Goal: Task Accomplishment & Management: Use online tool/utility

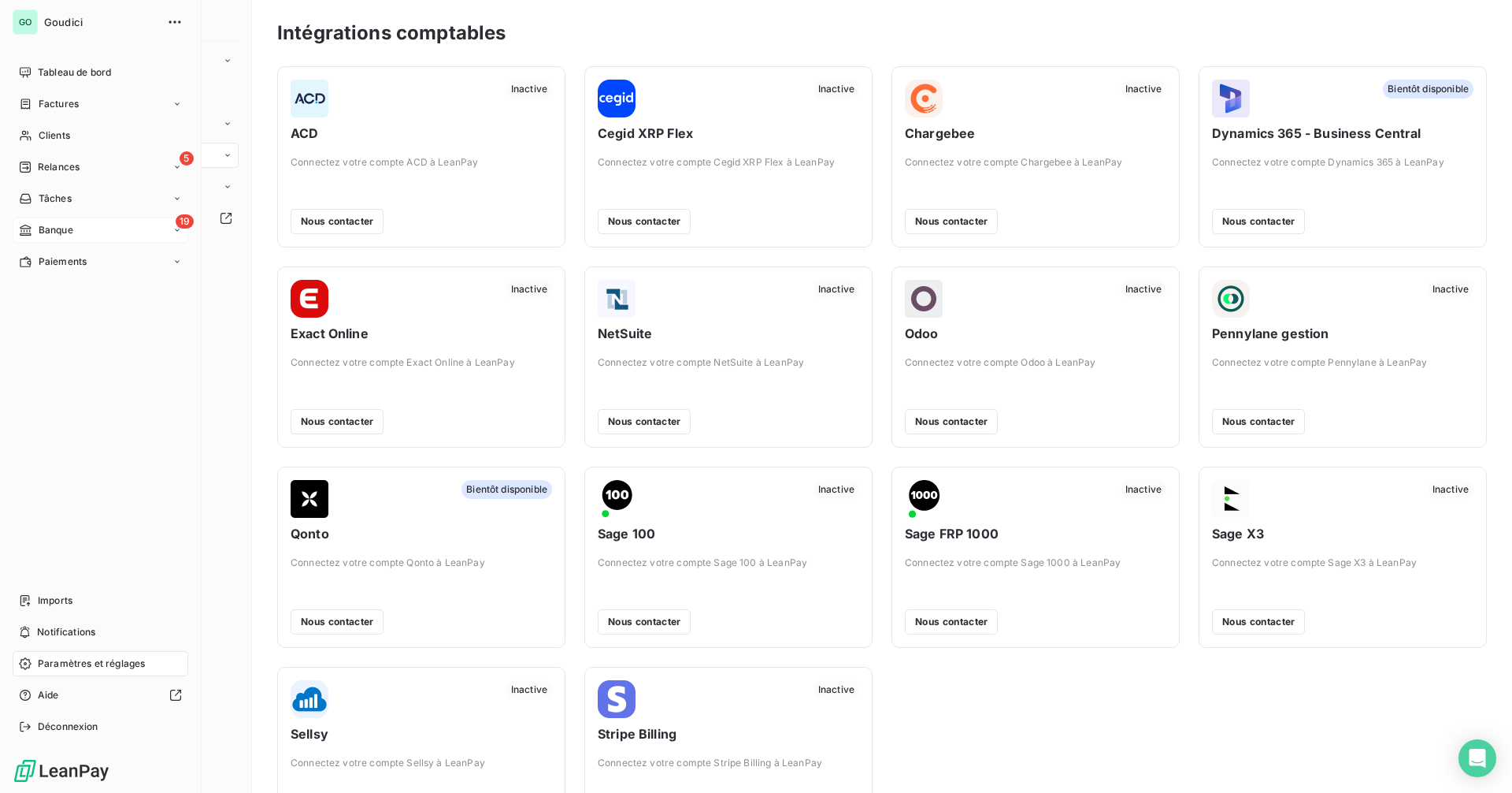
click at [106, 229] on div "19 Banque" at bounding box center [100, 230] width 176 height 25
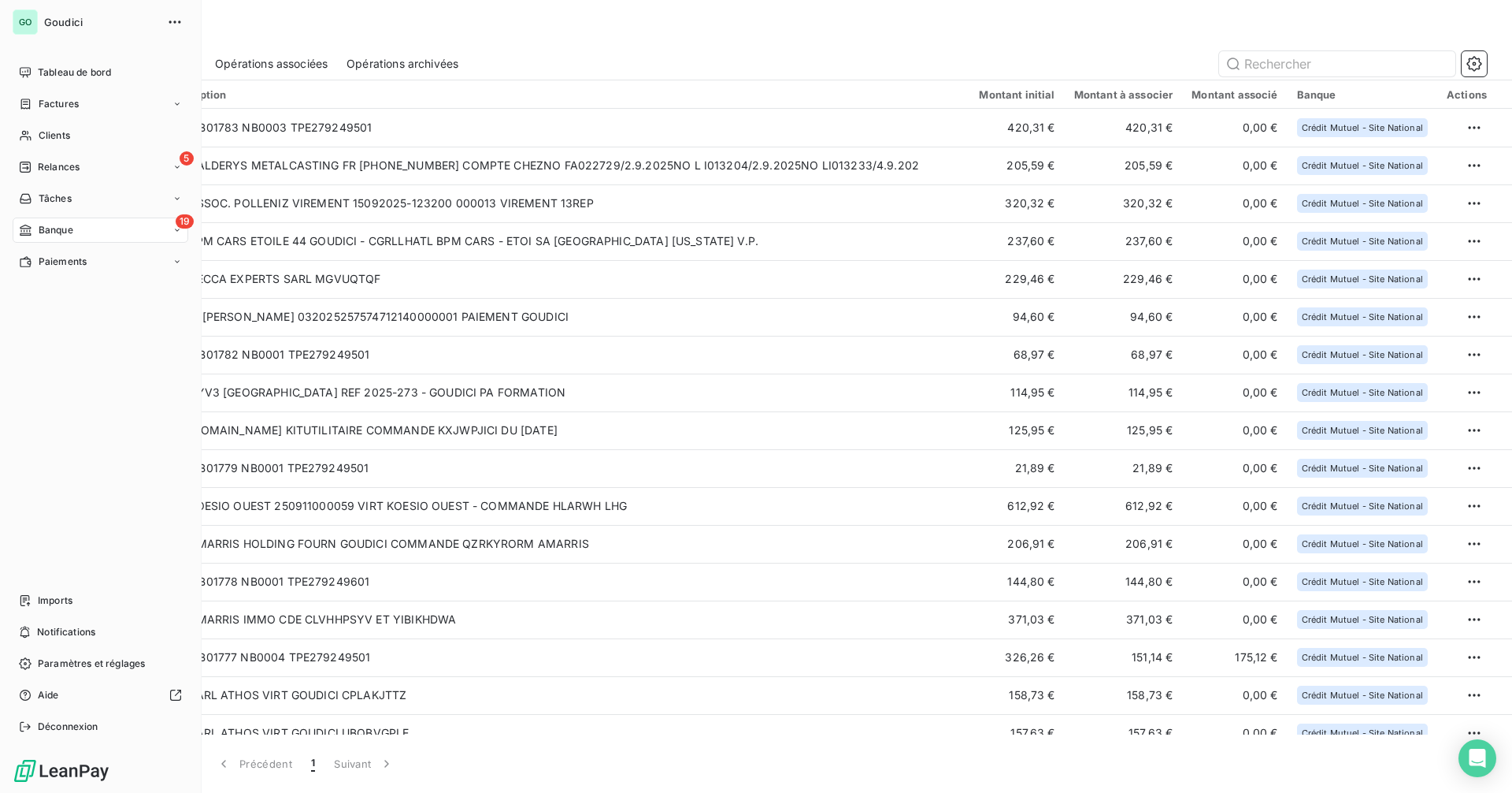
click at [34, 227] on div "Banque" at bounding box center [46, 229] width 54 height 14
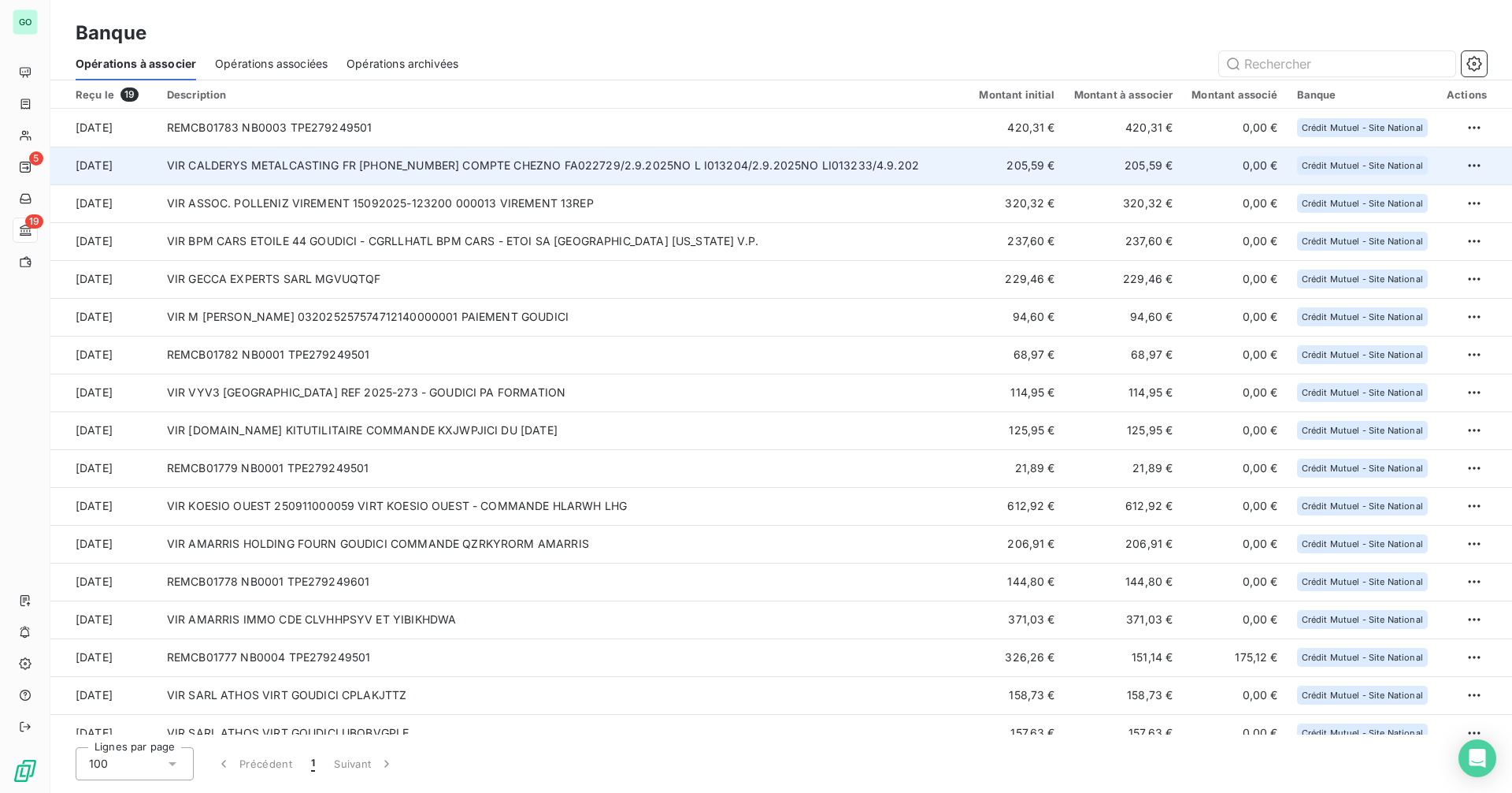
click at [552, 170] on td "VIR CALDERYS METALCASTING FR [PHONE_NUMBER] COMPTE CHEZNO FA022729/2.9.2025NO L…" at bounding box center [563, 165] width 813 height 38
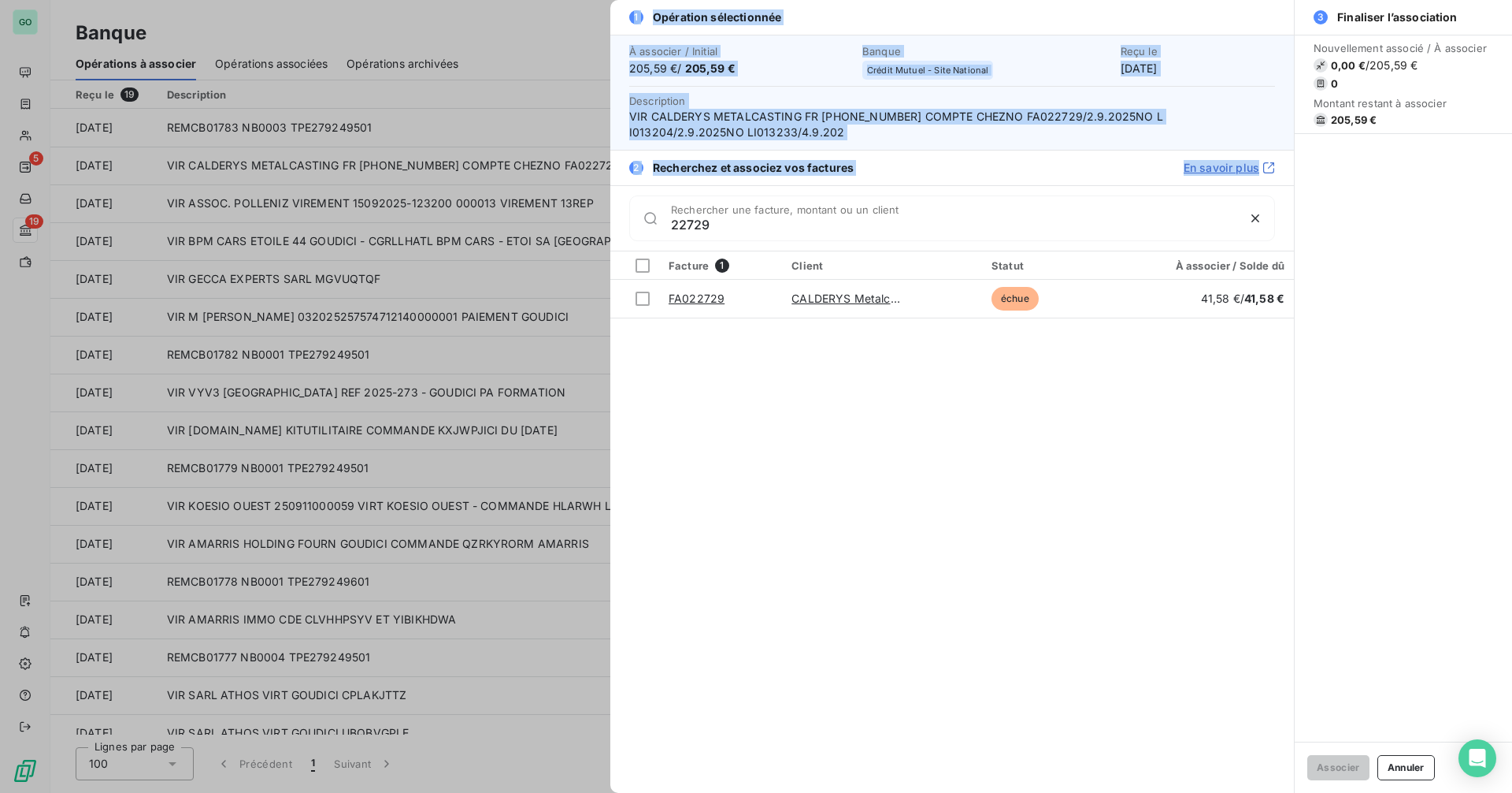
drag, startPoint x: 786, startPoint y: 215, endPoint x: 604, endPoint y: 218, distance: 182.0
click at [602, 792] on div "1 Opération sélectionnée À associer / Initial 205,59 € / 205,59 € Banque Crédit…" at bounding box center [756, 793] width 1512 height 0
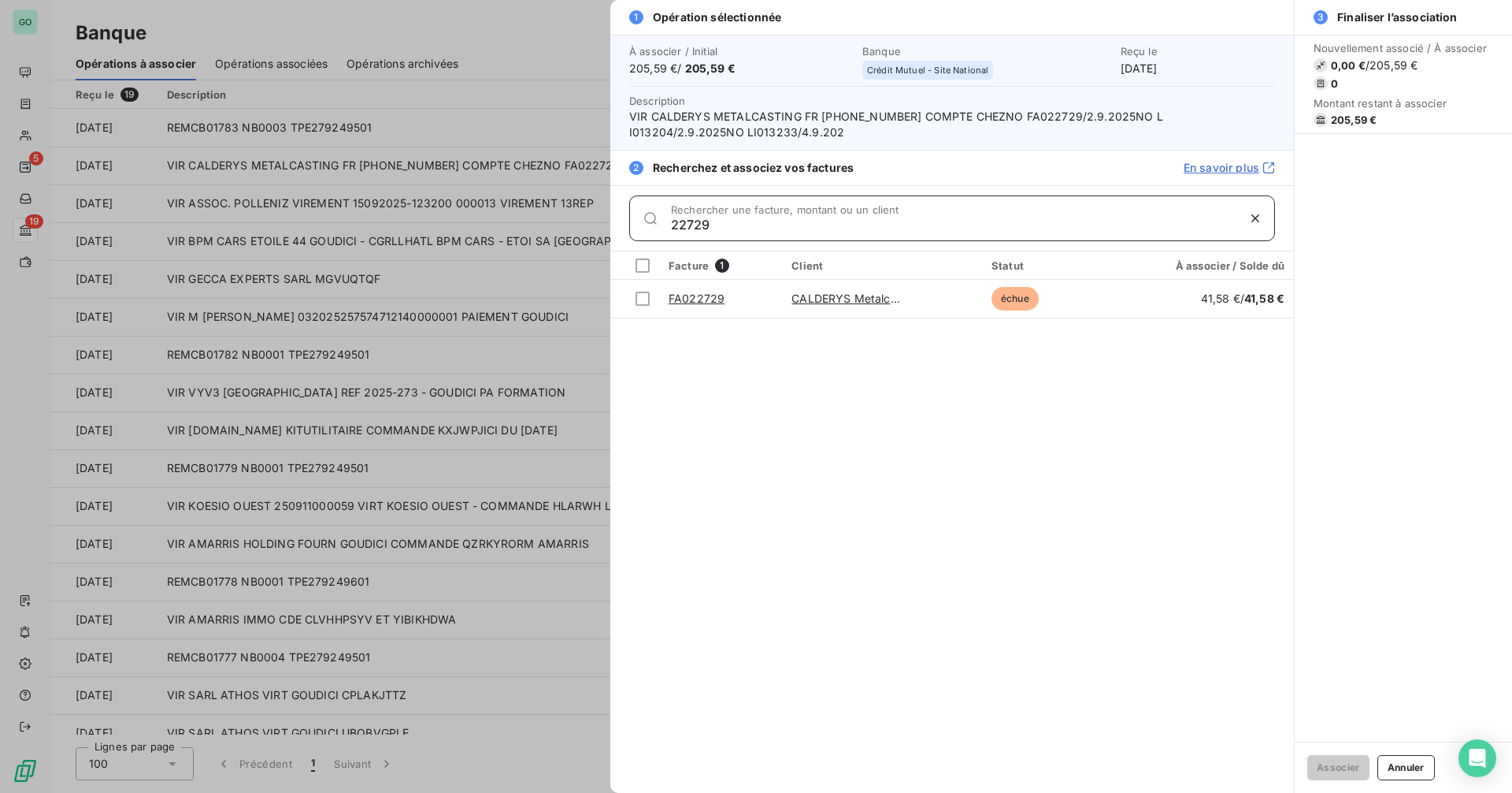
click at [716, 222] on input "22729" at bounding box center [954, 224] width 566 height 16
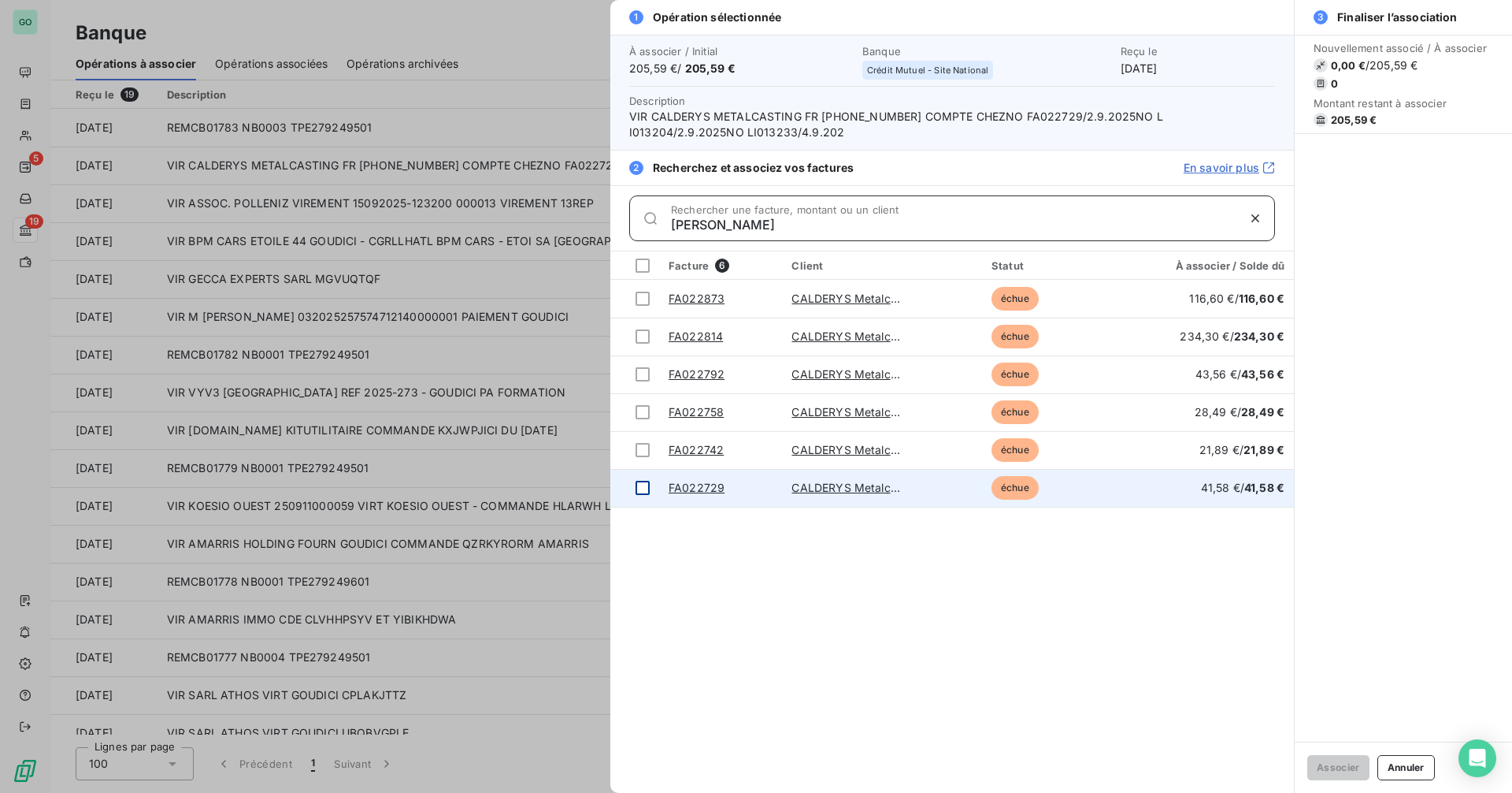
type input "[PERSON_NAME]"
click at [643, 491] on div at bounding box center [642, 488] width 14 height 14
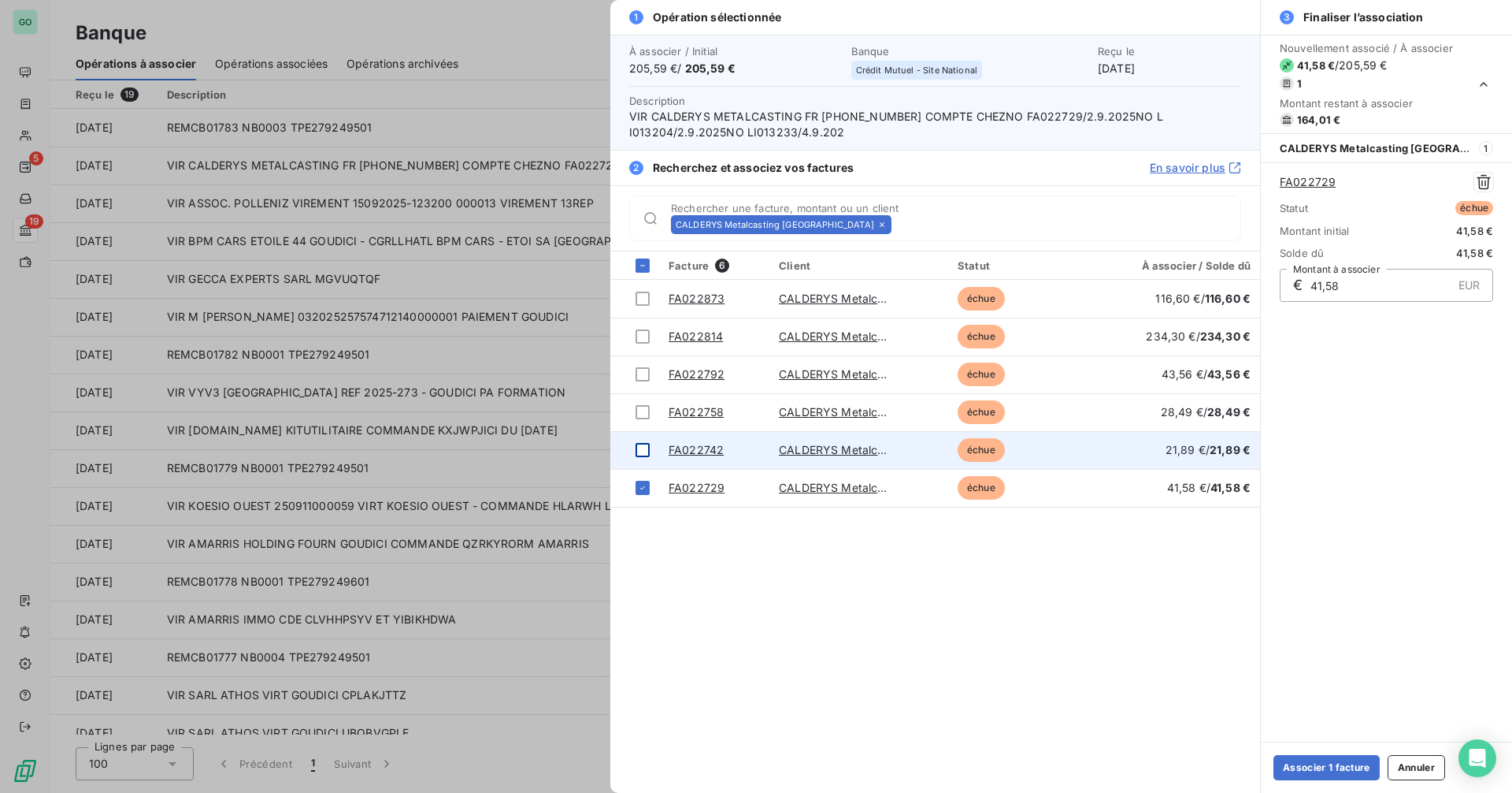
click at [643, 451] on div at bounding box center [642, 450] width 14 height 14
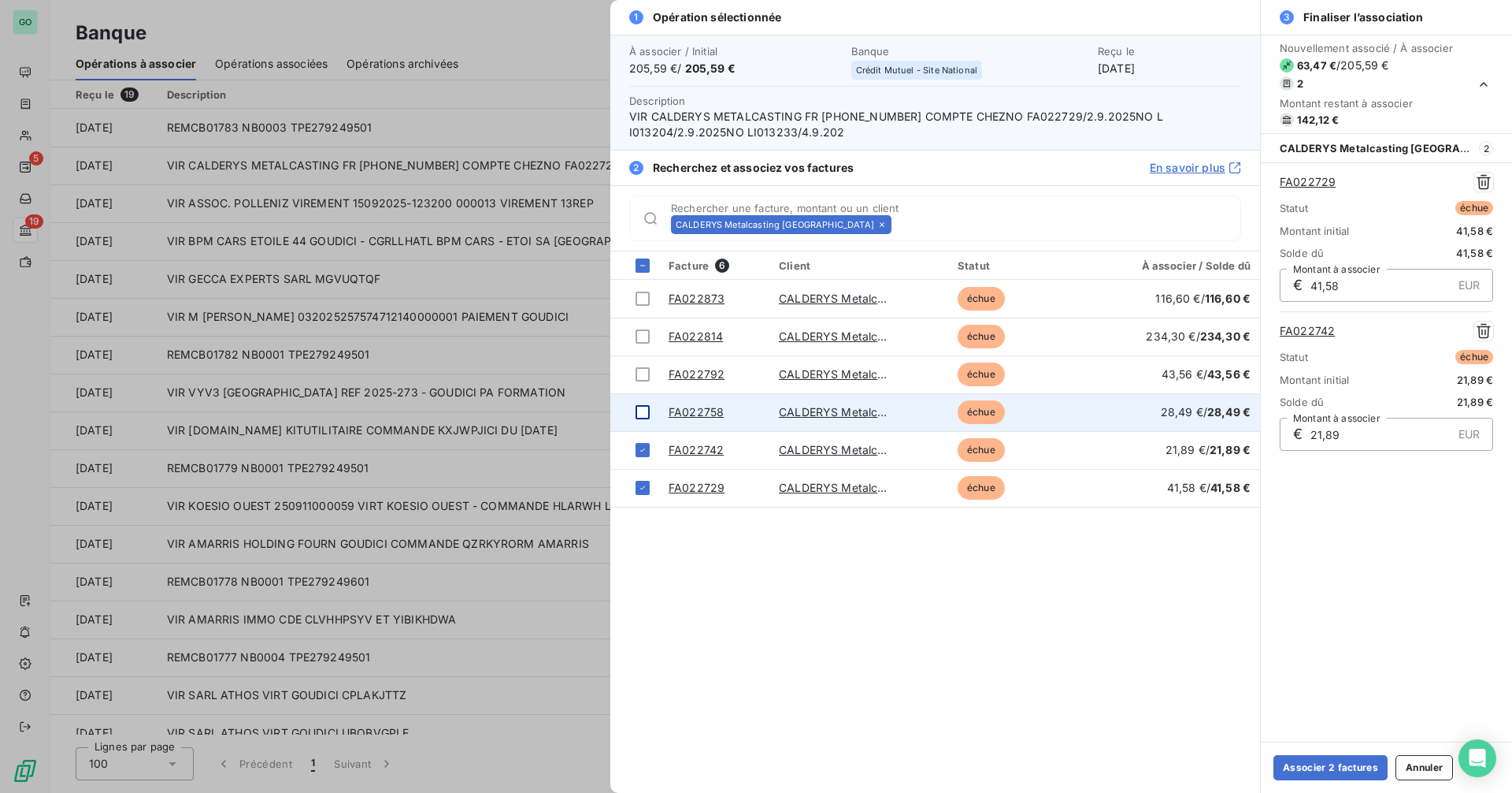
click at [642, 412] on div at bounding box center [642, 412] width 14 height 14
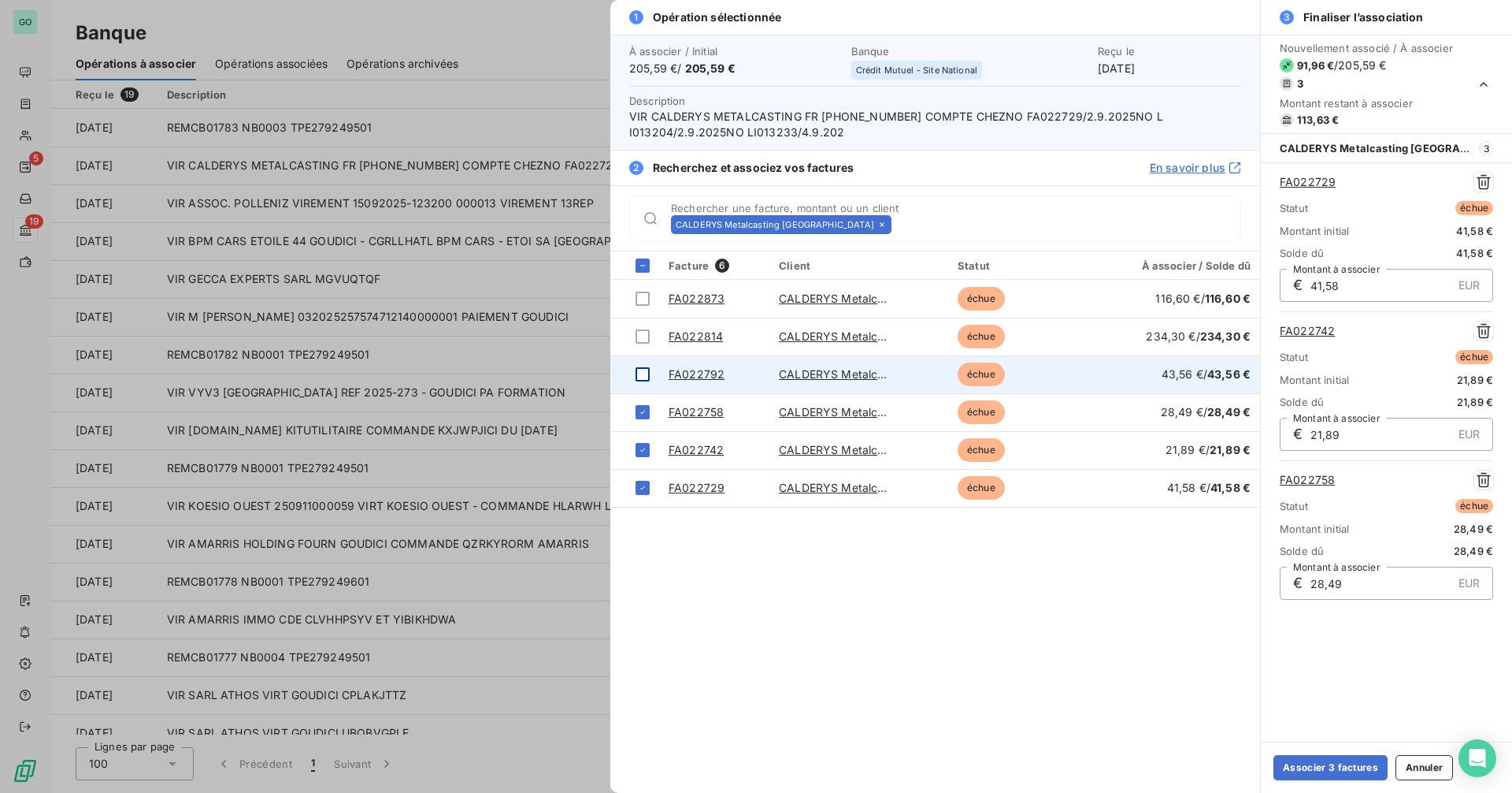
click at [641, 377] on div at bounding box center [642, 374] width 14 height 14
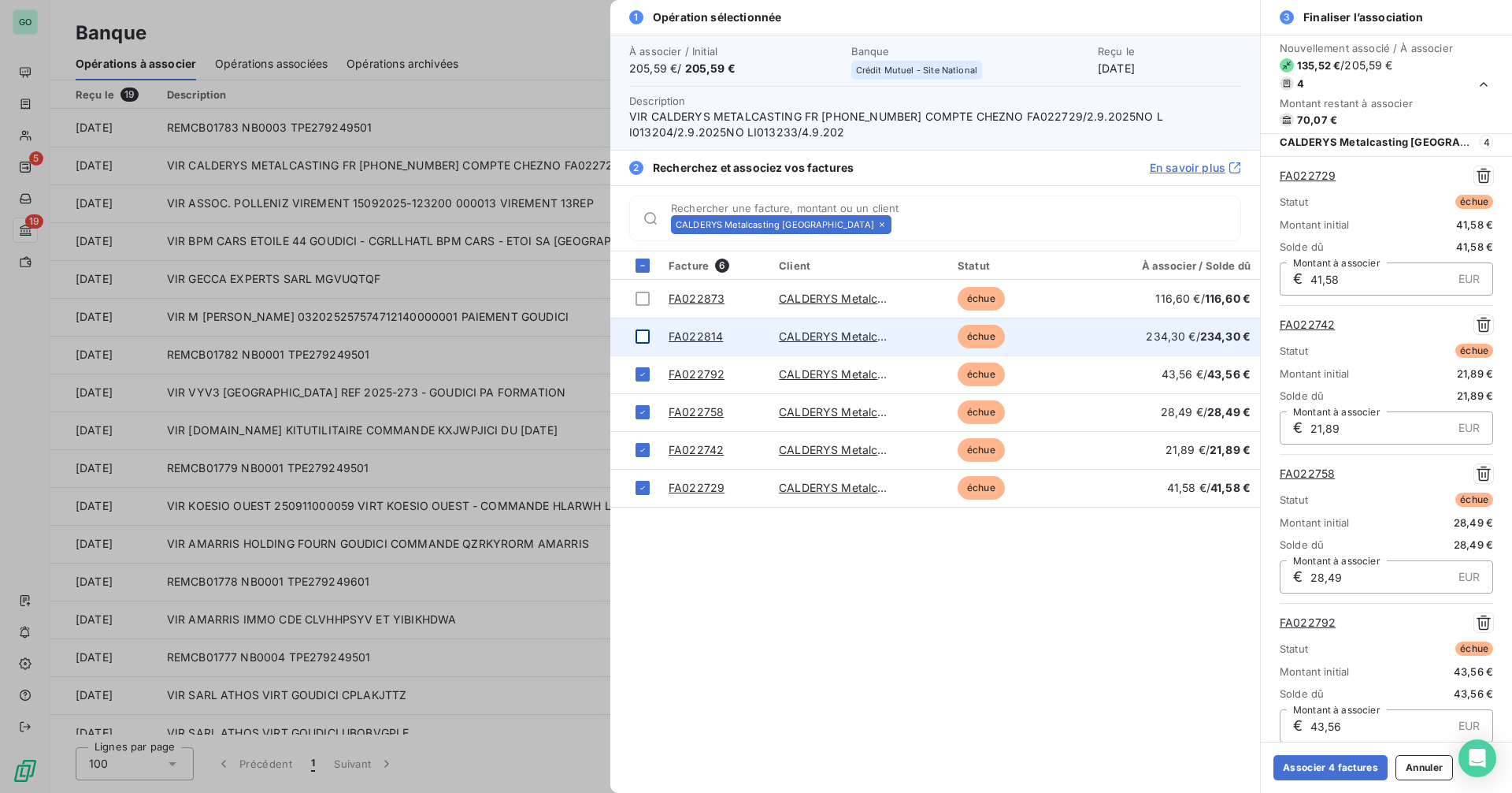
click at [641, 341] on div at bounding box center [642, 337] width 14 height 14
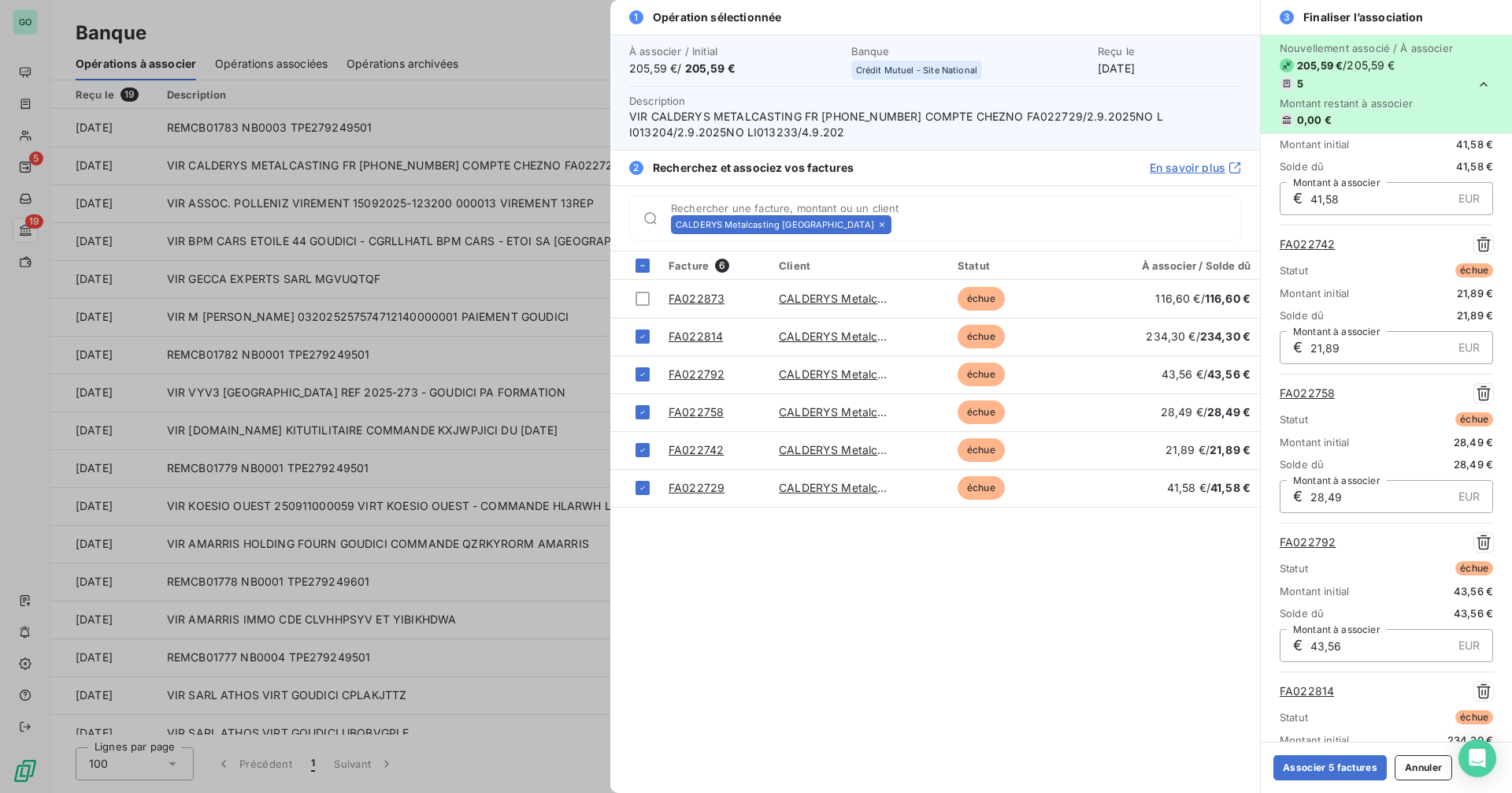
scroll to position [0, 0]
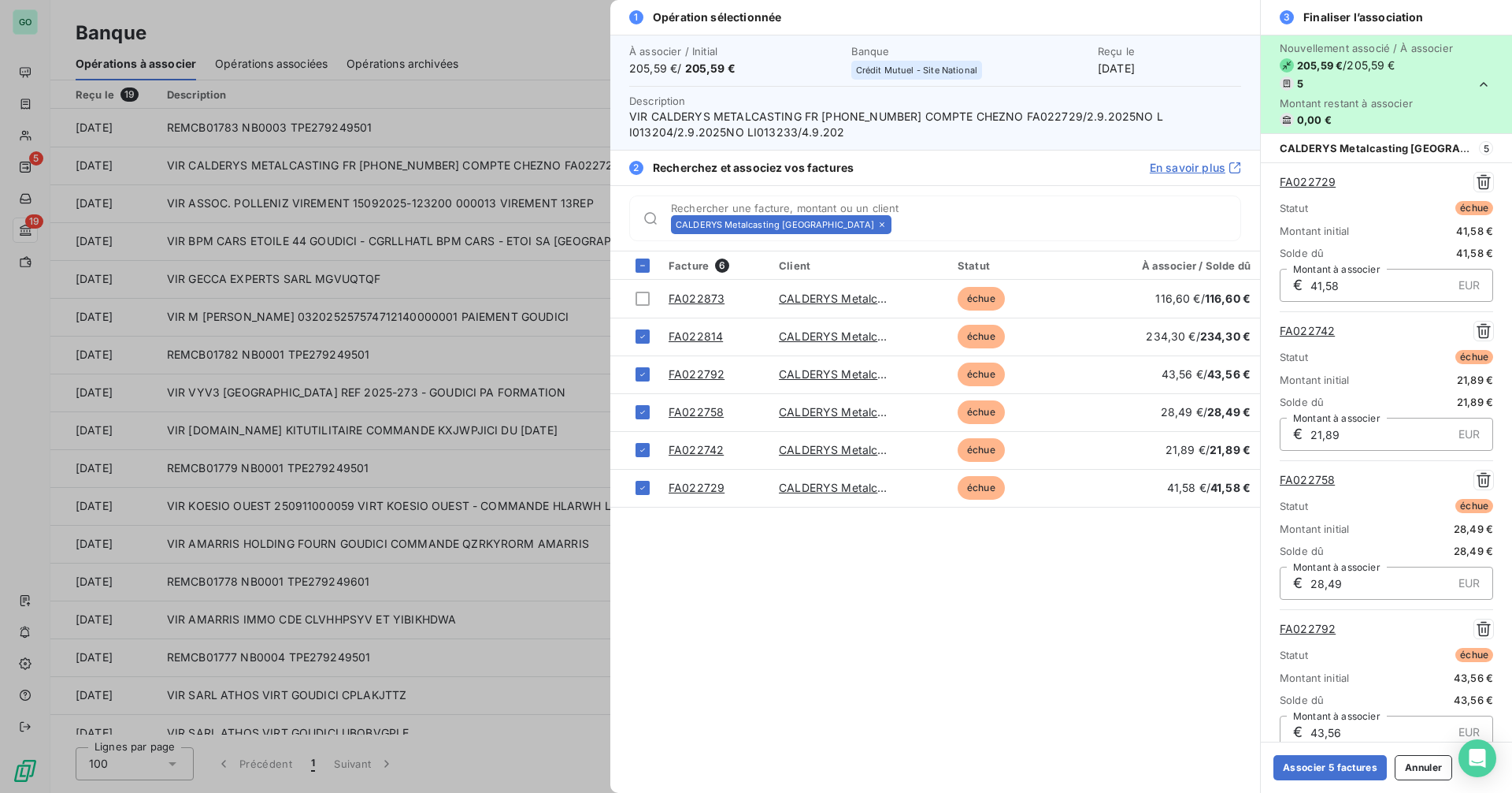
click at [519, 210] on div at bounding box center [756, 396] width 1512 height 793
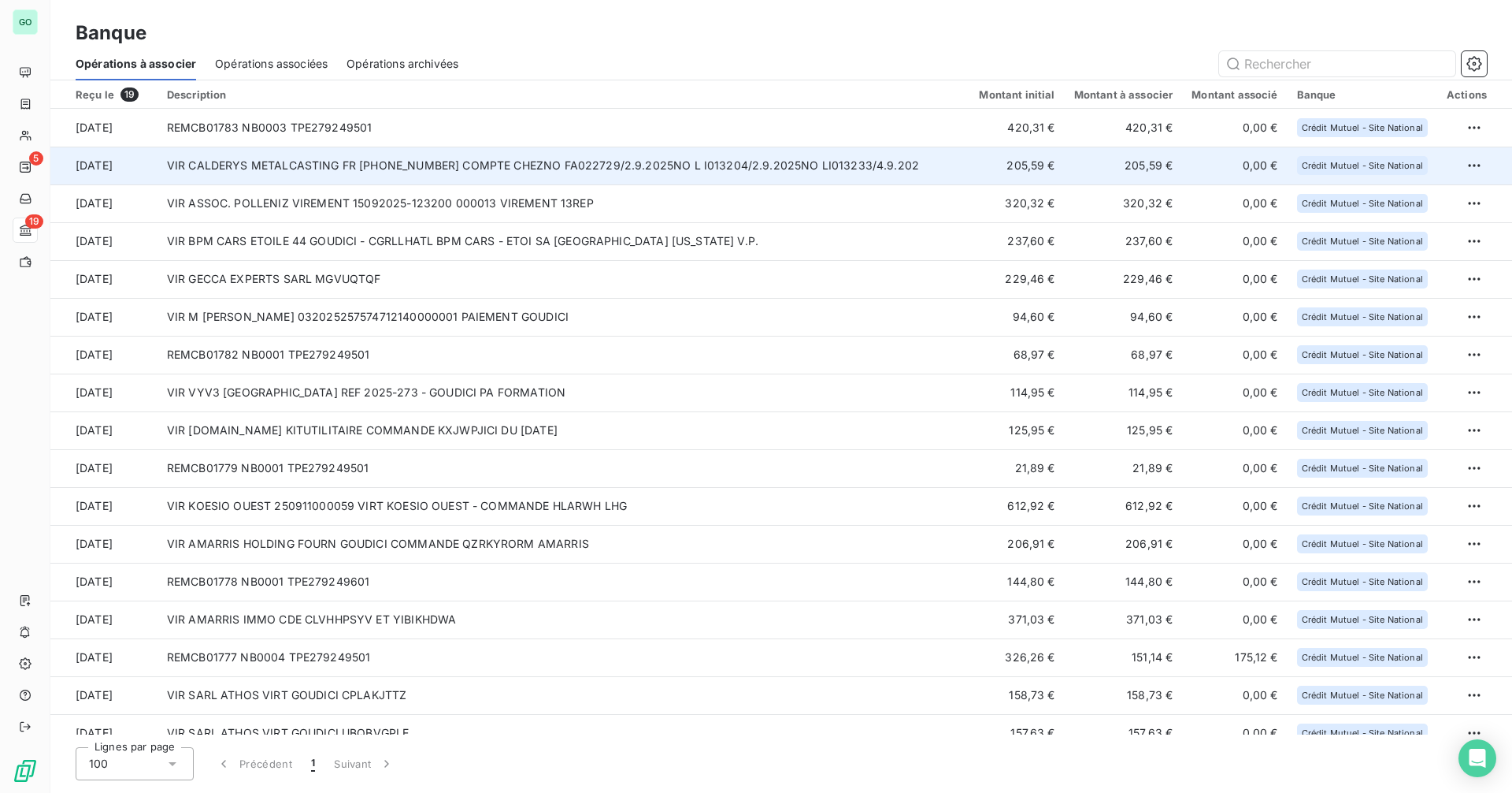
click at [481, 158] on td "VIR CALDERYS METALCASTING FR [PHONE_NUMBER] COMPTE CHEZNO FA022729/2.9.2025NO L…" at bounding box center [563, 165] width 813 height 38
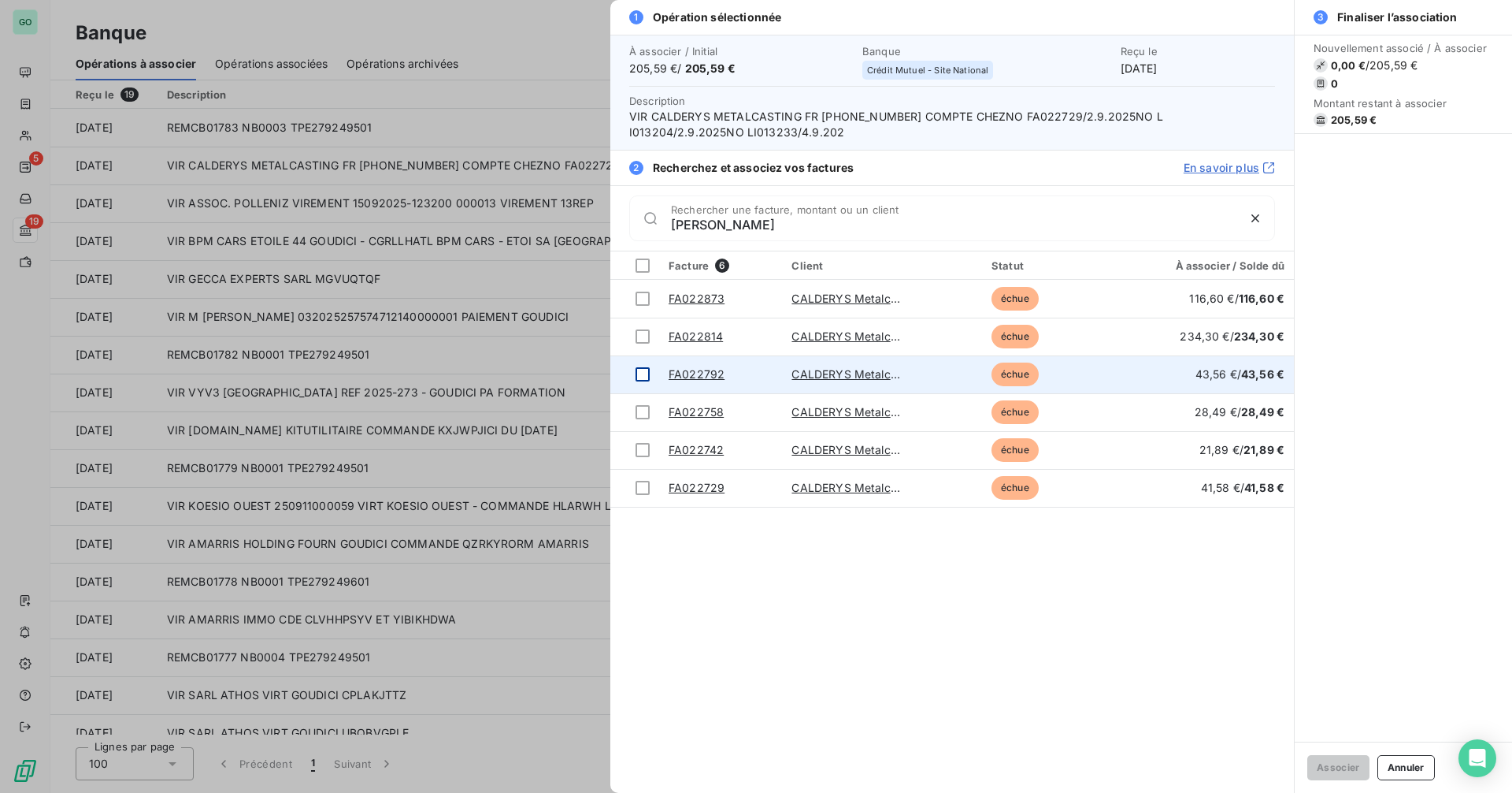
type input "[PERSON_NAME]"
click at [643, 378] on div at bounding box center [642, 374] width 14 height 14
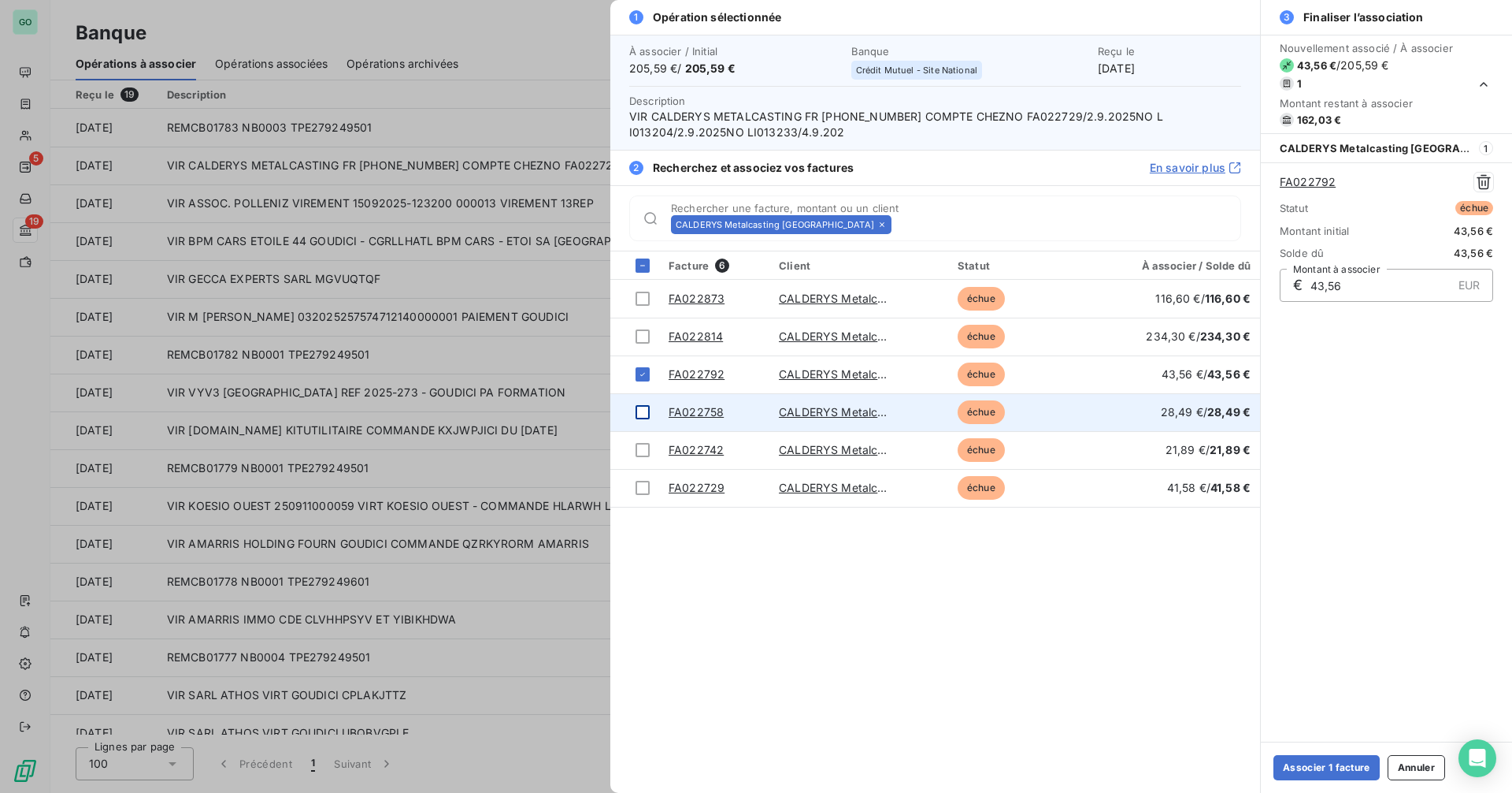
click at [645, 411] on div at bounding box center [642, 412] width 14 height 14
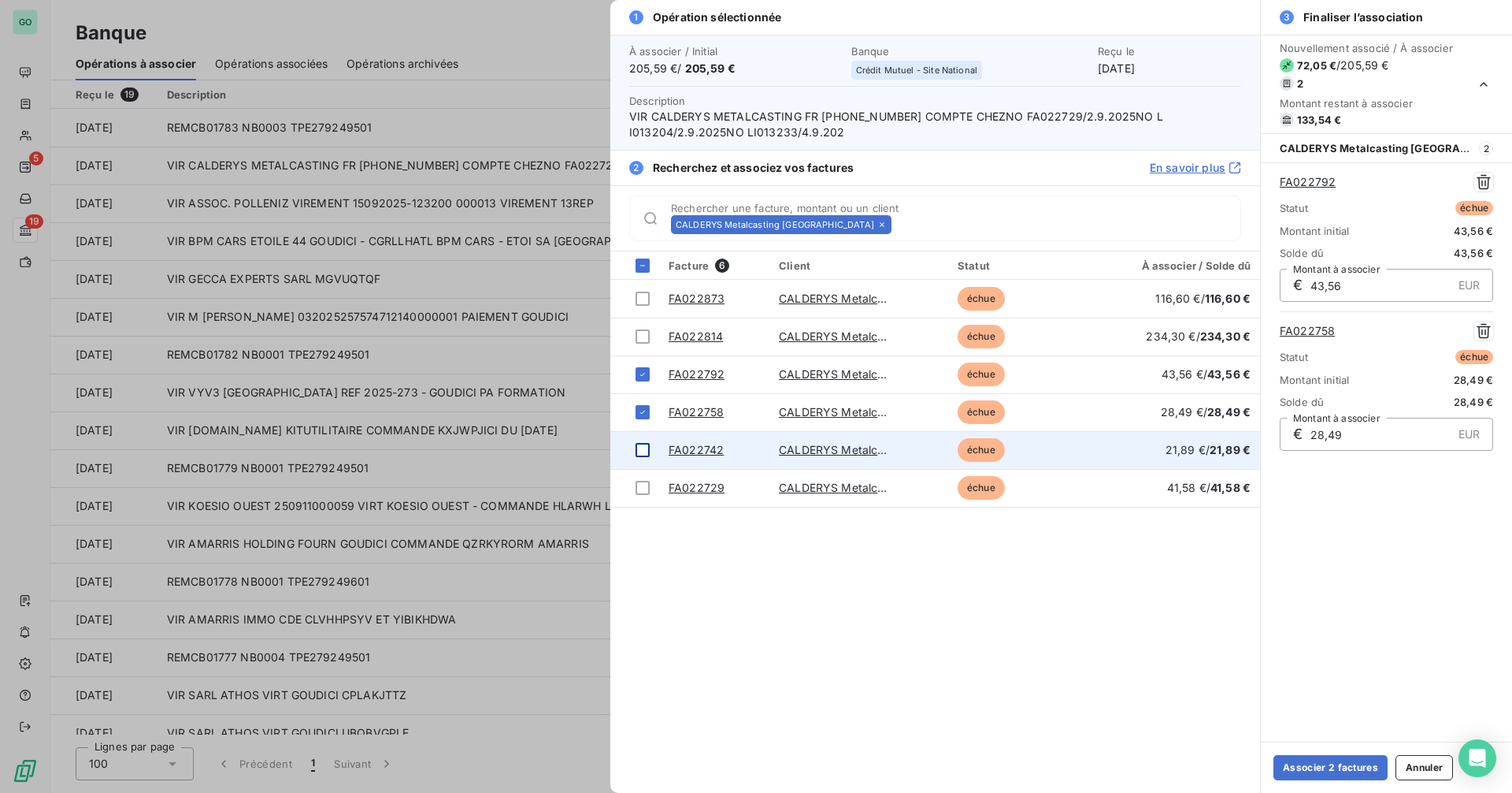
click at [644, 456] on div at bounding box center [642, 450] width 14 height 14
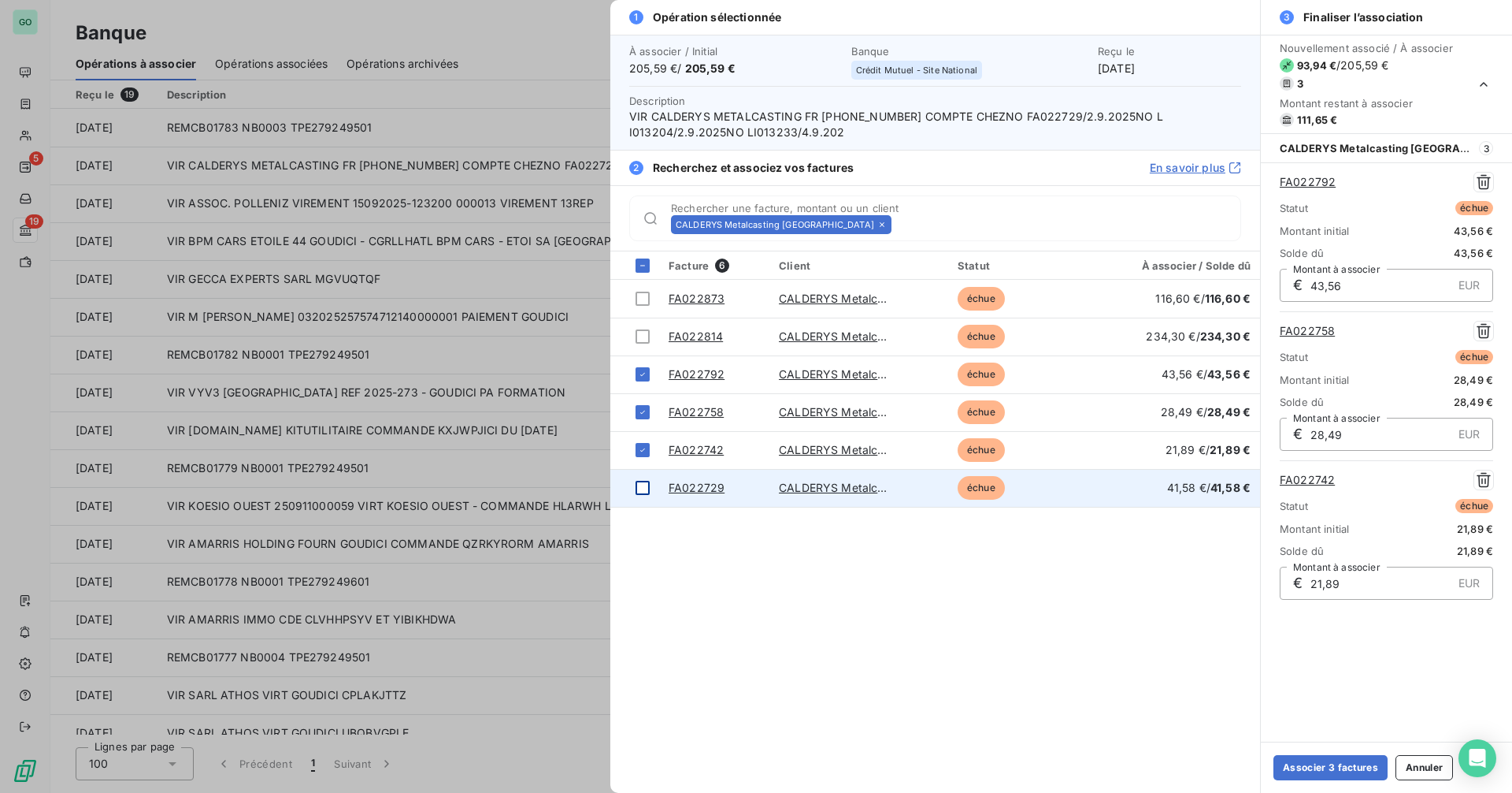
click at [645, 489] on div at bounding box center [642, 488] width 14 height 14
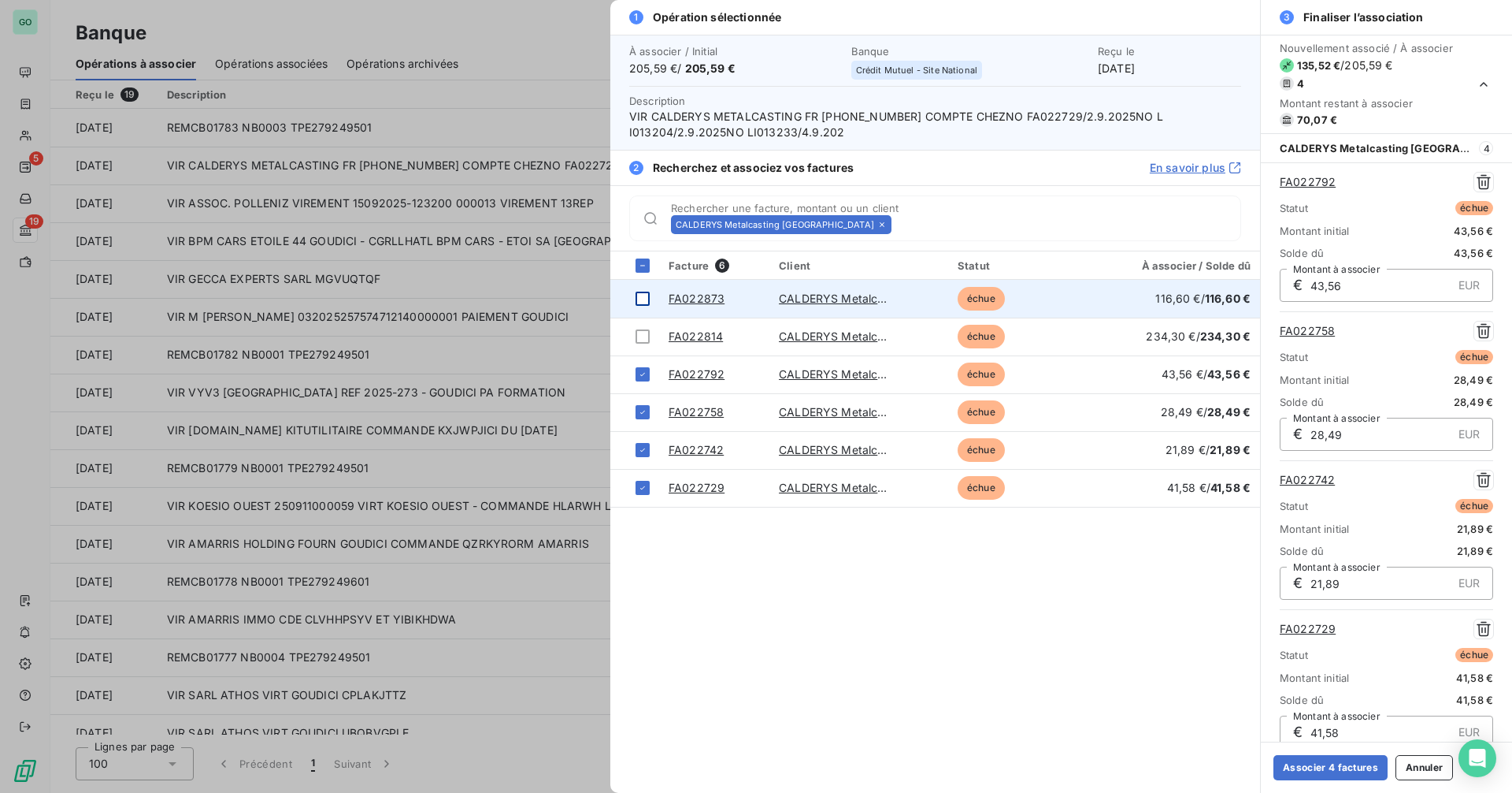
click at [640, 298] on div at bounding box center [642, 298] width 14 height 14
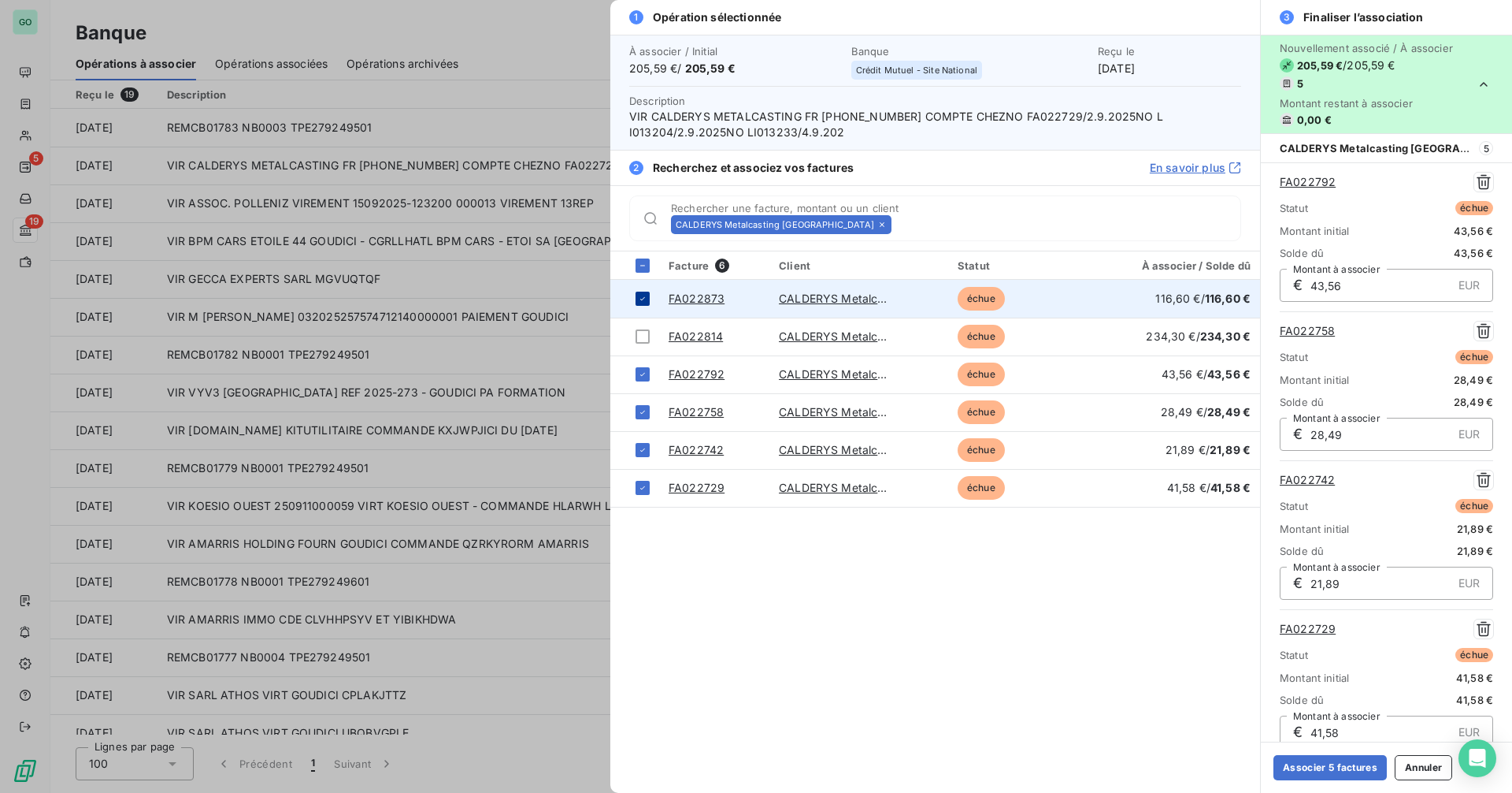
scroll to position [166, 0]
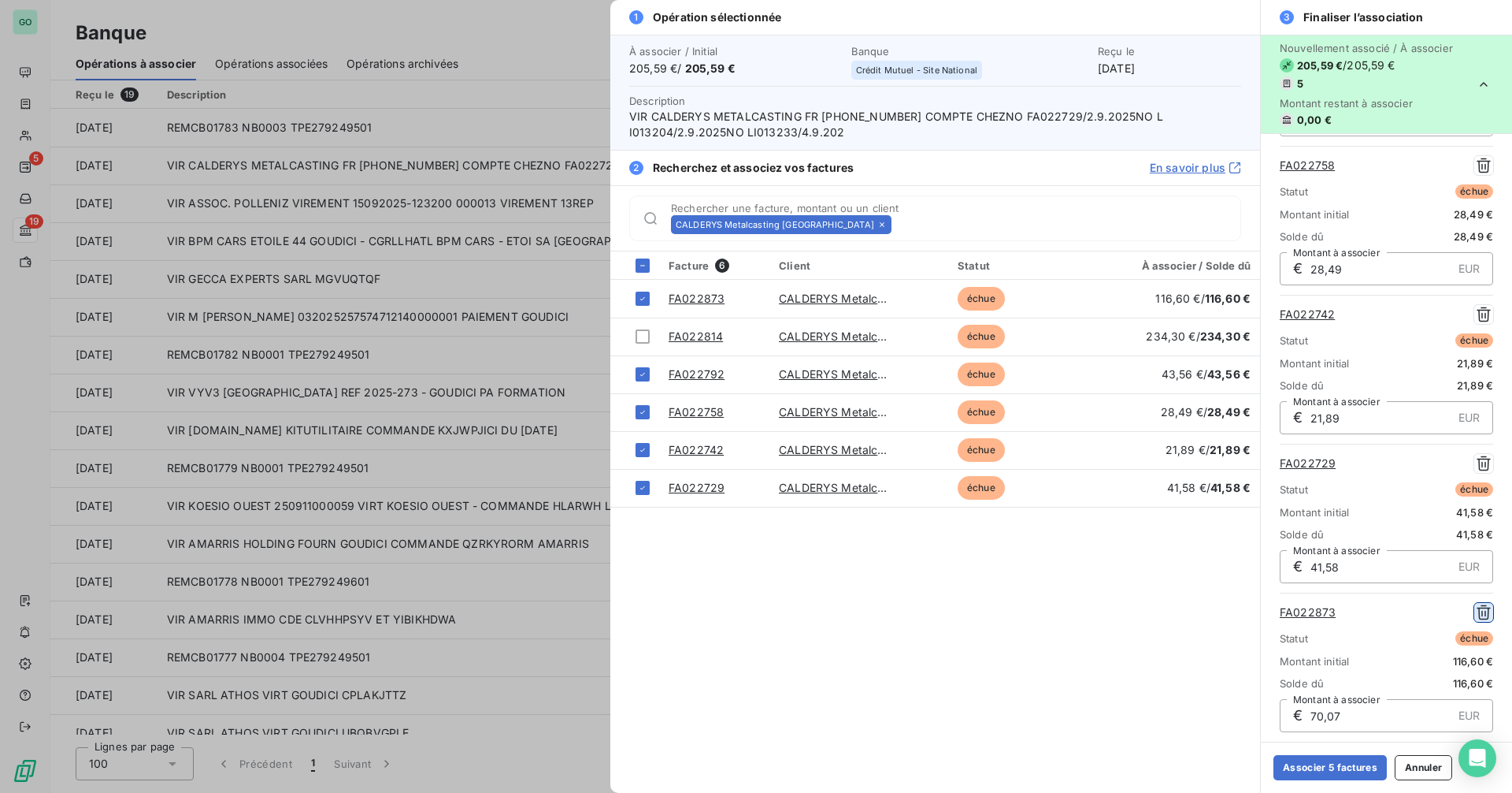
click at [1476, 614] on icon "button" at bounding box center [1484, 612] width 16 height 16
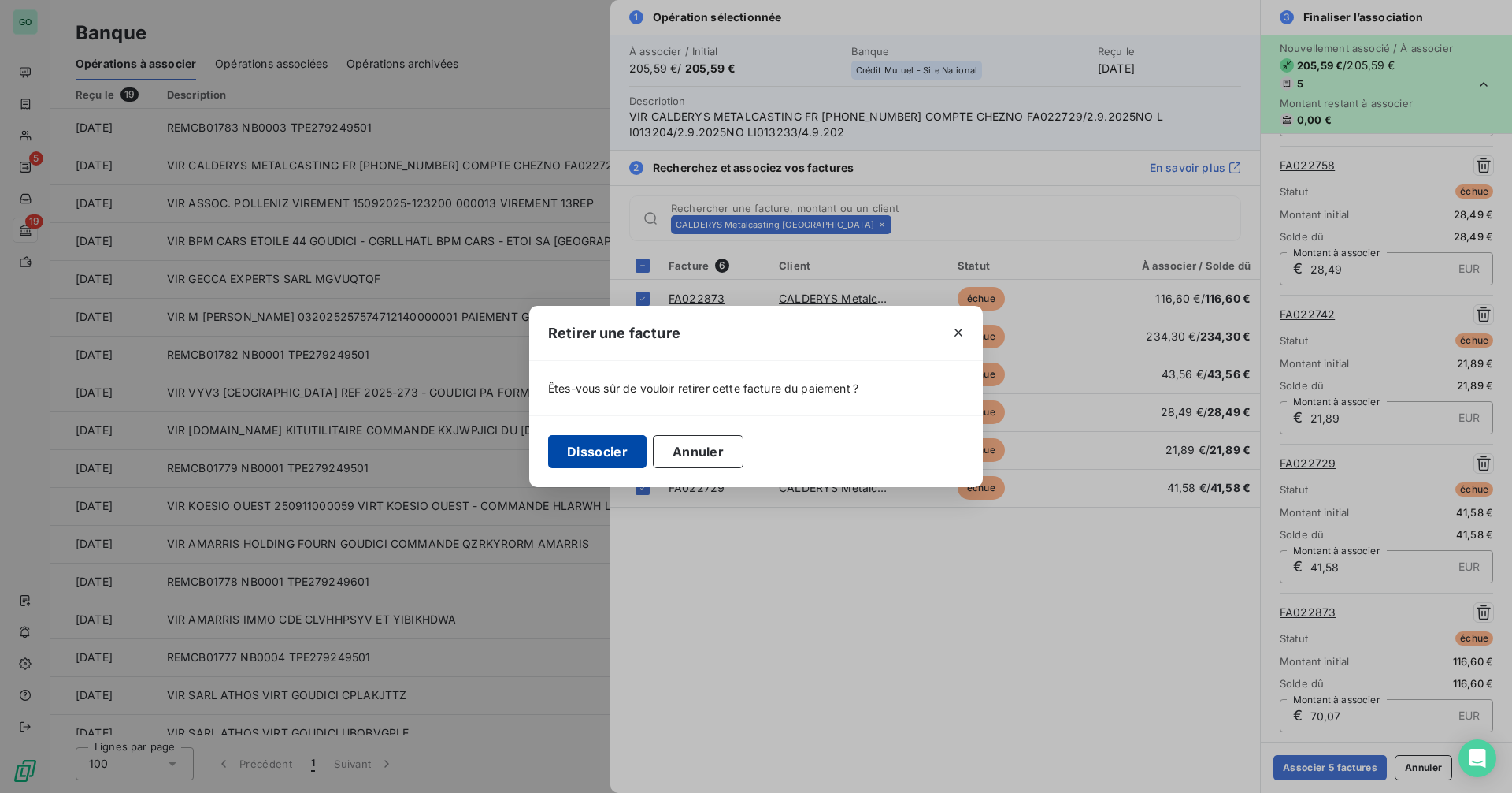
click at [599, 450] on button "Dissocier" at bounding box center [597, 451] width 99 height 33
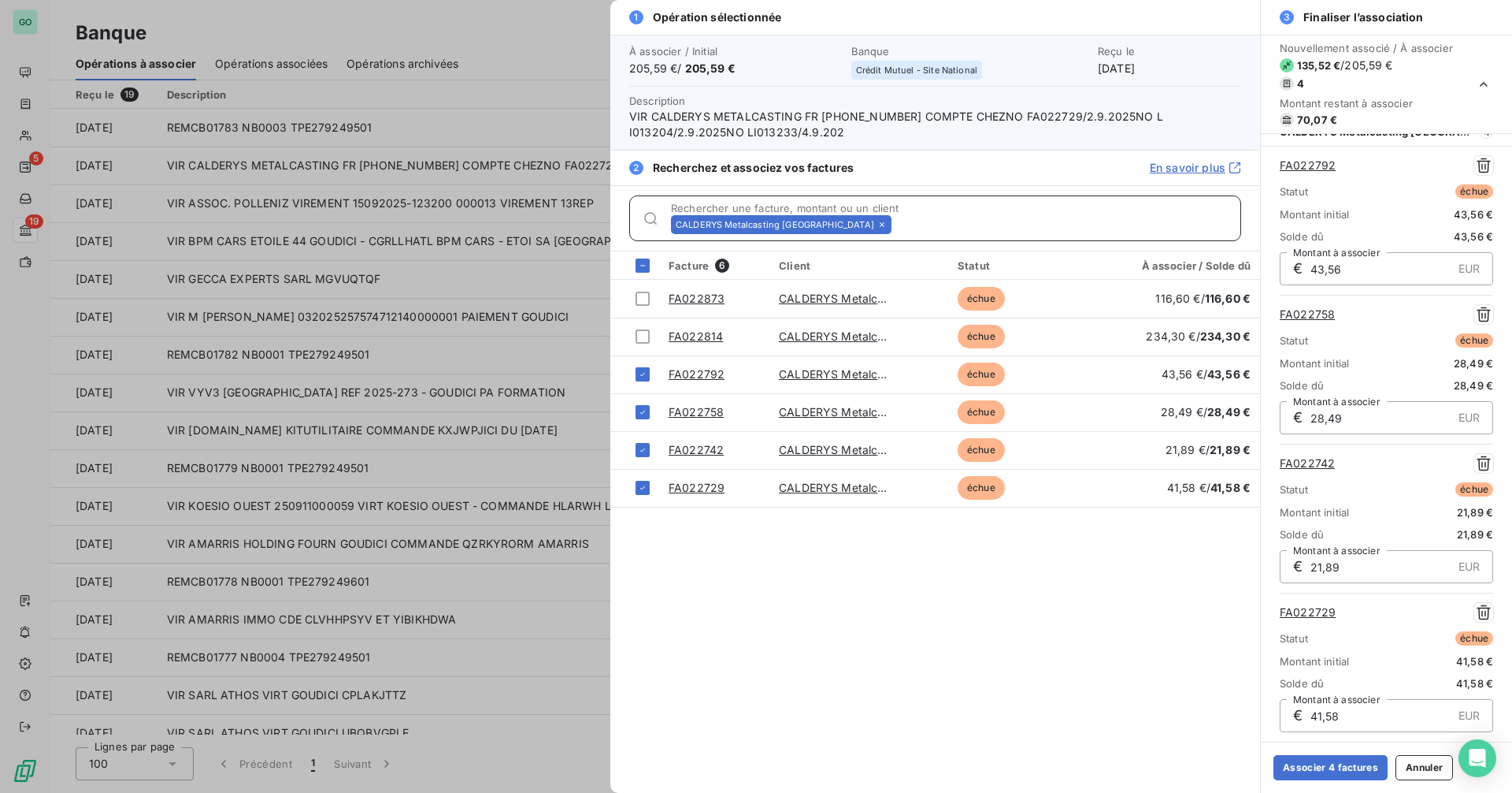
scroll to position [16, 0]
click at [1438, 771] on button "Annuler" at bounding box center [1425, 768] width 58 height 25
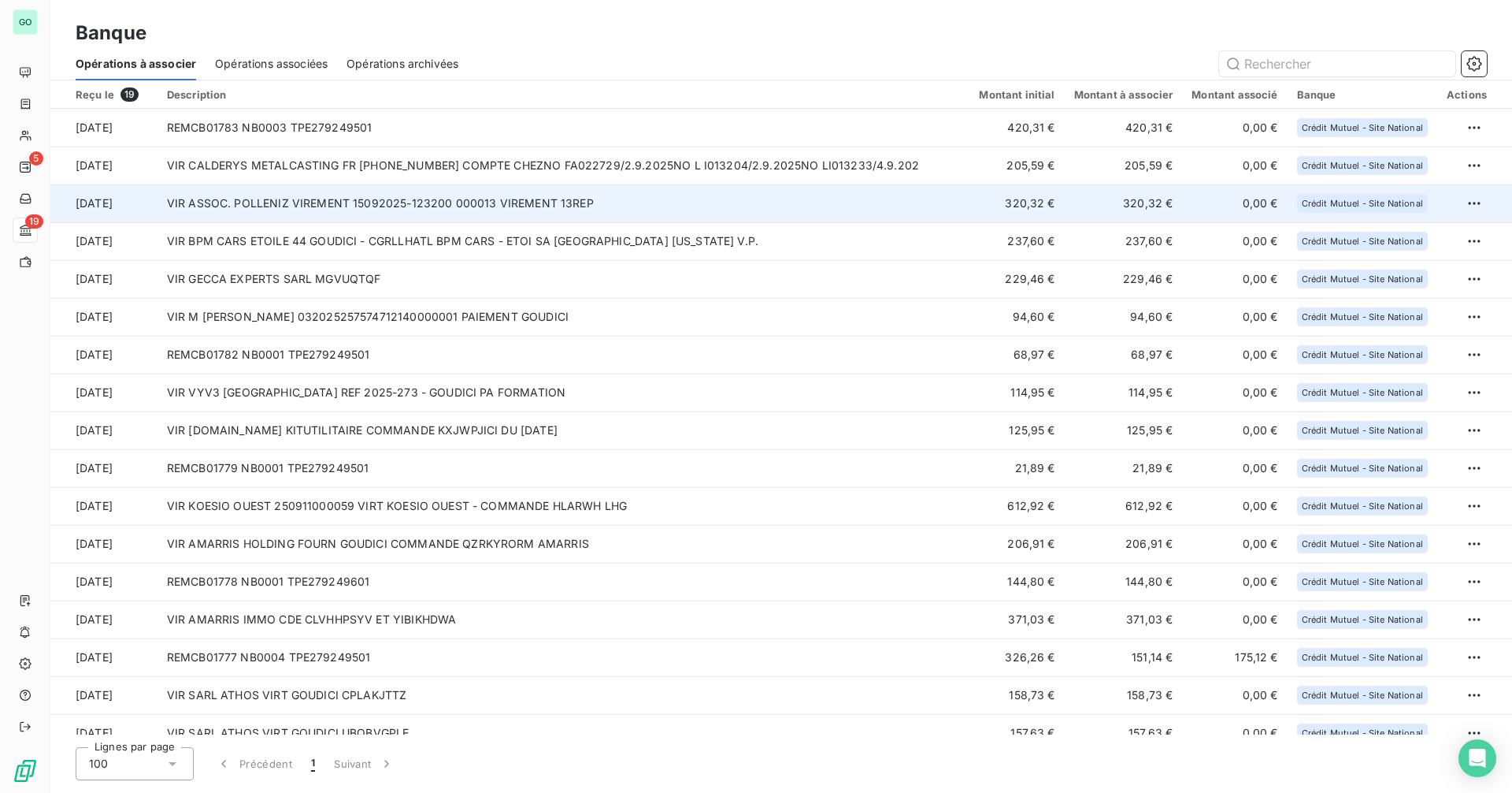
click at [687, 195] on td "VIR ASSOC. POLLENIZ VIREMENT 15092025-123200 000013 VIREMENT 13REP" at bounding box center [563, 203] width 813 height 38
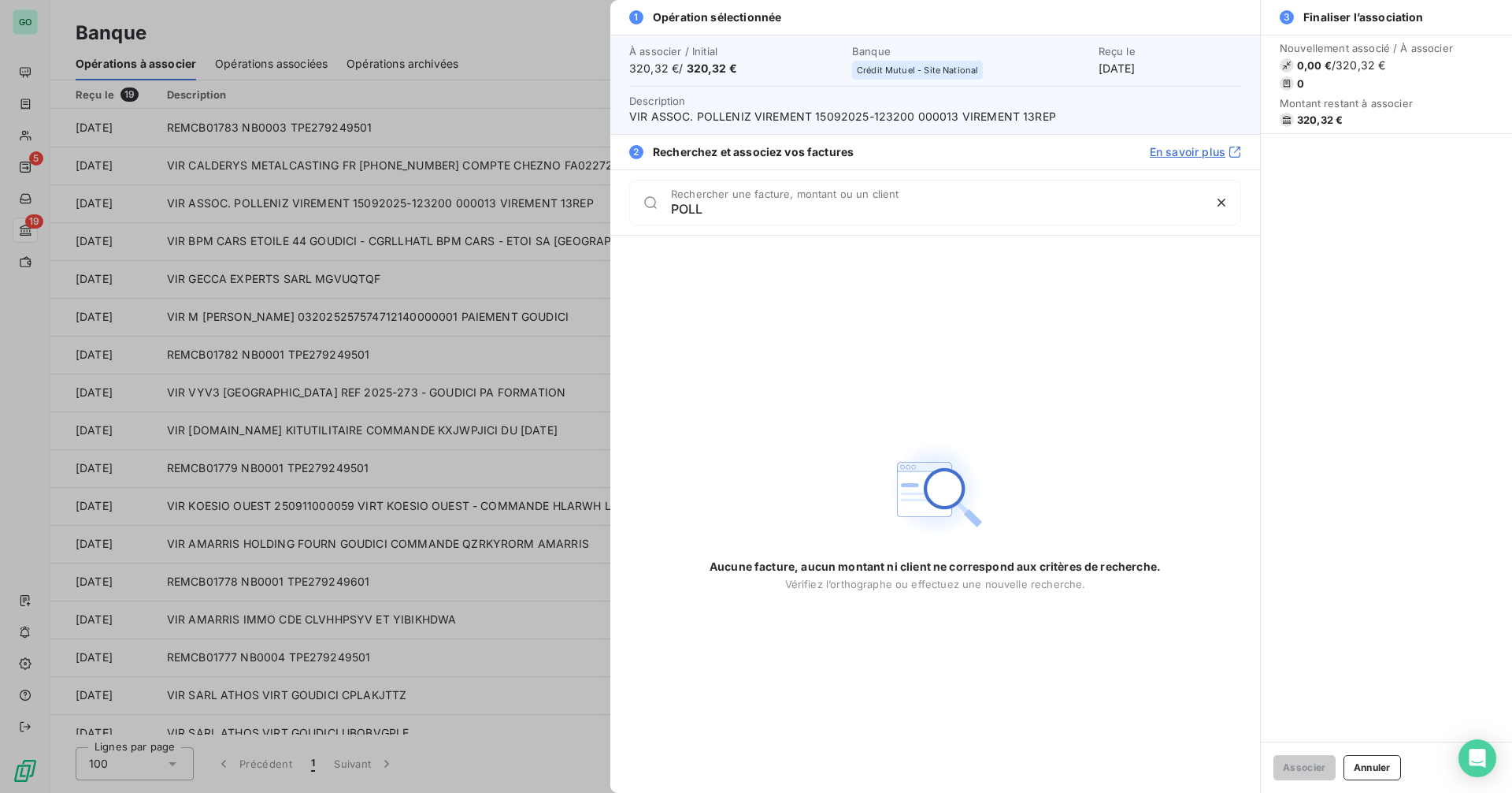
type input "POLL"
click at [454, 279] on div at bounding box center [756, 396] width 1512 height 793
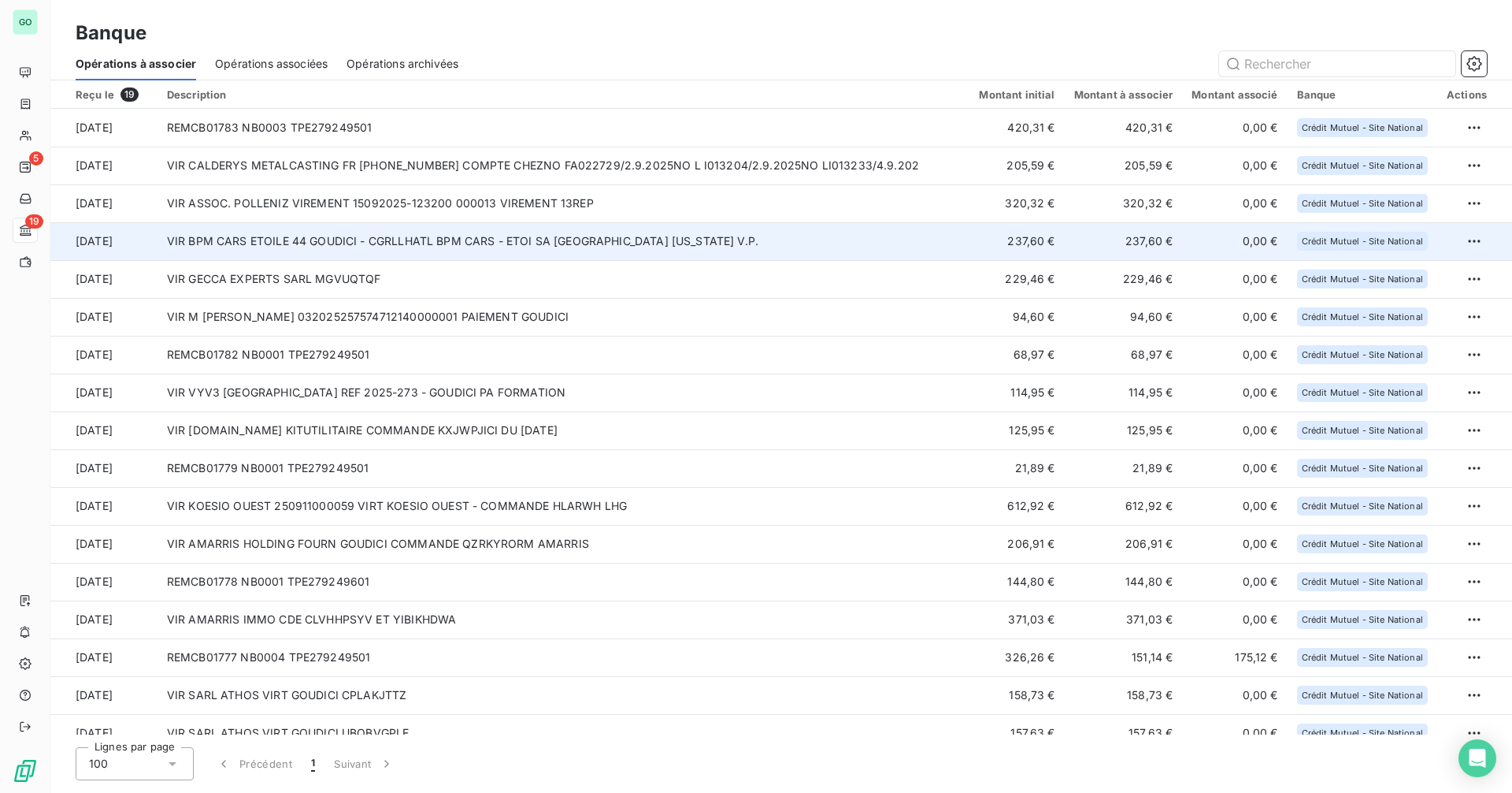
click at [697, 241] on td "VIR BPM CARS ETOILE 44 GOUDICI - CGRLLHATL BPM CARS - ETOI SA [GEOGRAPHIC_DATA]…" at bounding box center [563, 241] width 813 height 38
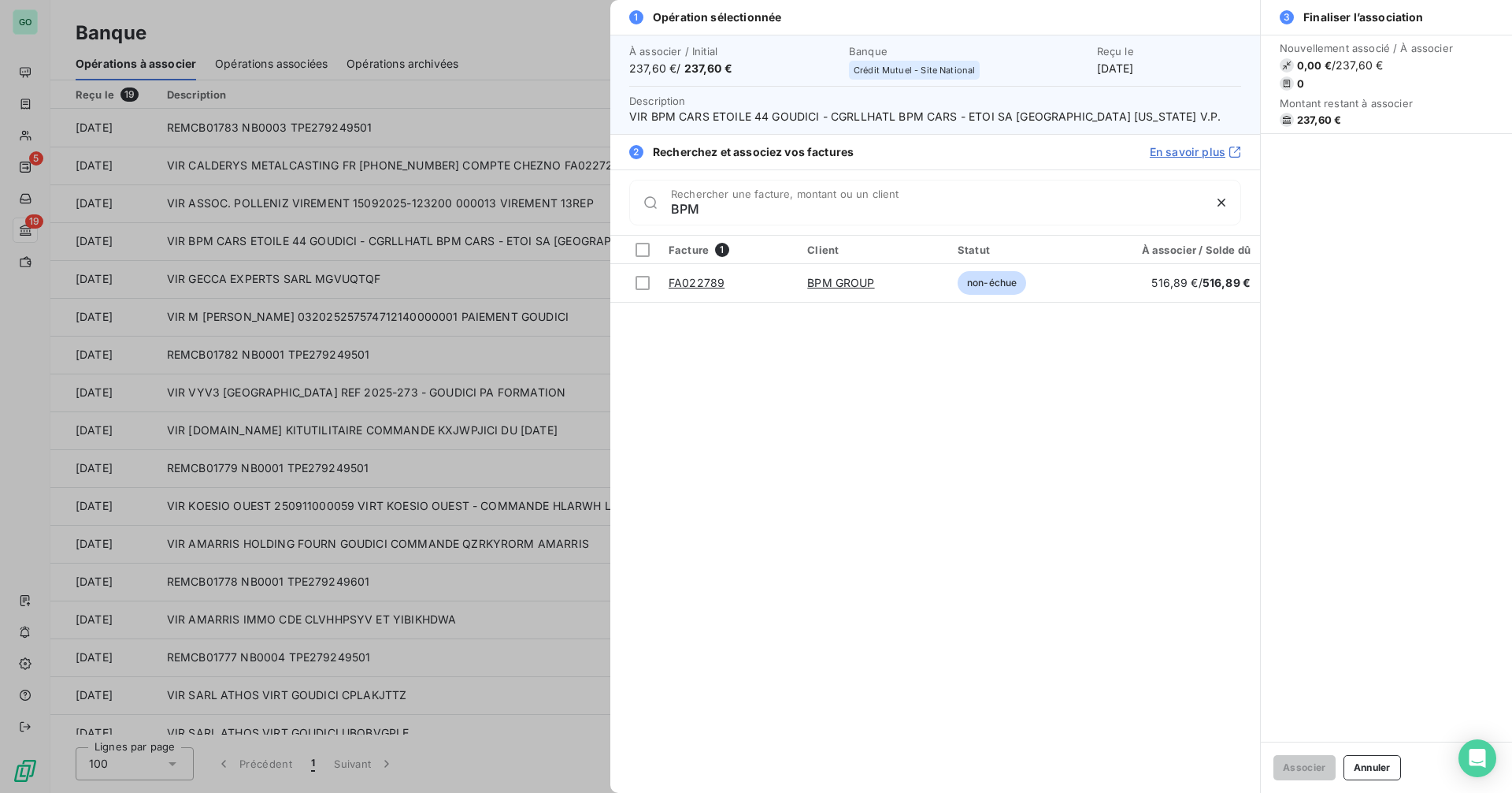
type input "BPM"
click at [517, 312] on div at bounding box center [756, 396] width 1512 height 793
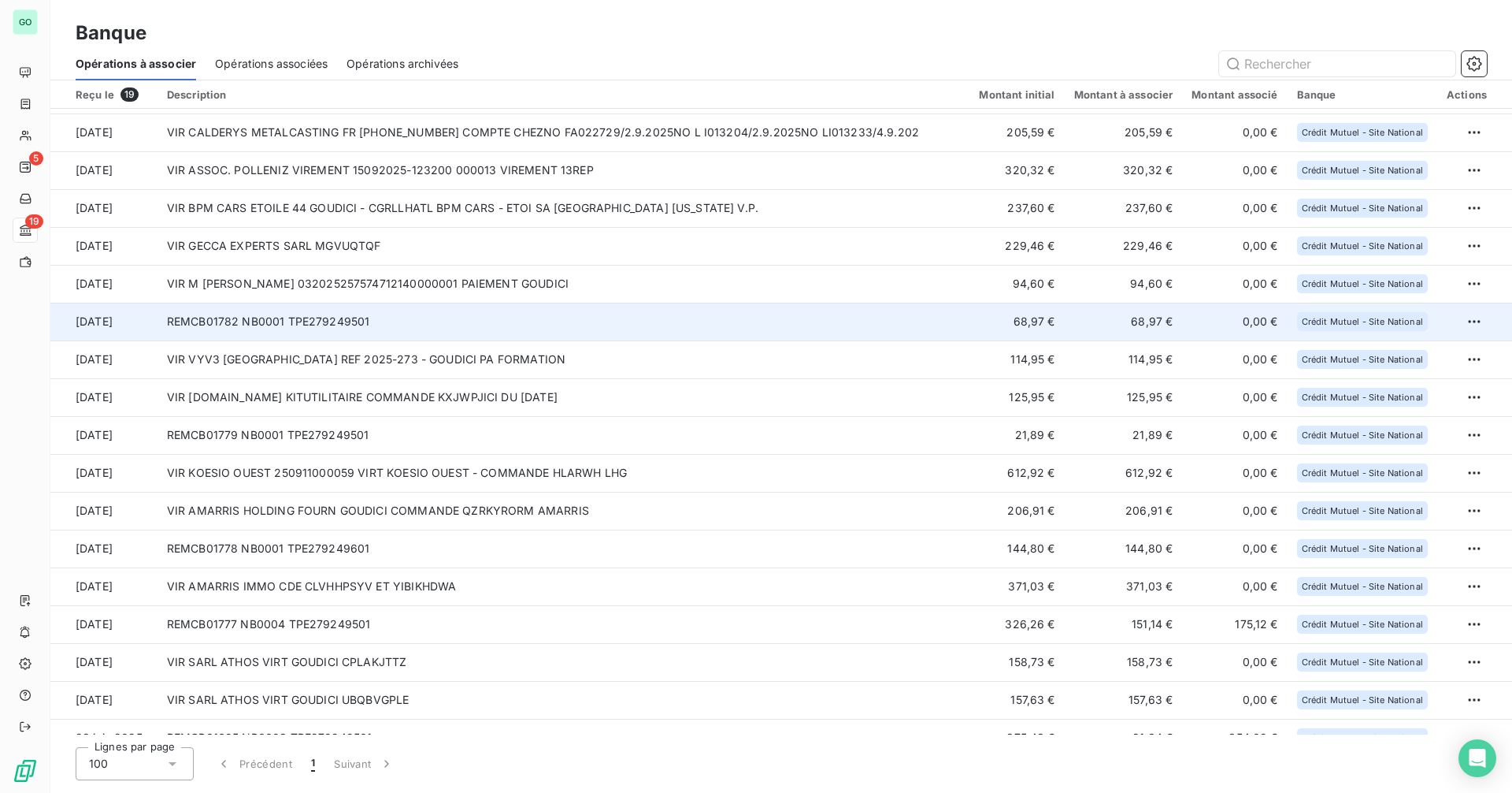
scroll to position [0, 0]
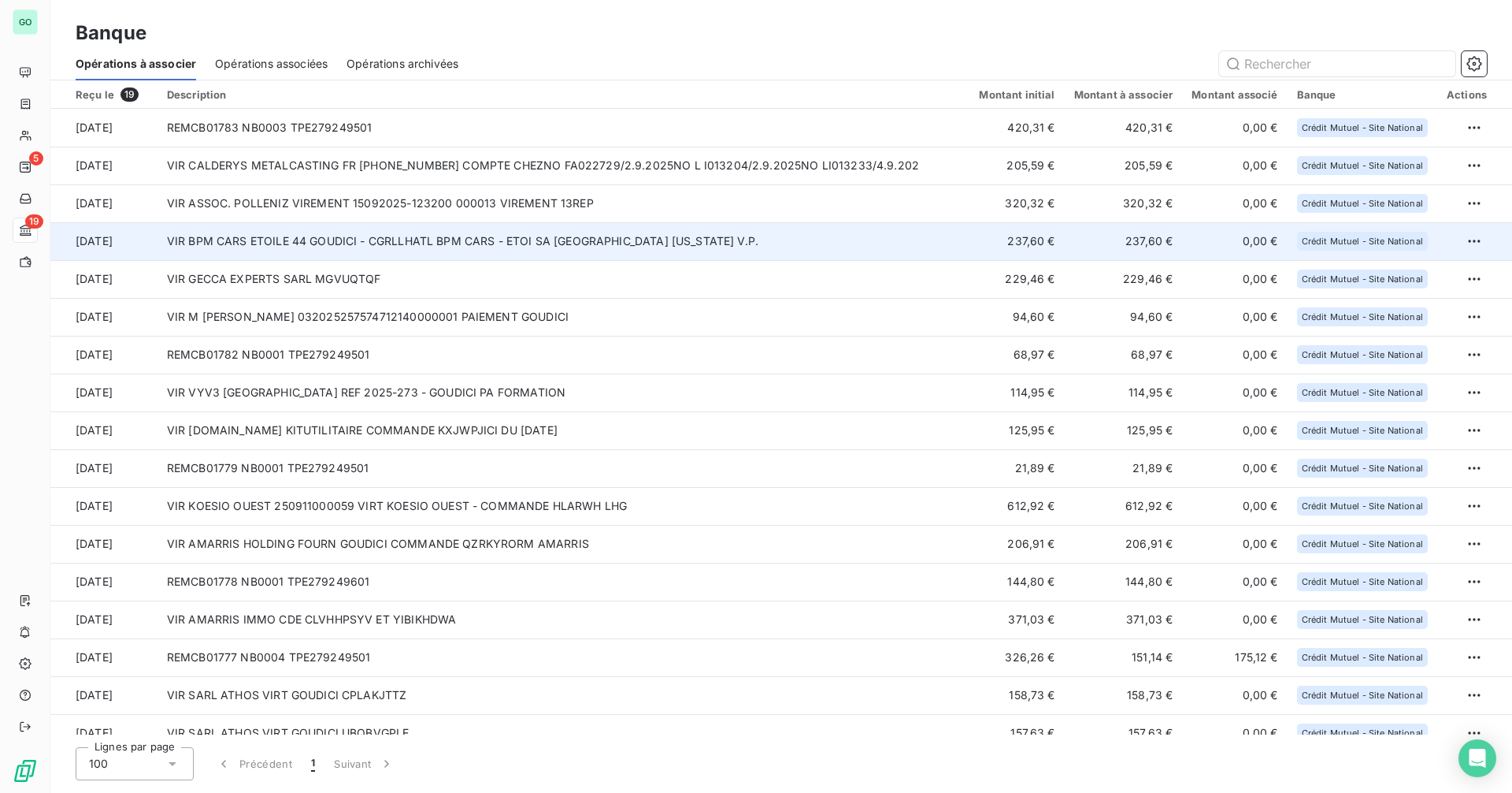
click at [569, 245] on td "VIR BPM CARS ETOILE 44 GOUDICI - CGRLLHATL BPM CARS - ETOI SA [GEOGRAPHIC_DATA]…" at bounding box center [563, 241] width 813 height 38
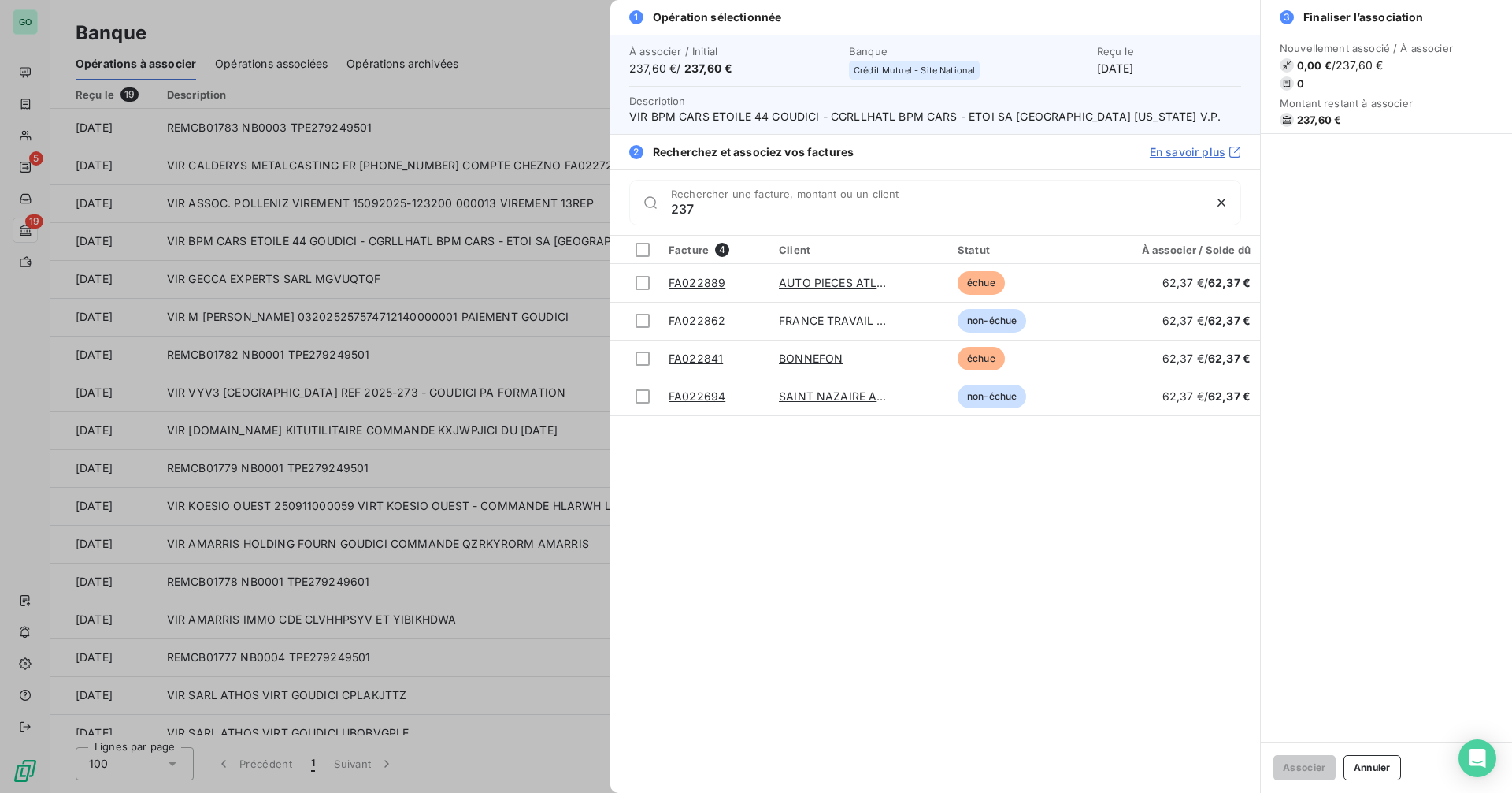
type input "237"
click at [355, 404] on div at bounding box center [756, 396] width 1512 height 793
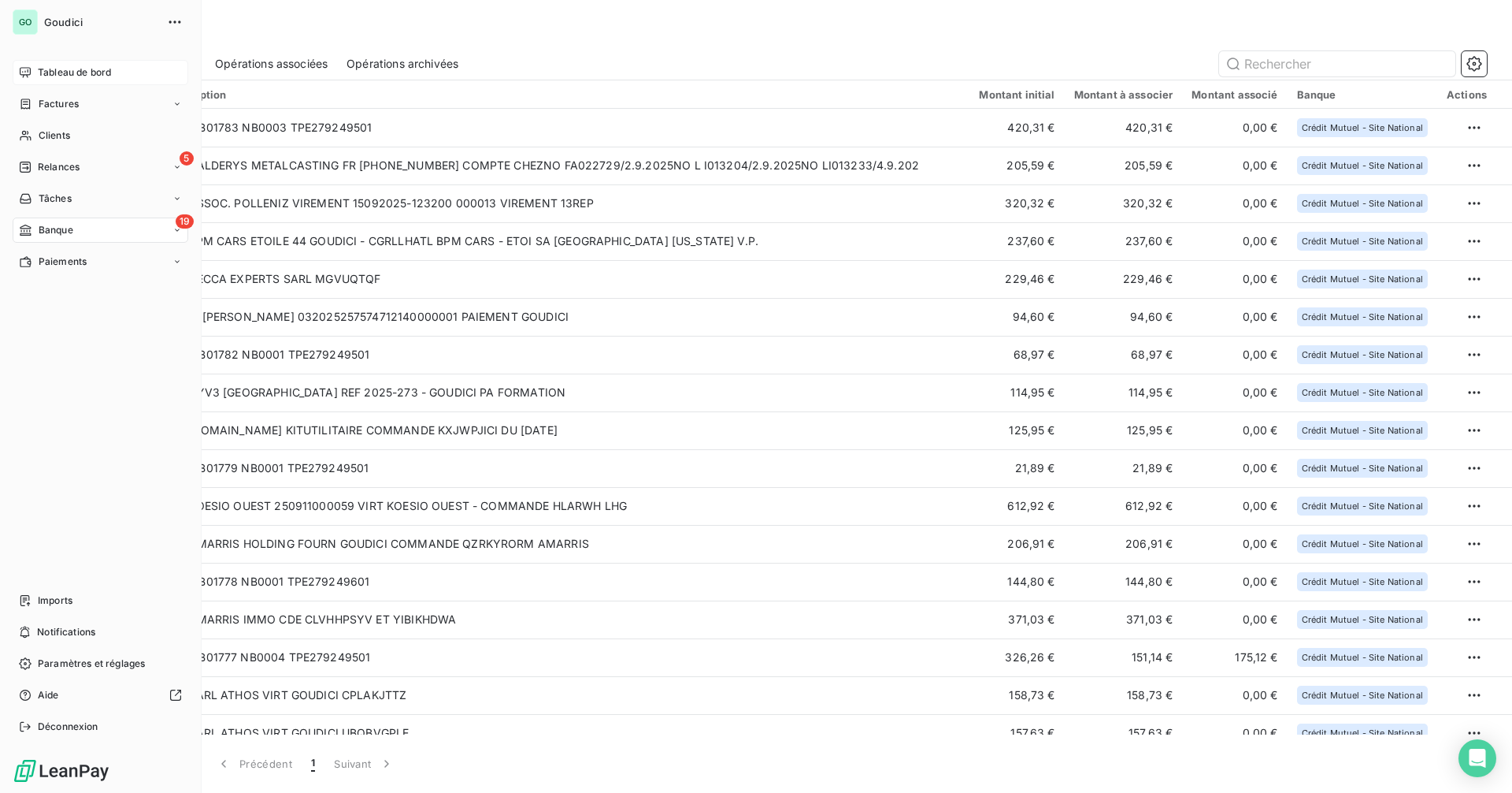
click at [107, 68] on span "Tableau de bord" at bounding box center [75, 72] width 73 height 14
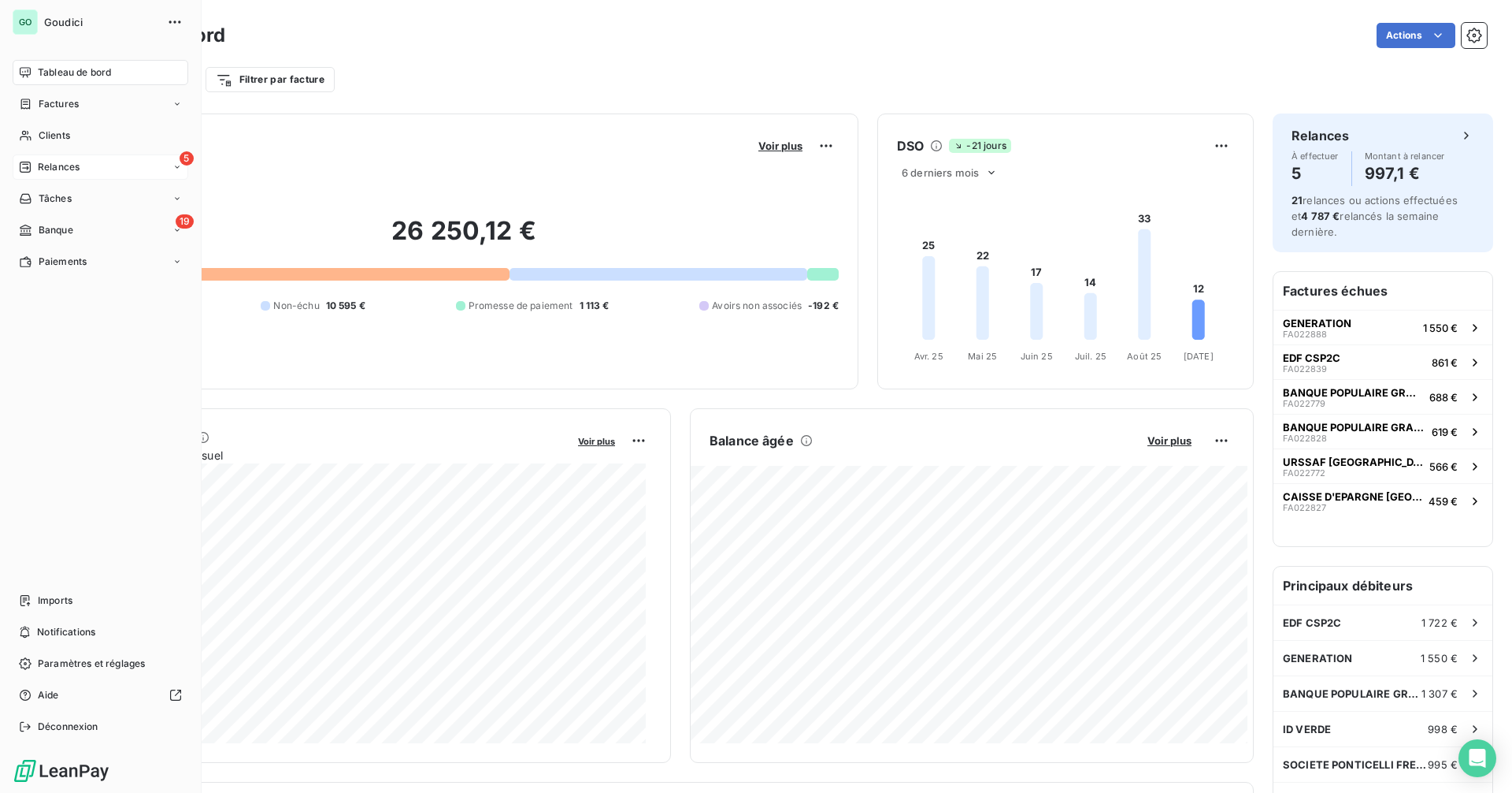
click at [92, 157] on div "5 Relances" at bounding box center [100, 167] width 176 height 25
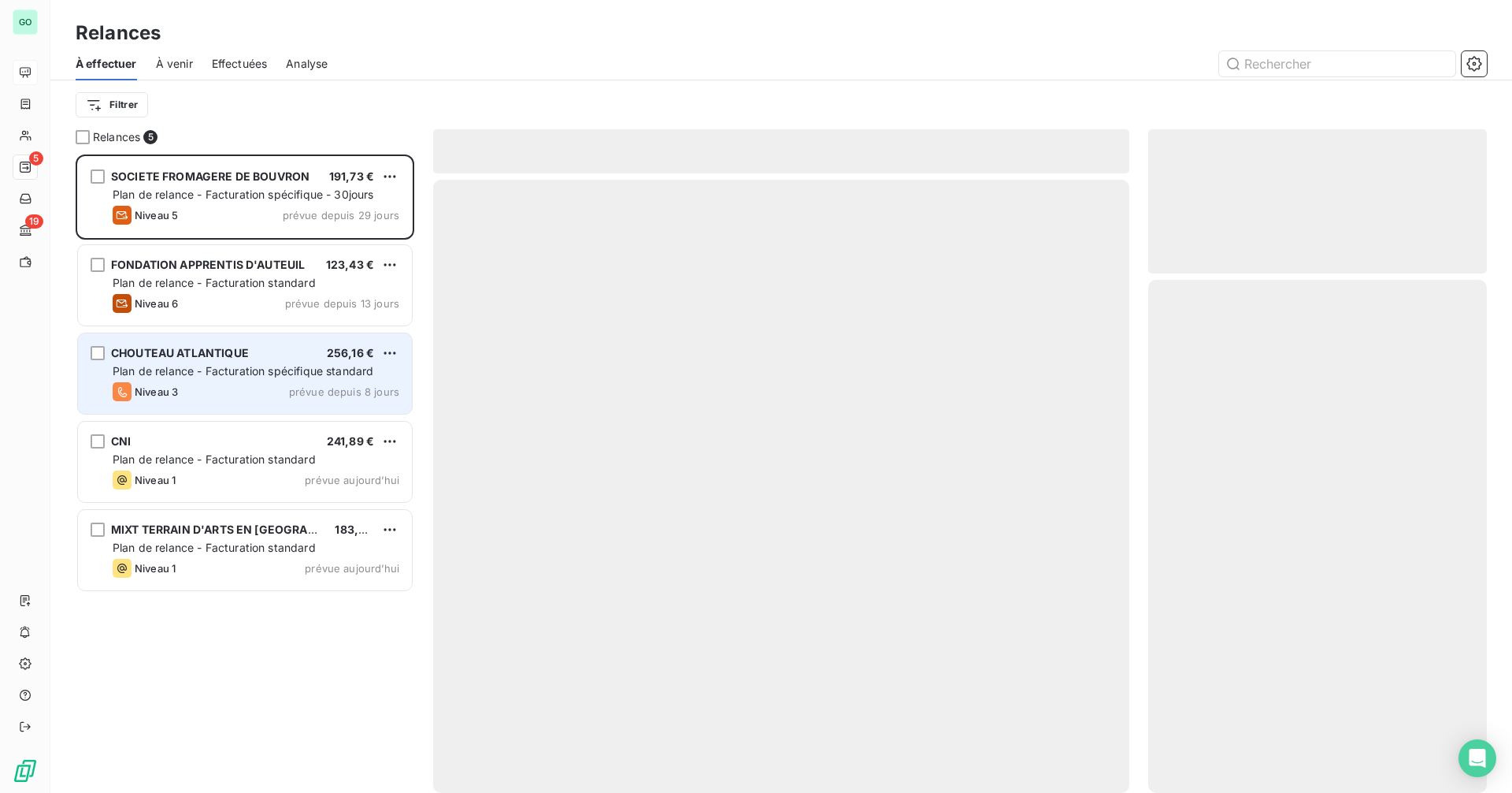
scroll to position [626, 327]
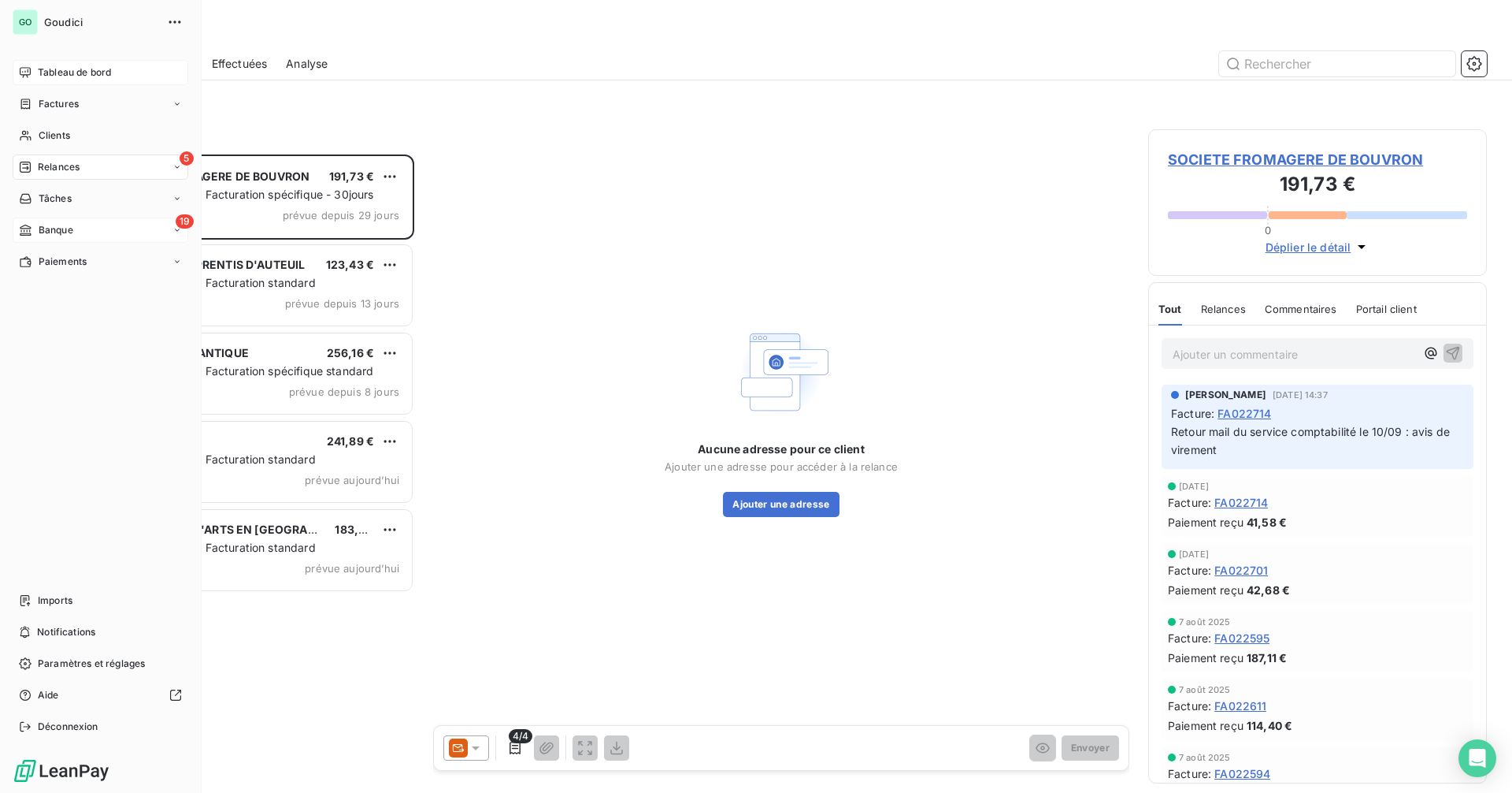
click at [59, 233] on span "Banque" at bounding box center [55, 229] width 35 height 14
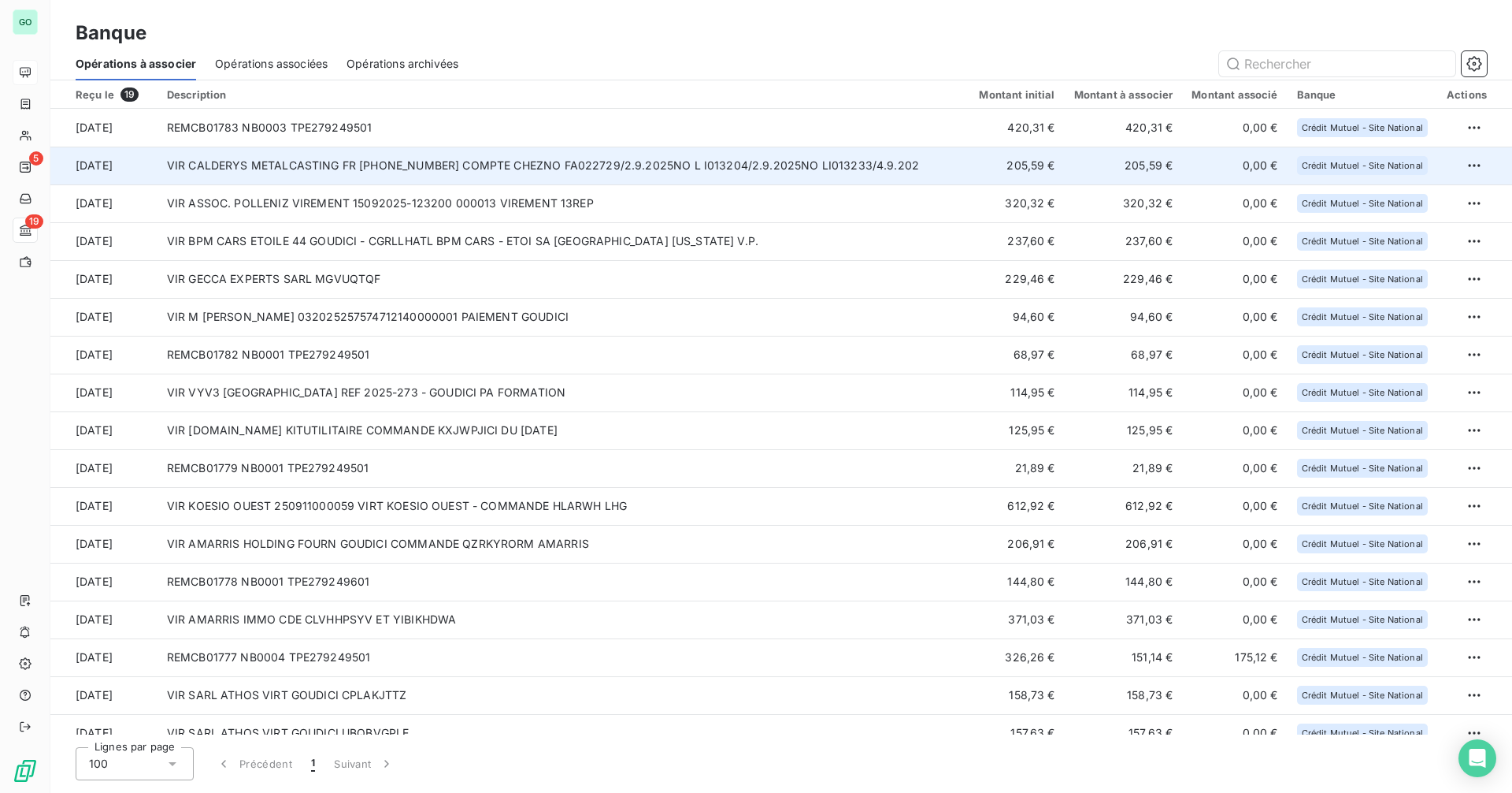
click at [409, 166] on td "VIR CALDERYS METALCASTING FR [PHONE_NUMBER] COMPTE CHEZNO FA022729/2.9.2025NO L…" at bounding box center [563, 165] width 813 height 38
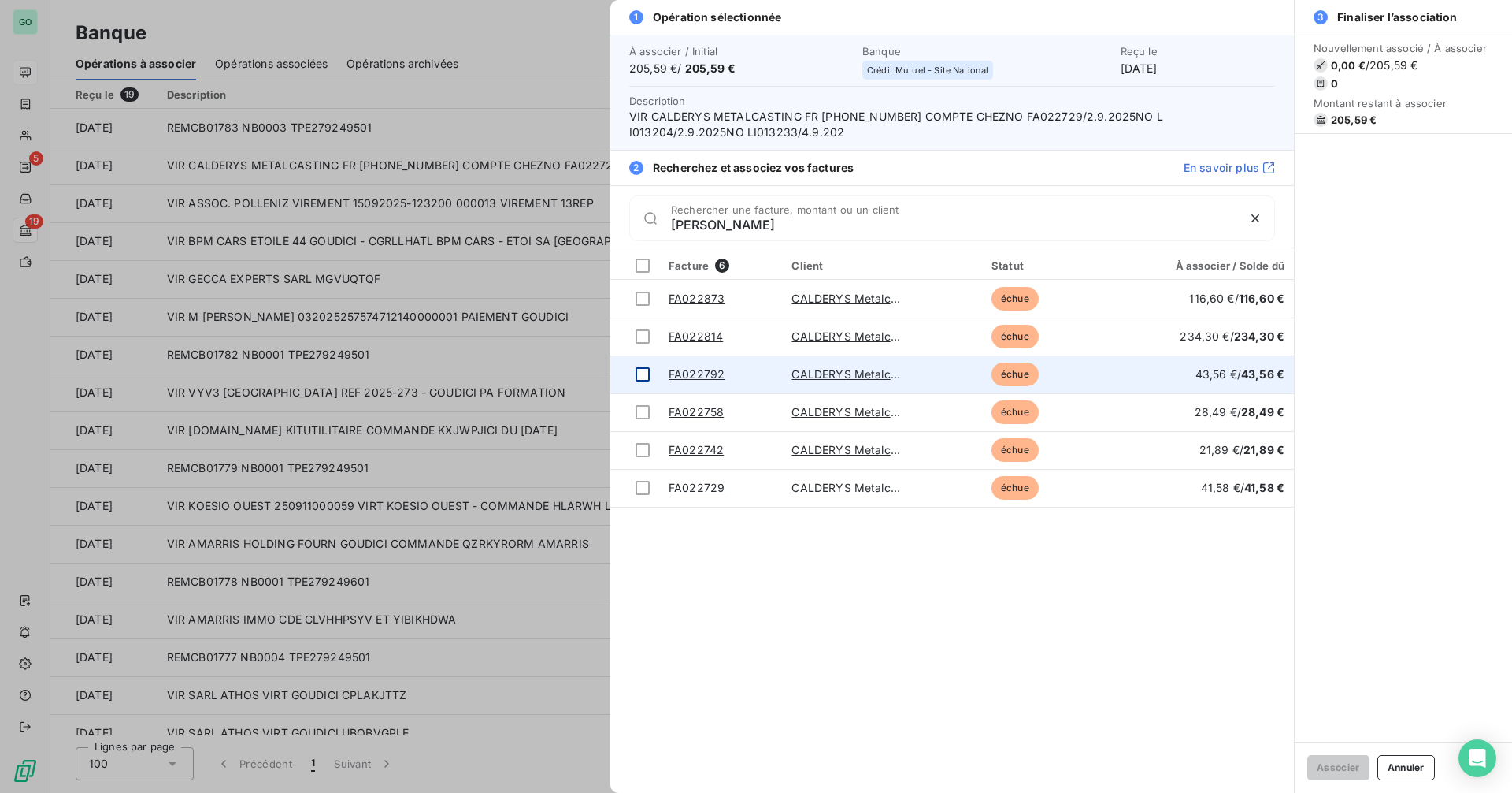
type input "[PERSON_NAME]"
click at [644, 377] on div at bounding box center [642, 374] width 14 height 14
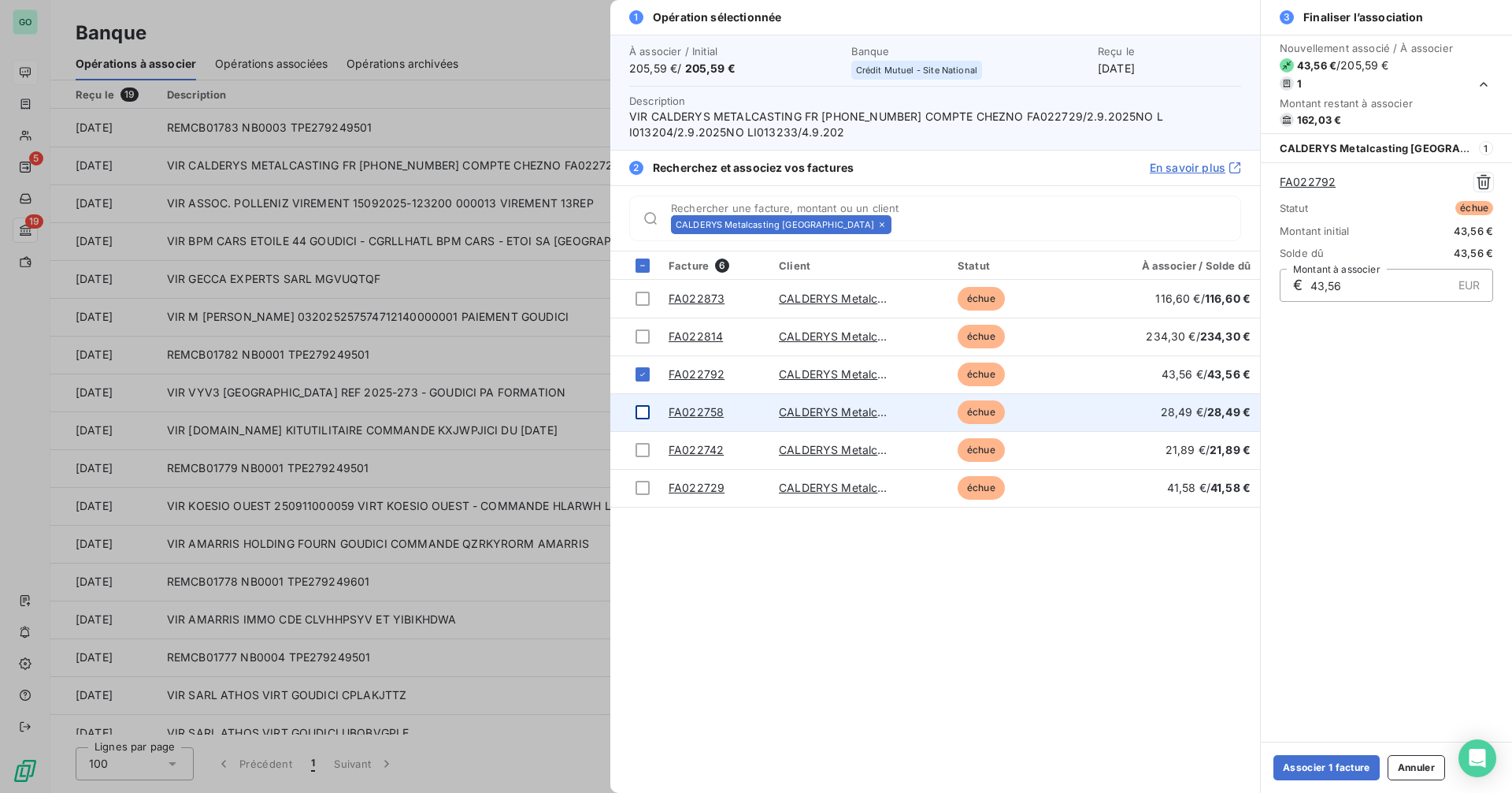
click at [640, 411] on div at bounding box center [642, 412] width 14 height 14
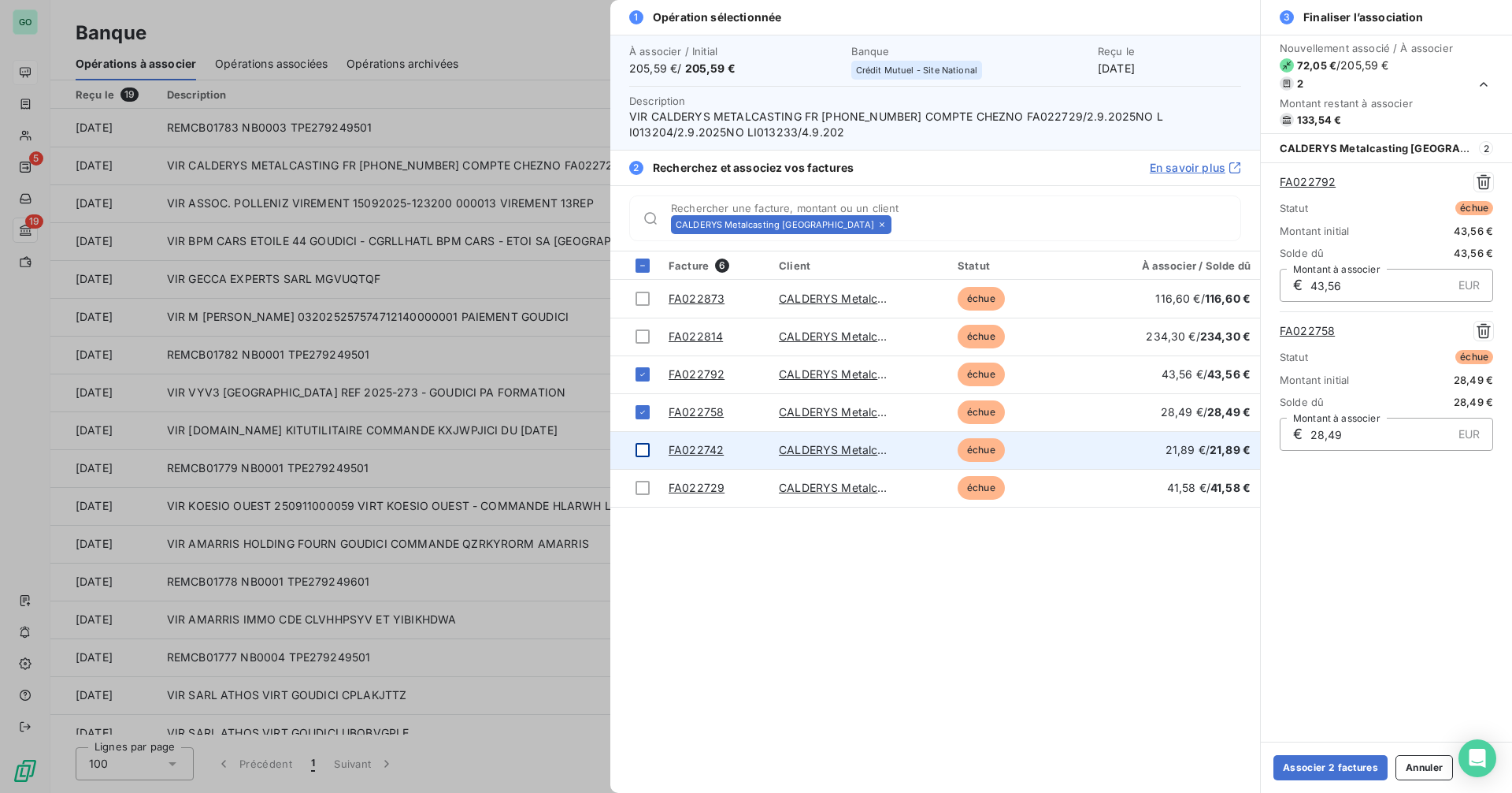
click at [642, 456] on div at bounding box center [642, 450] width 14 height 14
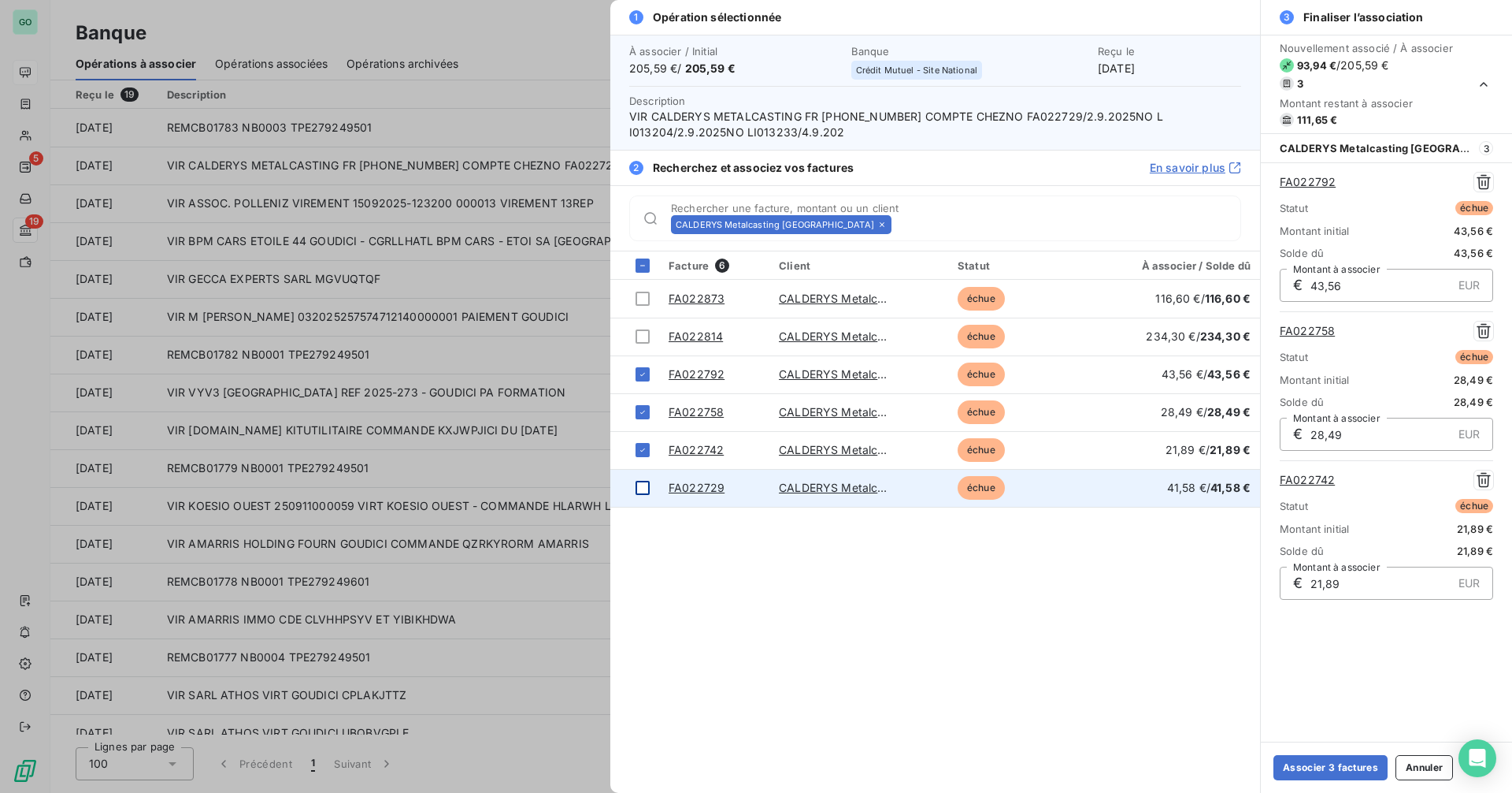
click at [642, 490] on div at bounding box center [642, 488] width 14 height 14
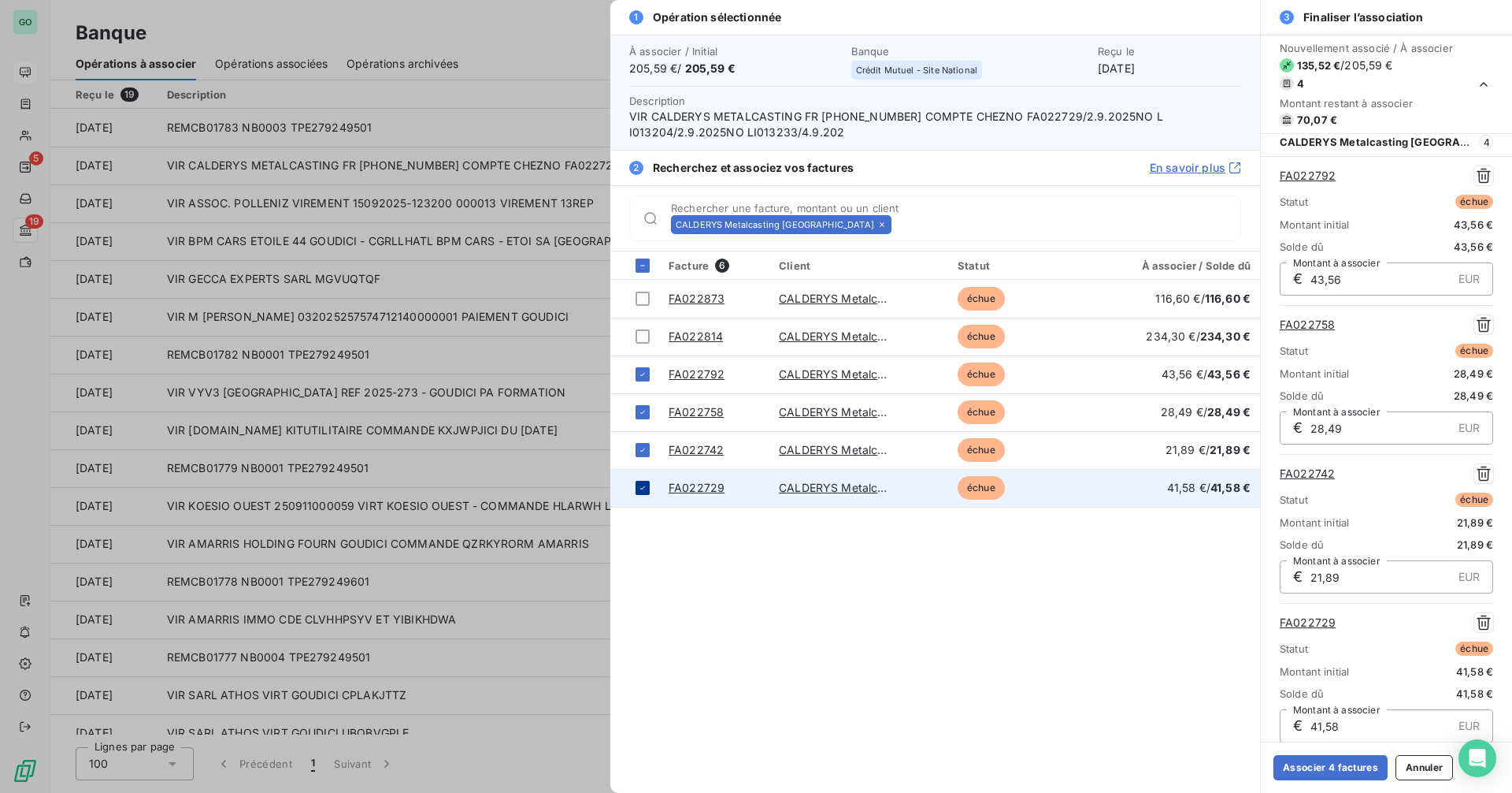
click at [647, 492] on div at bounding box center [642, 488] width 14 height 14
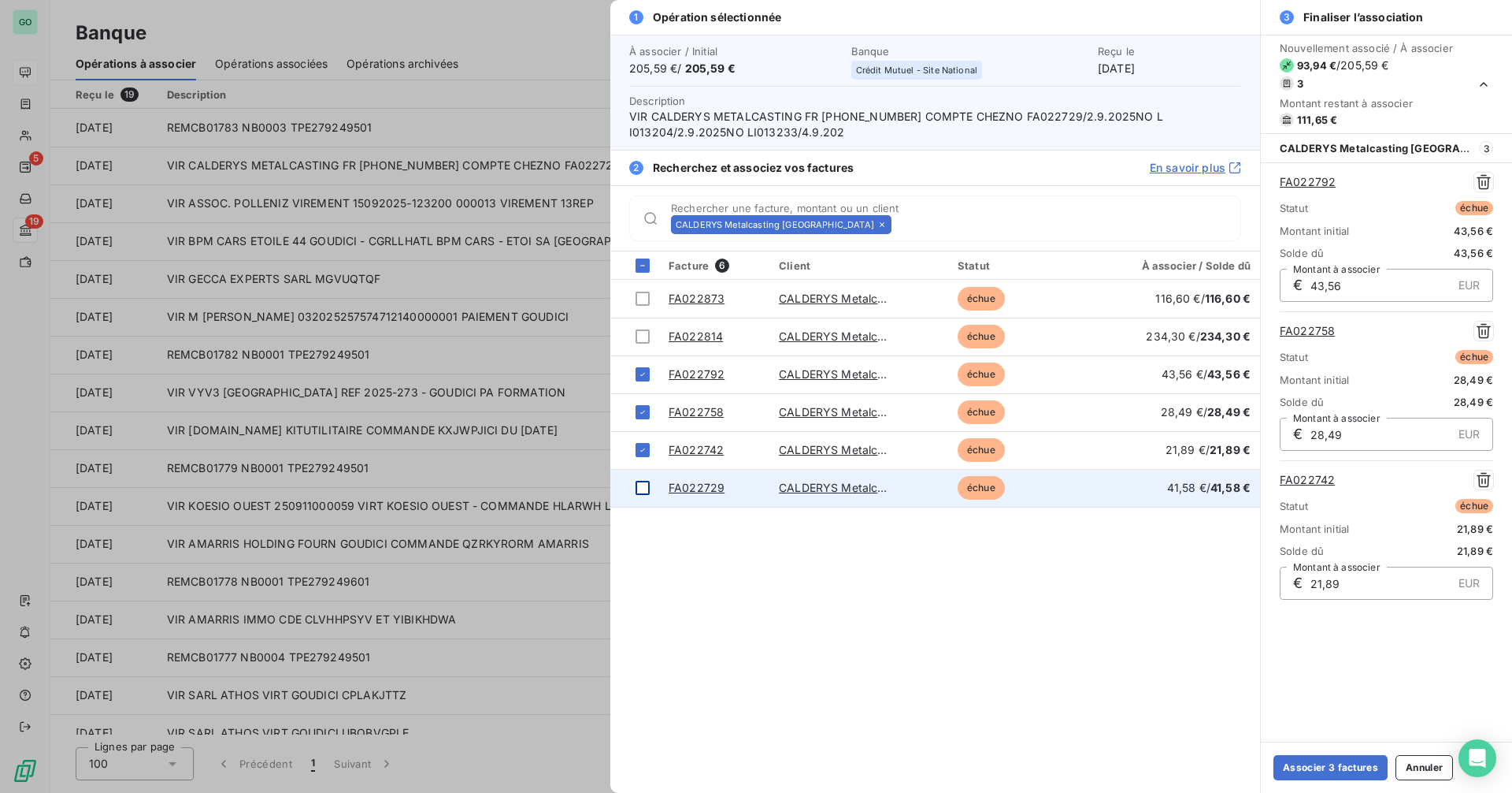
scroll to position [0, 0]
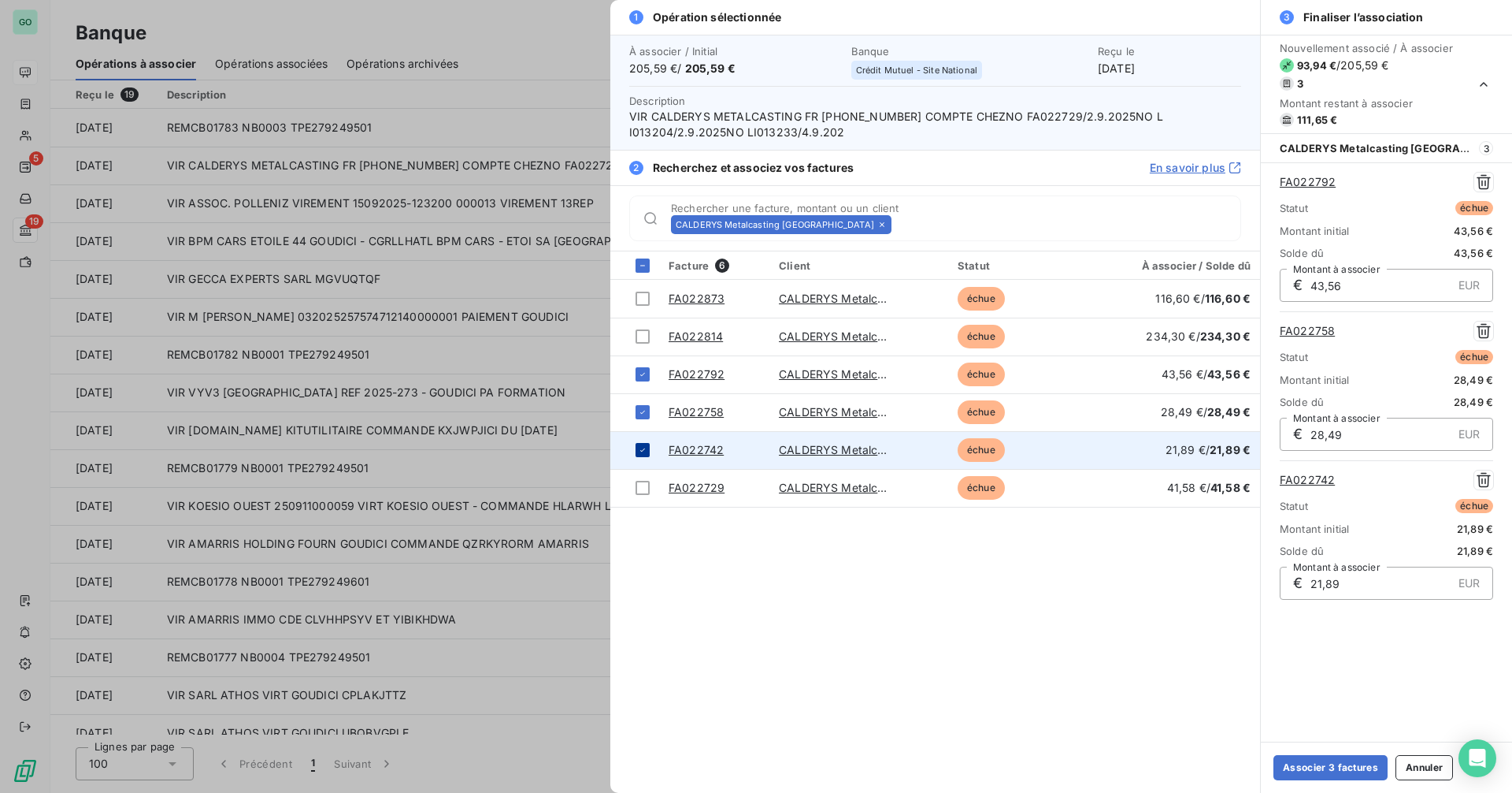
click at [645, 450] on icon at bounding box center [642, 450] width 9 height 9
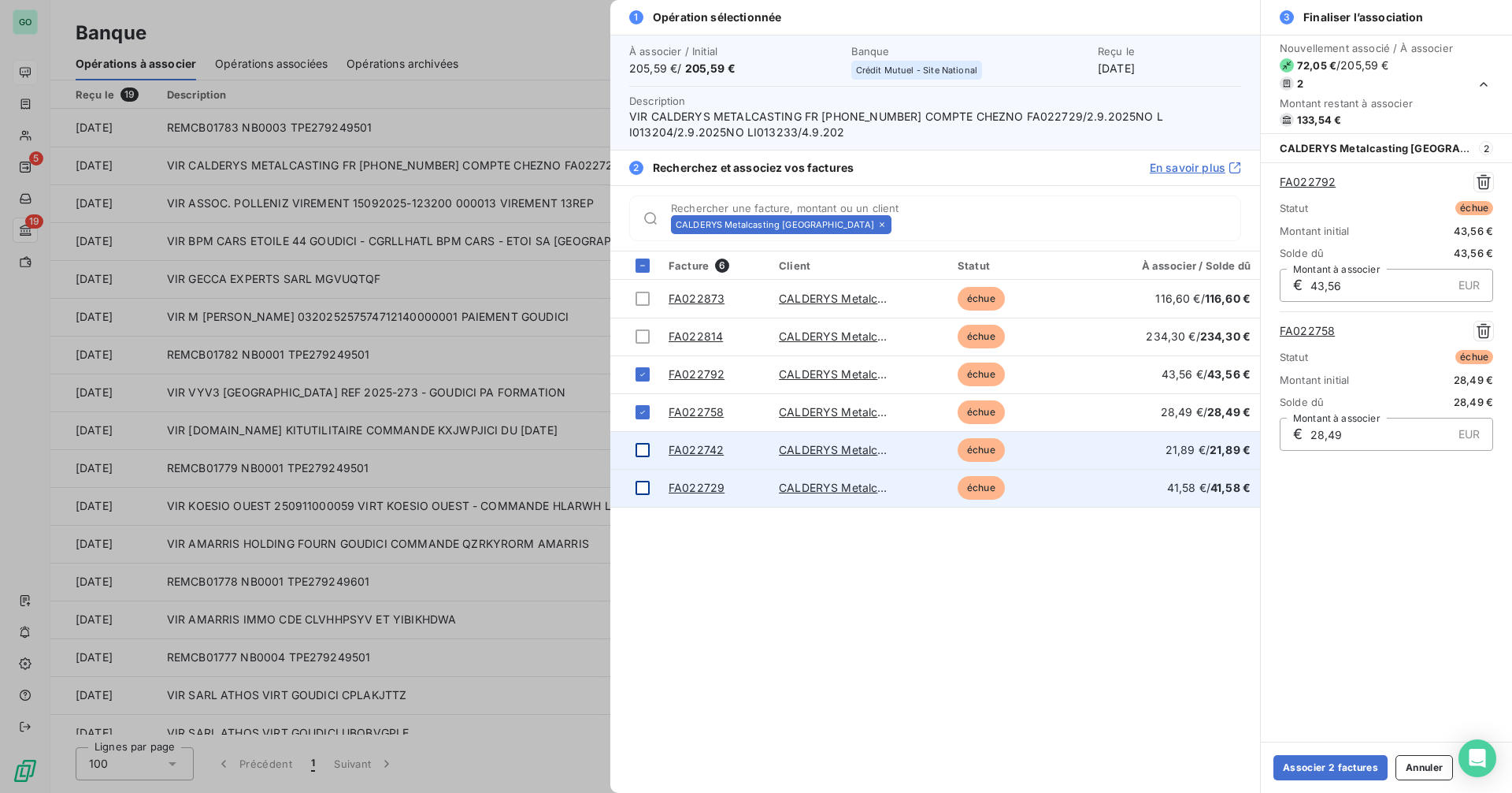
click at [642, 489] on div at bounding box center [642, 488] width 14 height 14
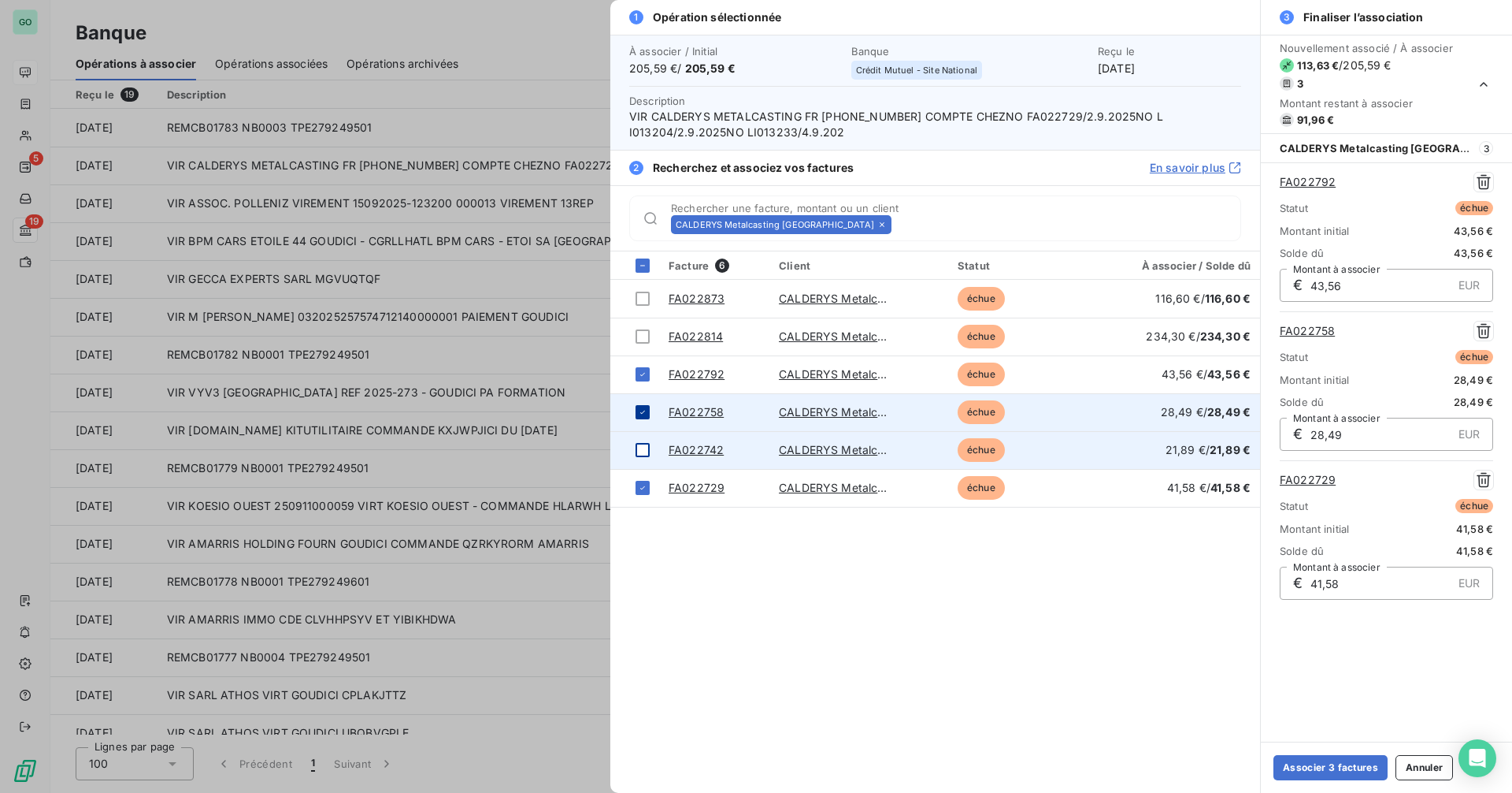
click at [641, 410] on icon at bounding box center [642, 411] width 9 height 9
click at [641, 410] on div at bounding box center [642, 412] width 14 height 14
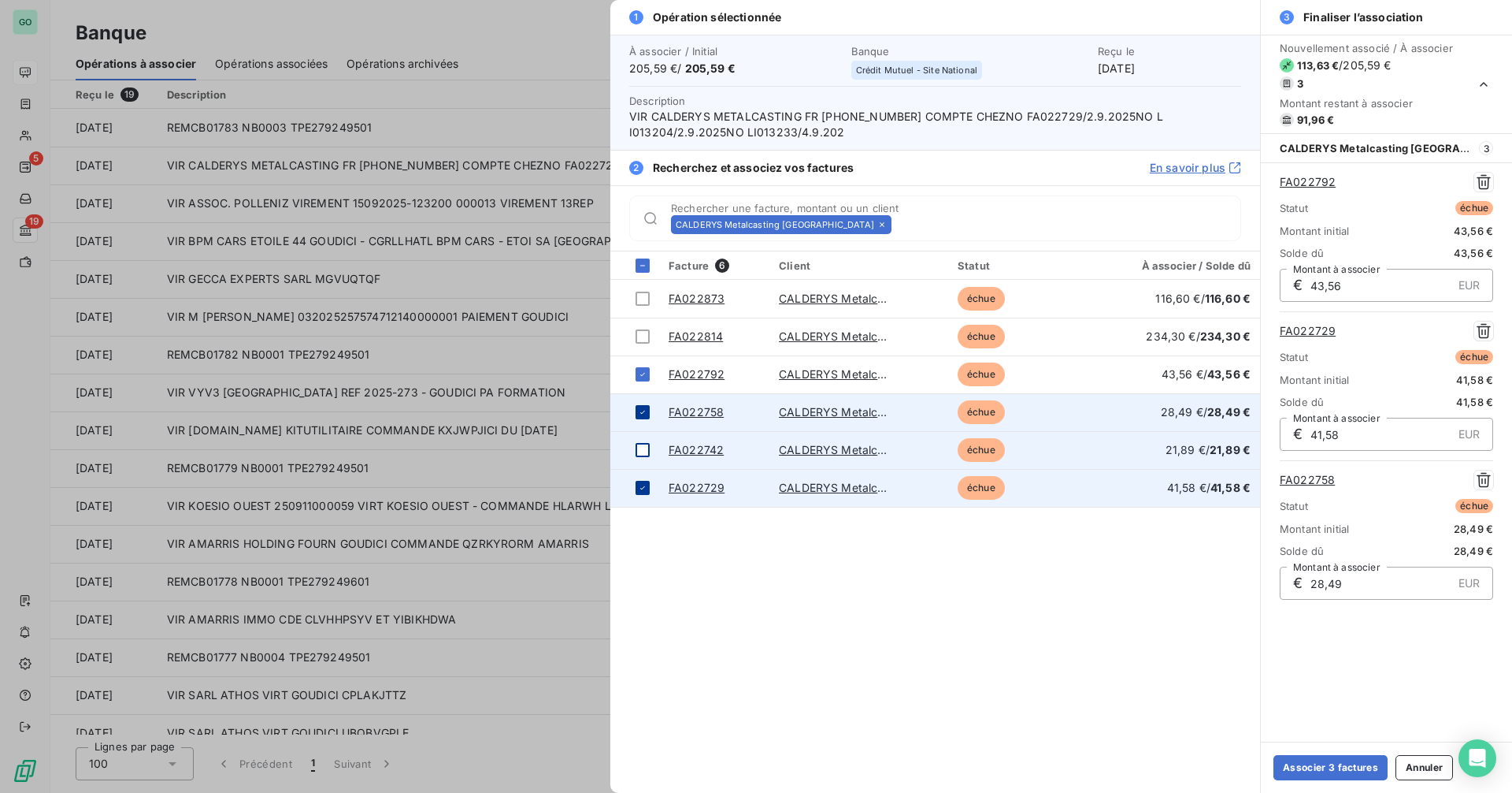
click at [644, 486] on icon at bounding box center [642, 487] width 9 height 9
click at [645, 454] on div at bounding box center [642, 450] width 14 height 14
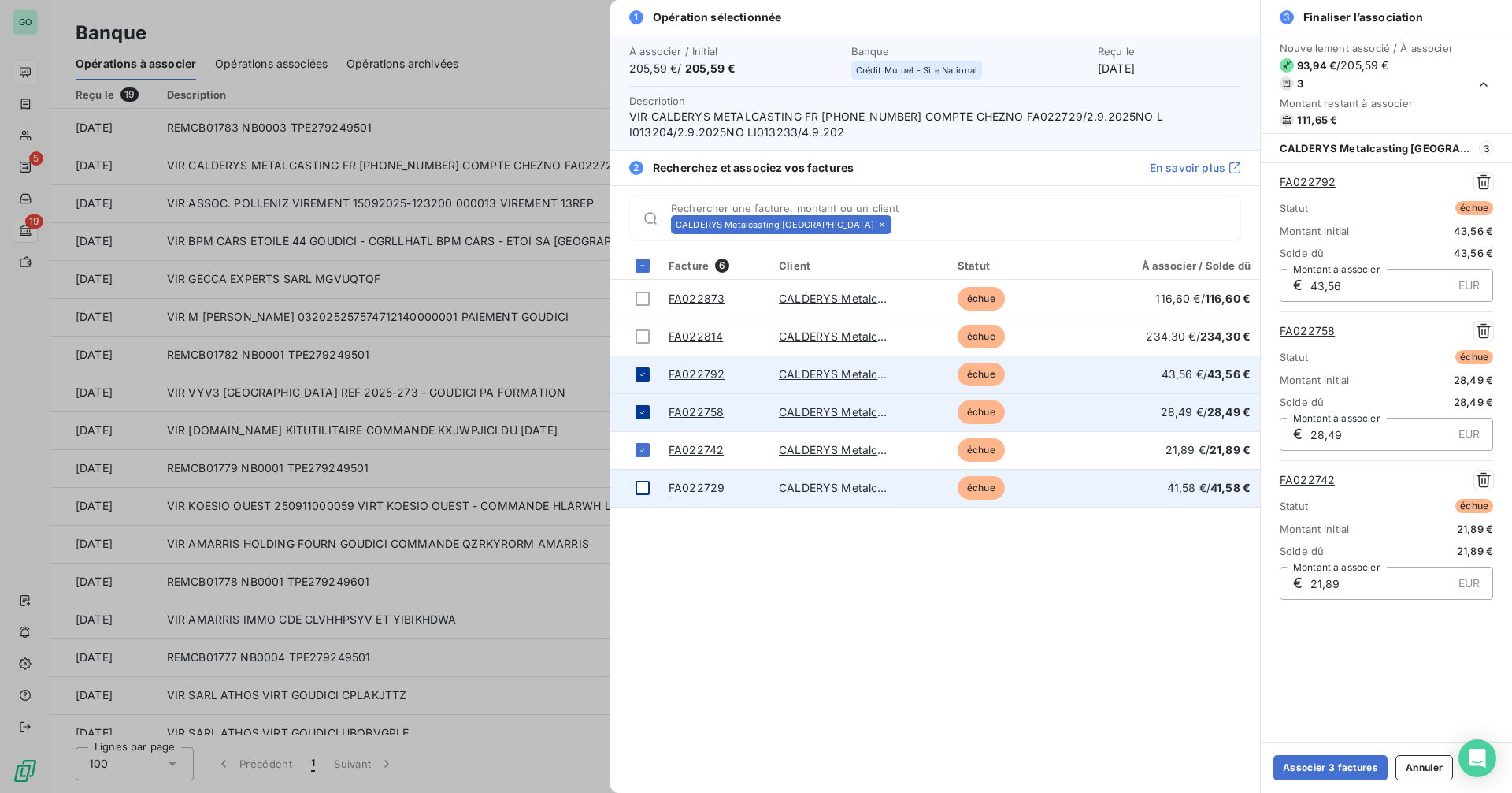
click at [640, 372] on icon at bounding box center [642, 374] width 9 height 9
click at [643, 492] on div at bounding box center [642, 488] width 14 height 14
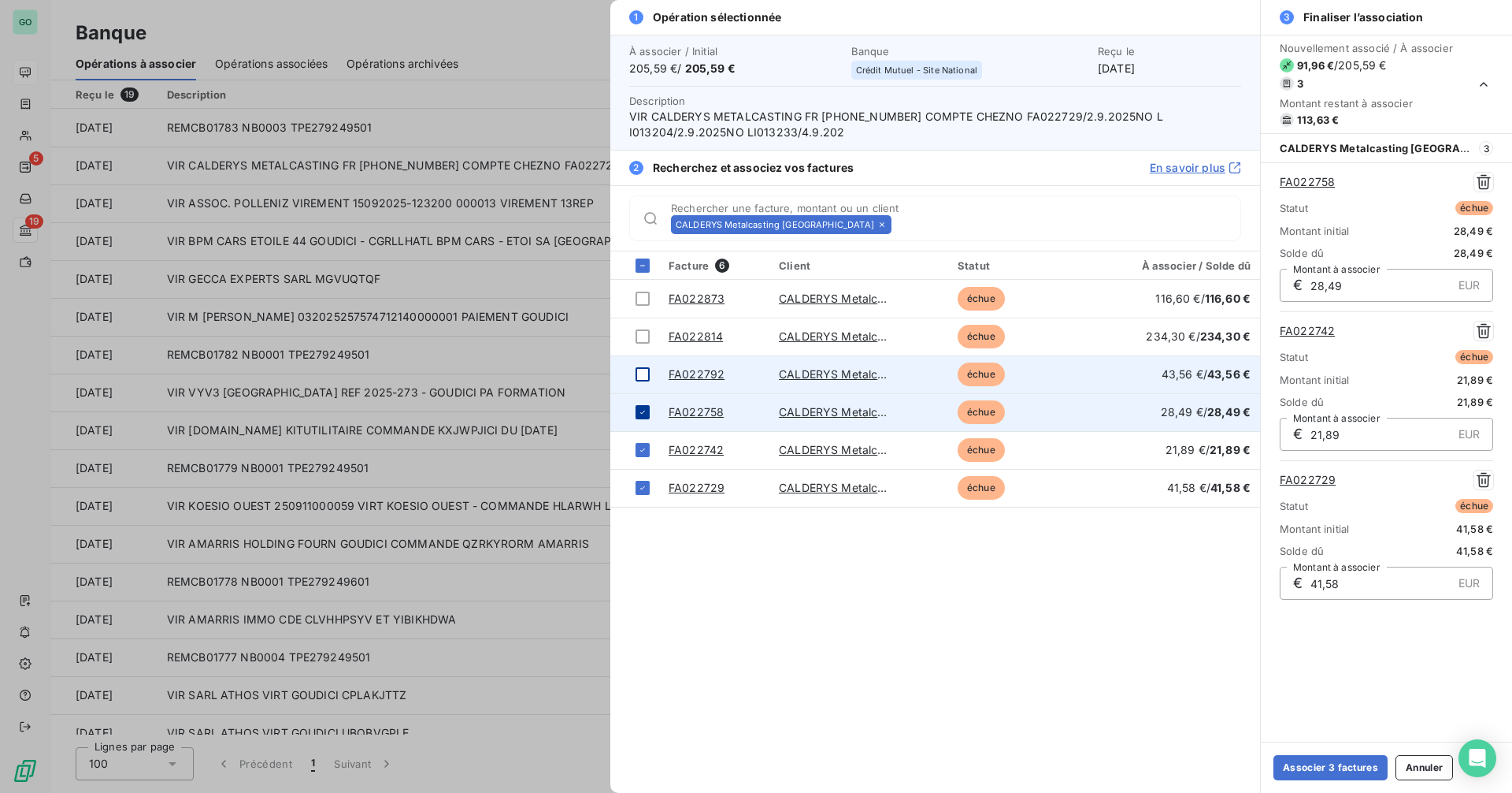
click at [645, 377] on div at bounding box center [642, 374] width 14 height 14
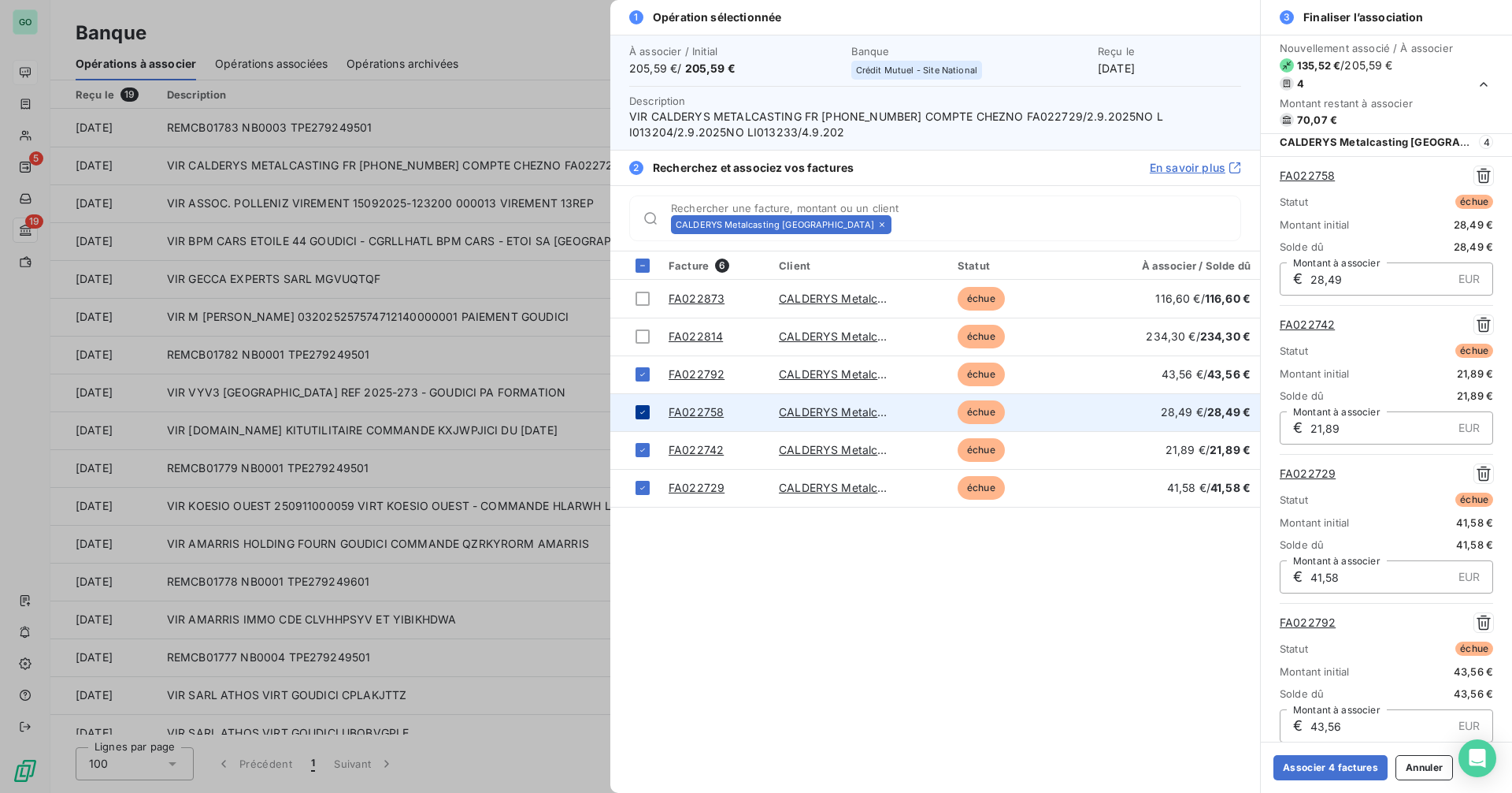
click at [645, 403] on td at bounding box center [635, 412] width 48 height 38
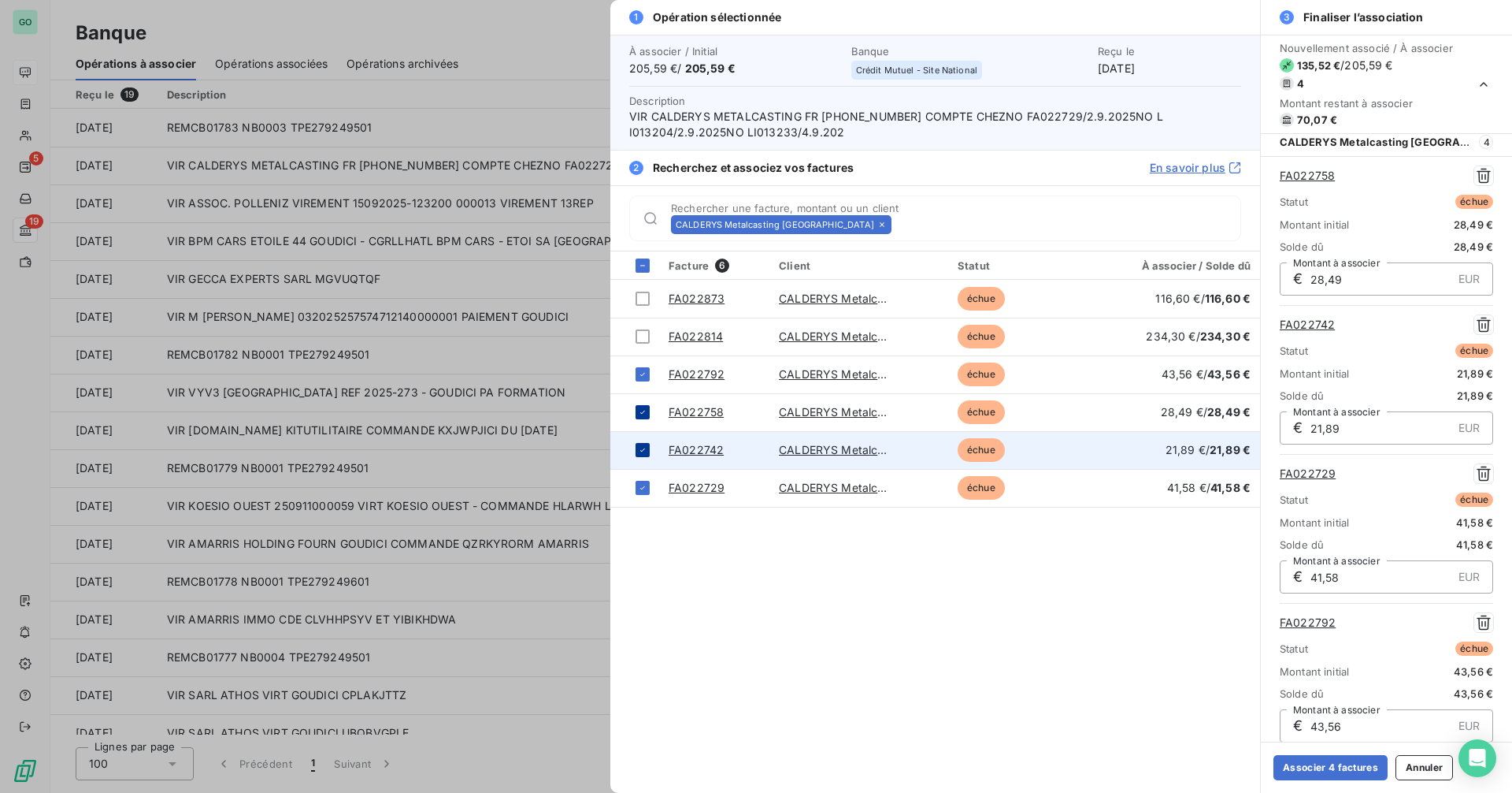
scroll to position [0, 0]
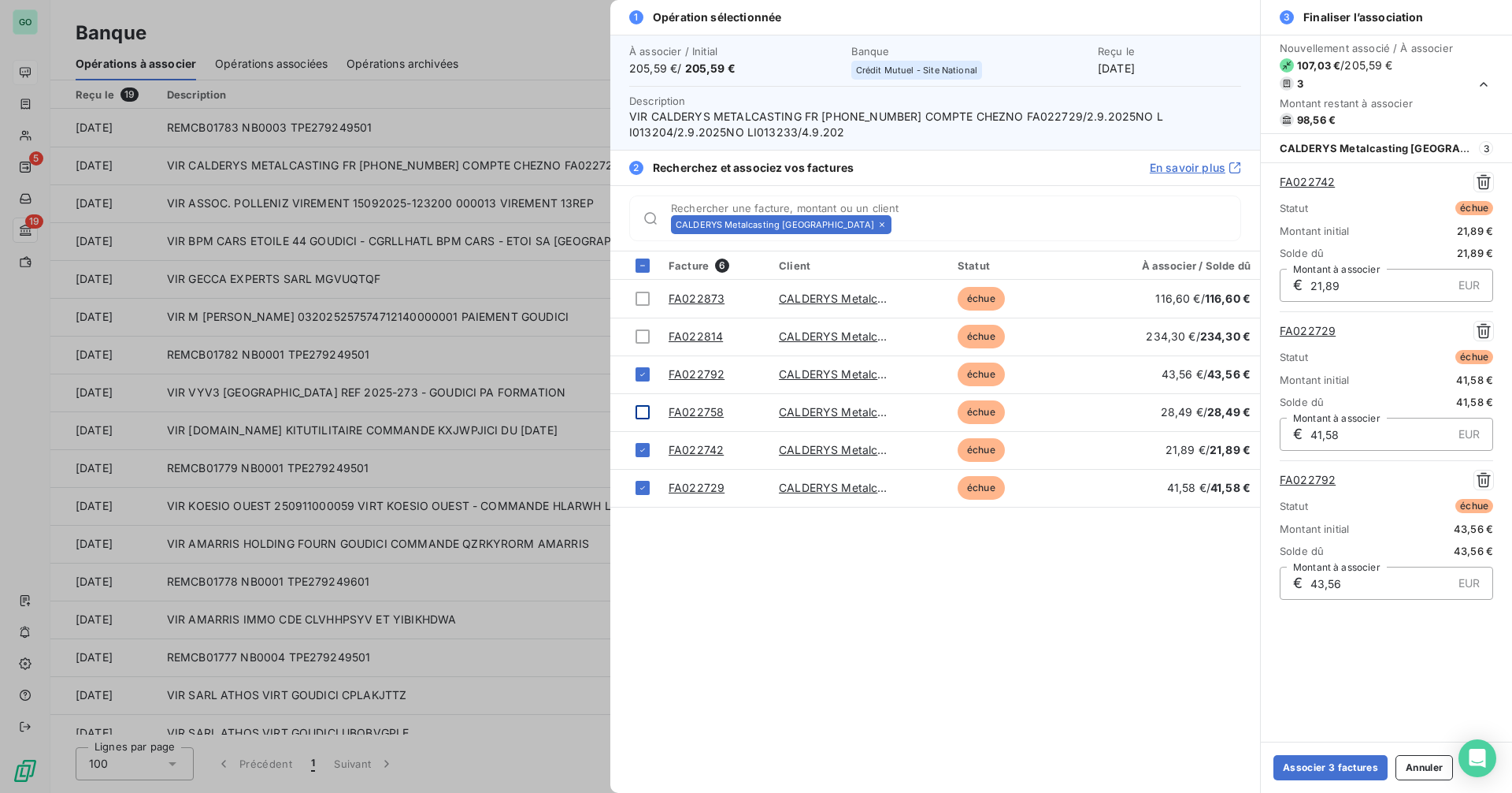
click at [644, 454] on icon at bounding box center [642, 450] width 9 height 9
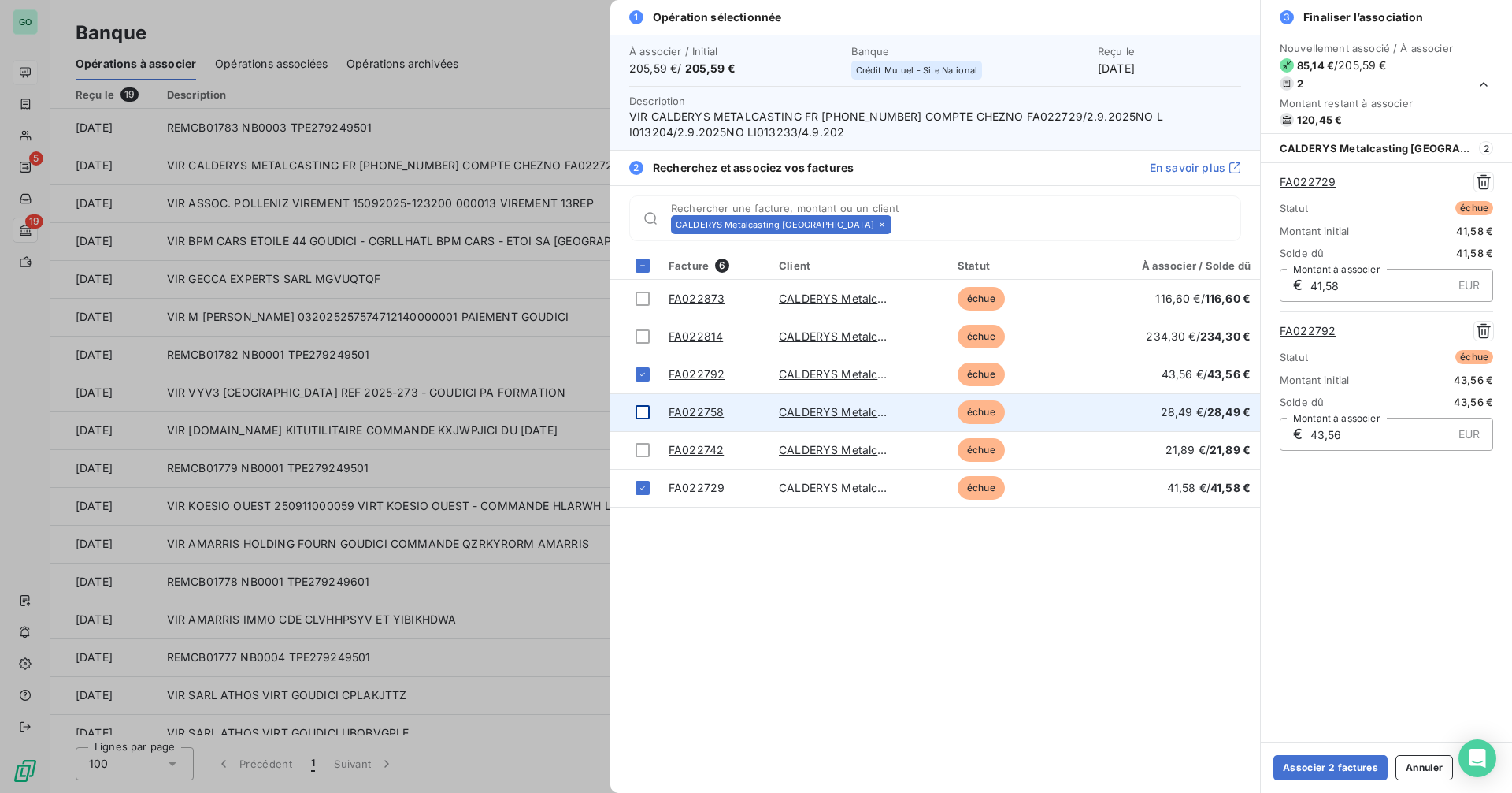
click at [636, 422] on td at bounding box center [635, 412] width 48 height 38
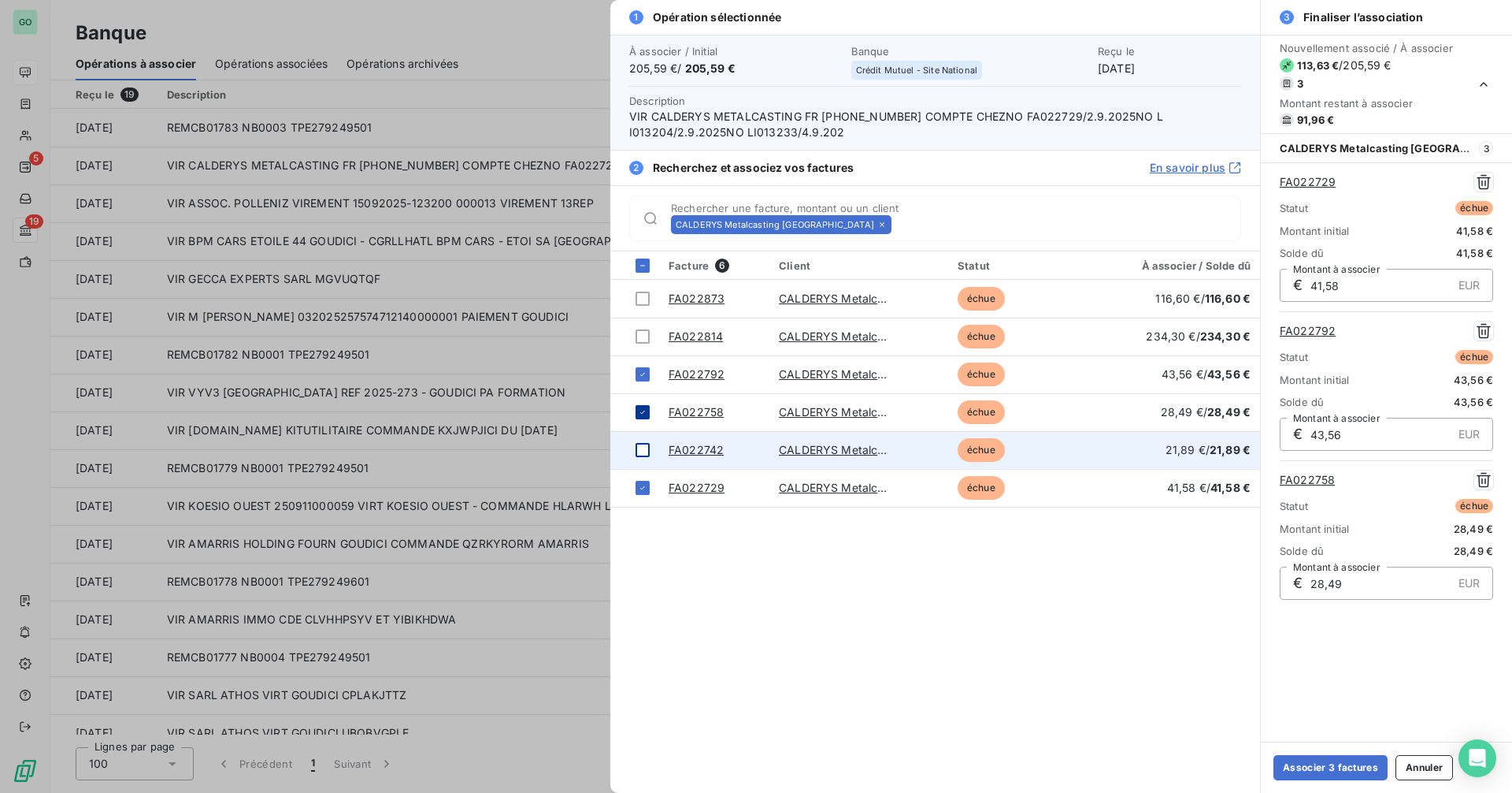
click at [640, 445] on div at bounding box center [642, 450] width 14 height 14
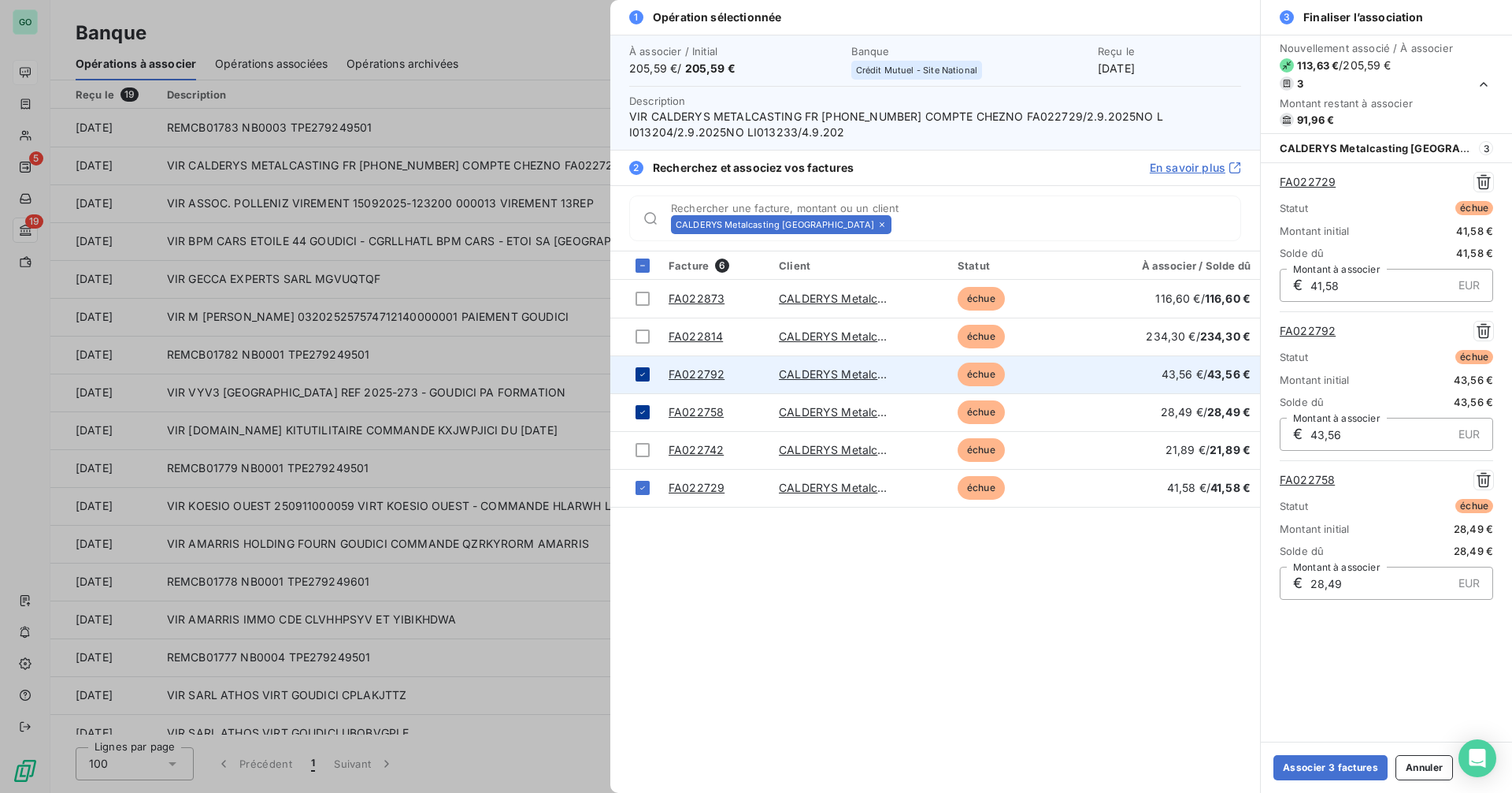
scroll to position [6, 0]
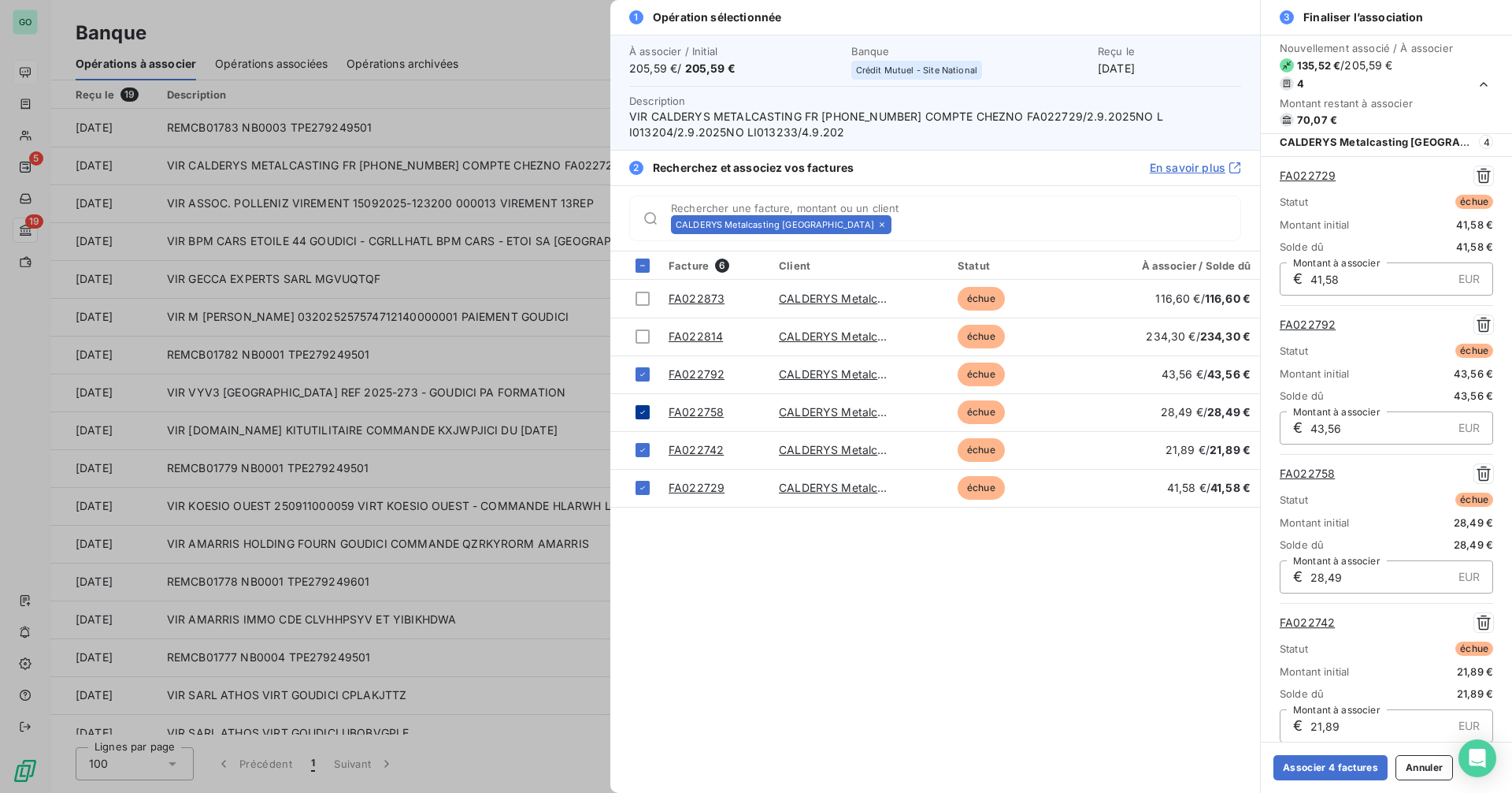
click at [644, 370] on icon at bounding box center [642, 374] width 9 height 9
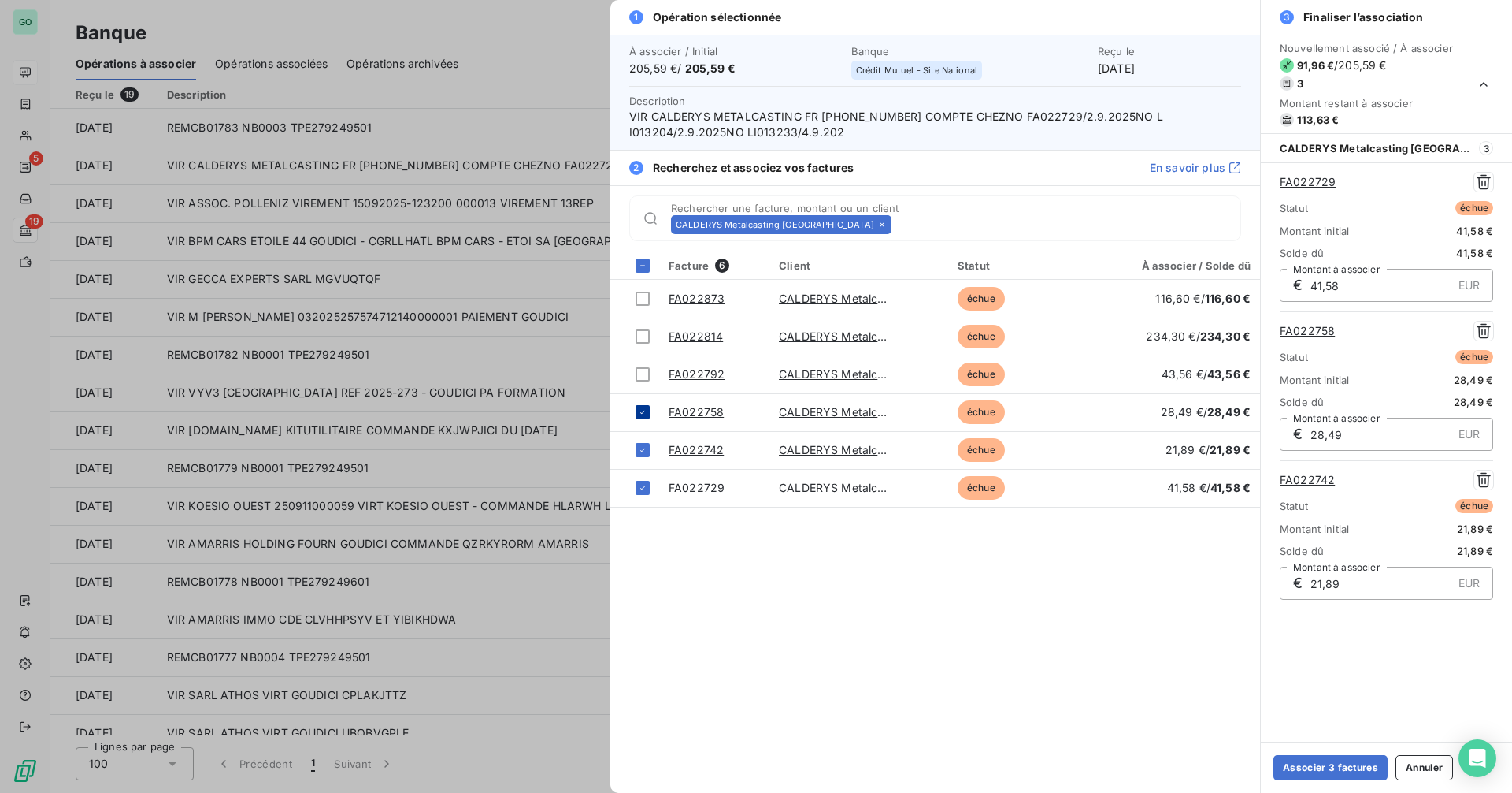
click at [640, 489] on icon at bounding box center [642, 487] width 9 height 9
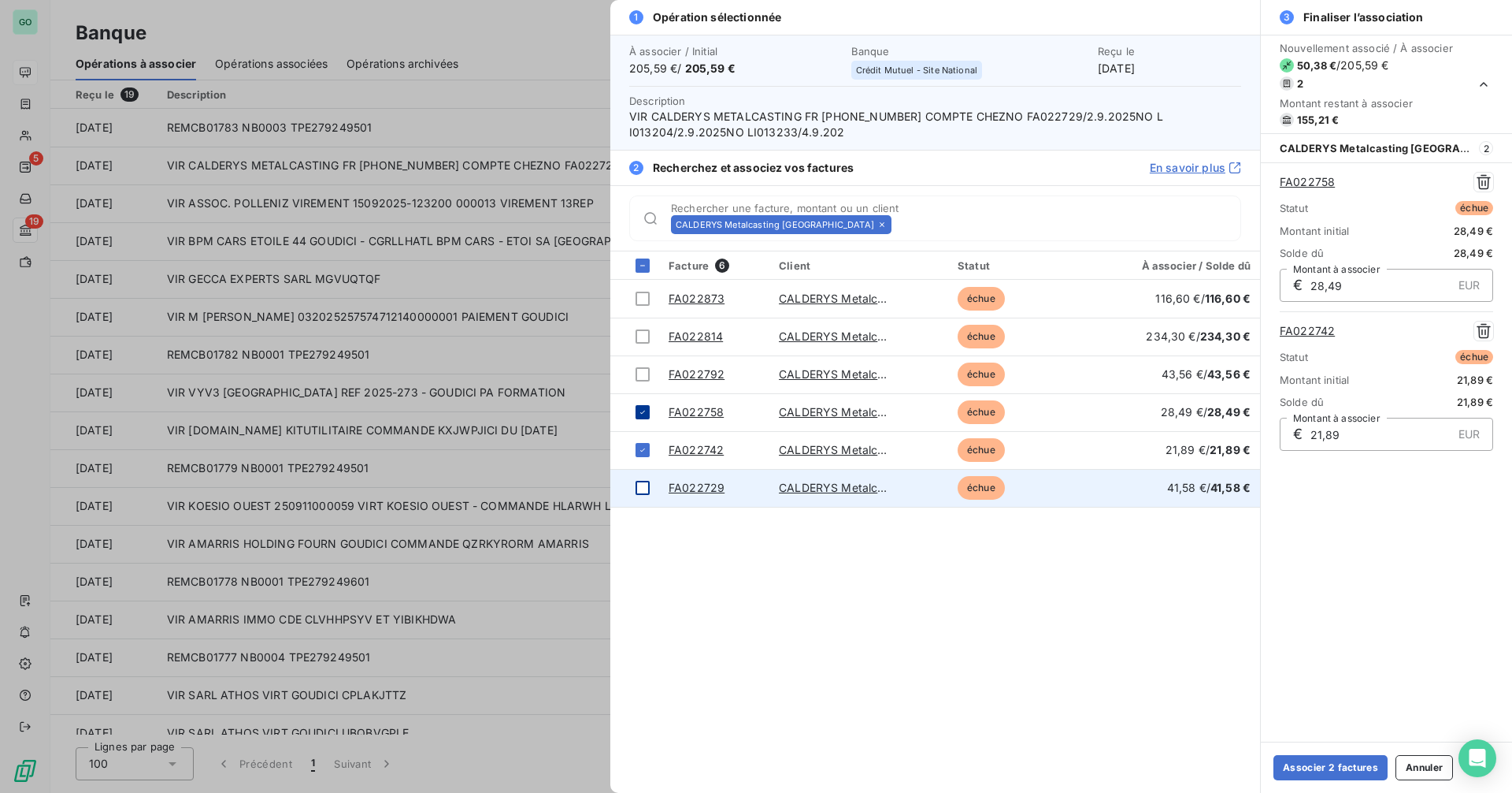
click at [641, 486] on div at bounding box center [642, 488] width 14 height 14
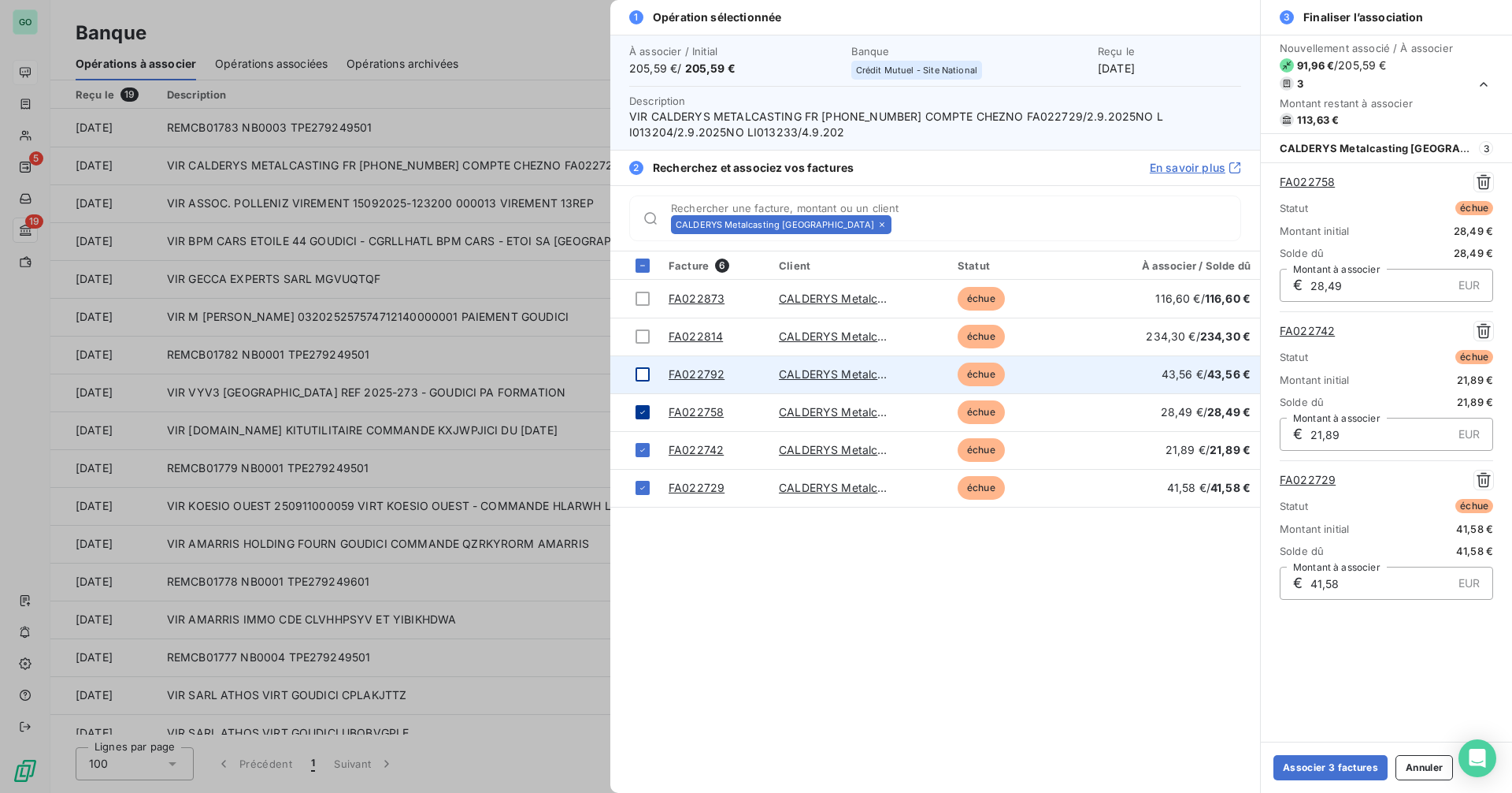
click at [641, 374] on div at bounding box center [642, 374] width 14 height 14
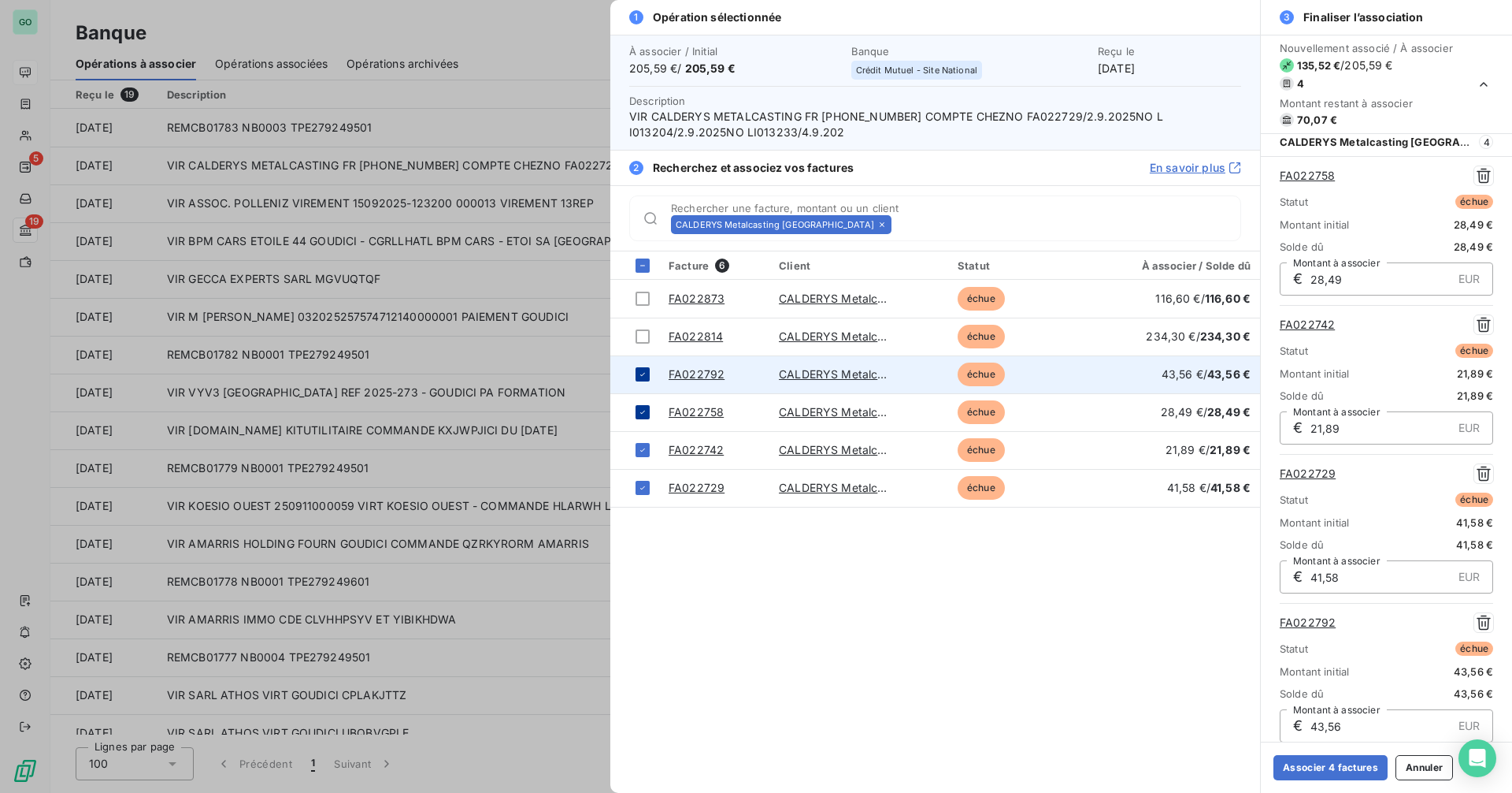
click at [641, 374] on icon at bounding box center [642, 374] width 9 height 9
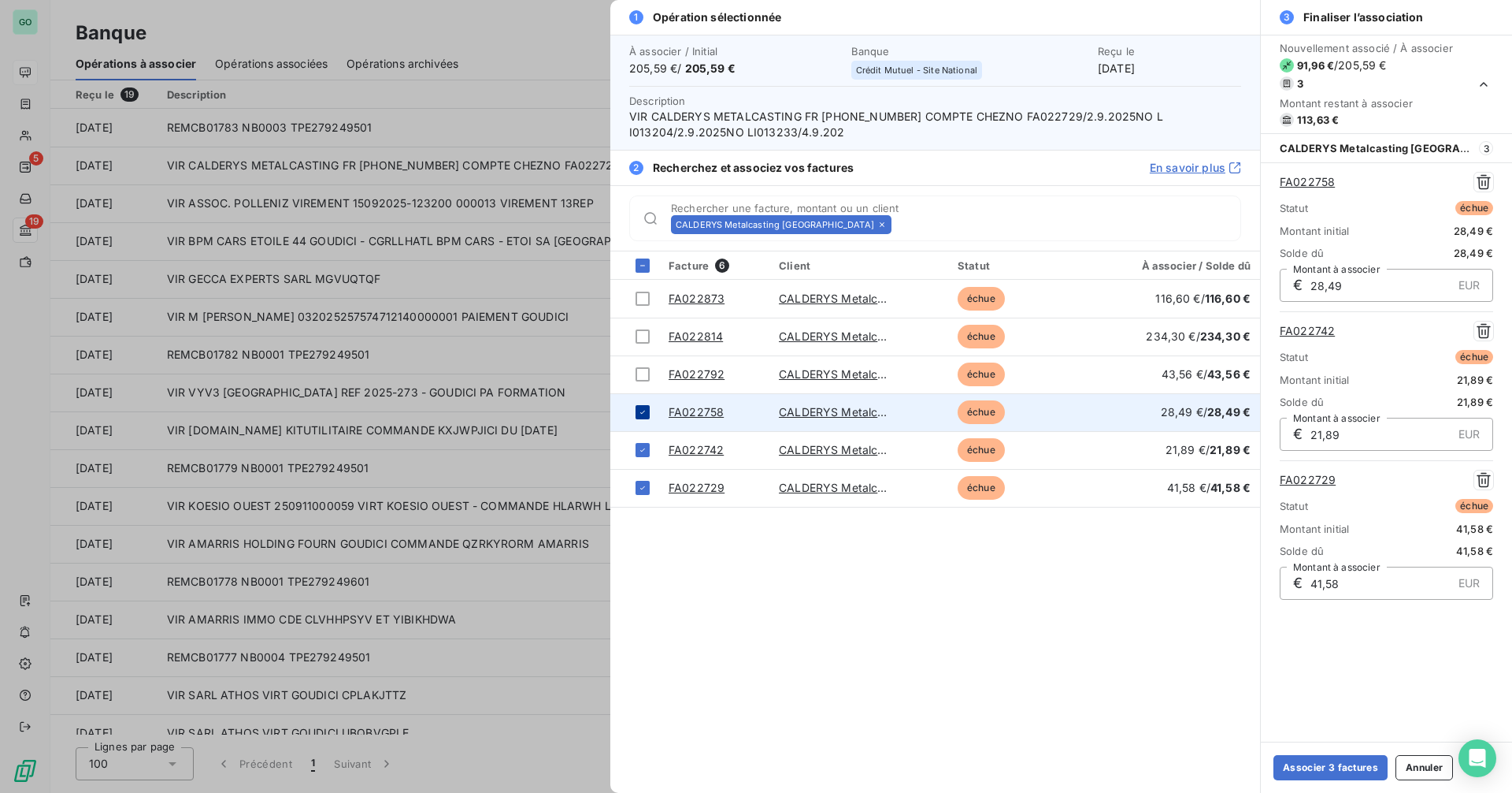
scroll to position [0, 0]
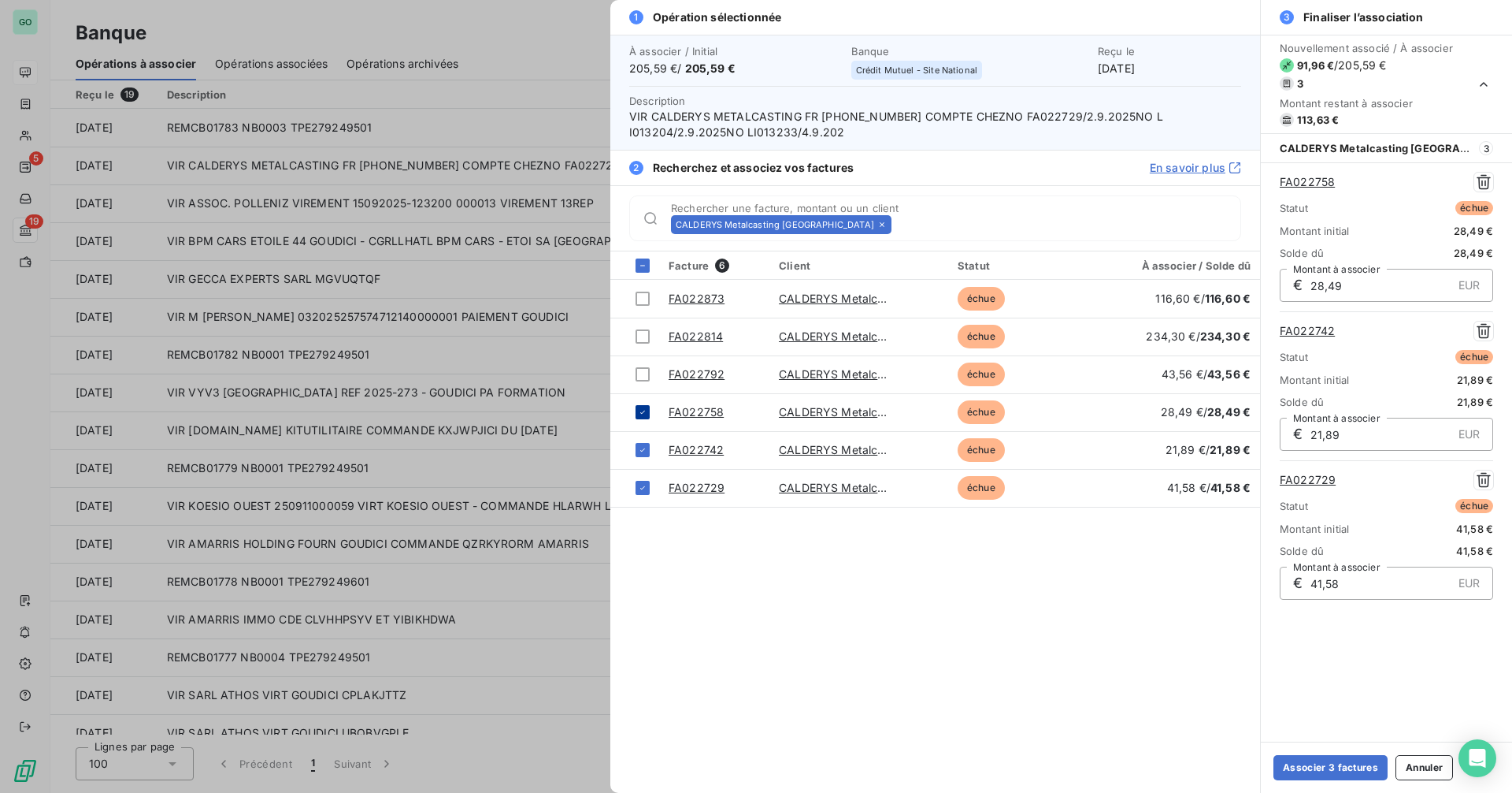
click at [644, 412] on icon at bounding box center [643, 412] width 5 height 3
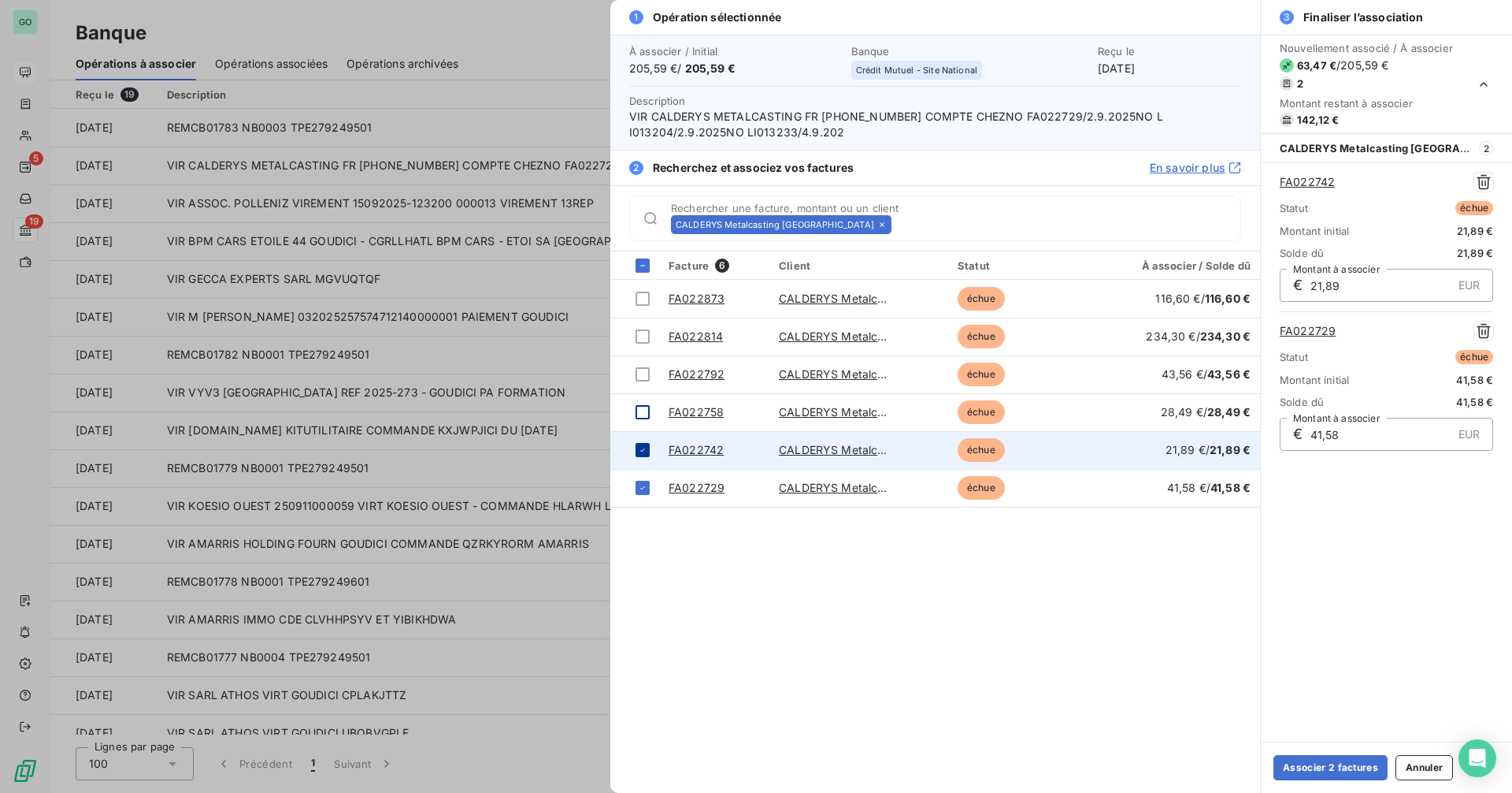
click at [640, 444] on div at bounding box center [642, 450] width 14 height 14
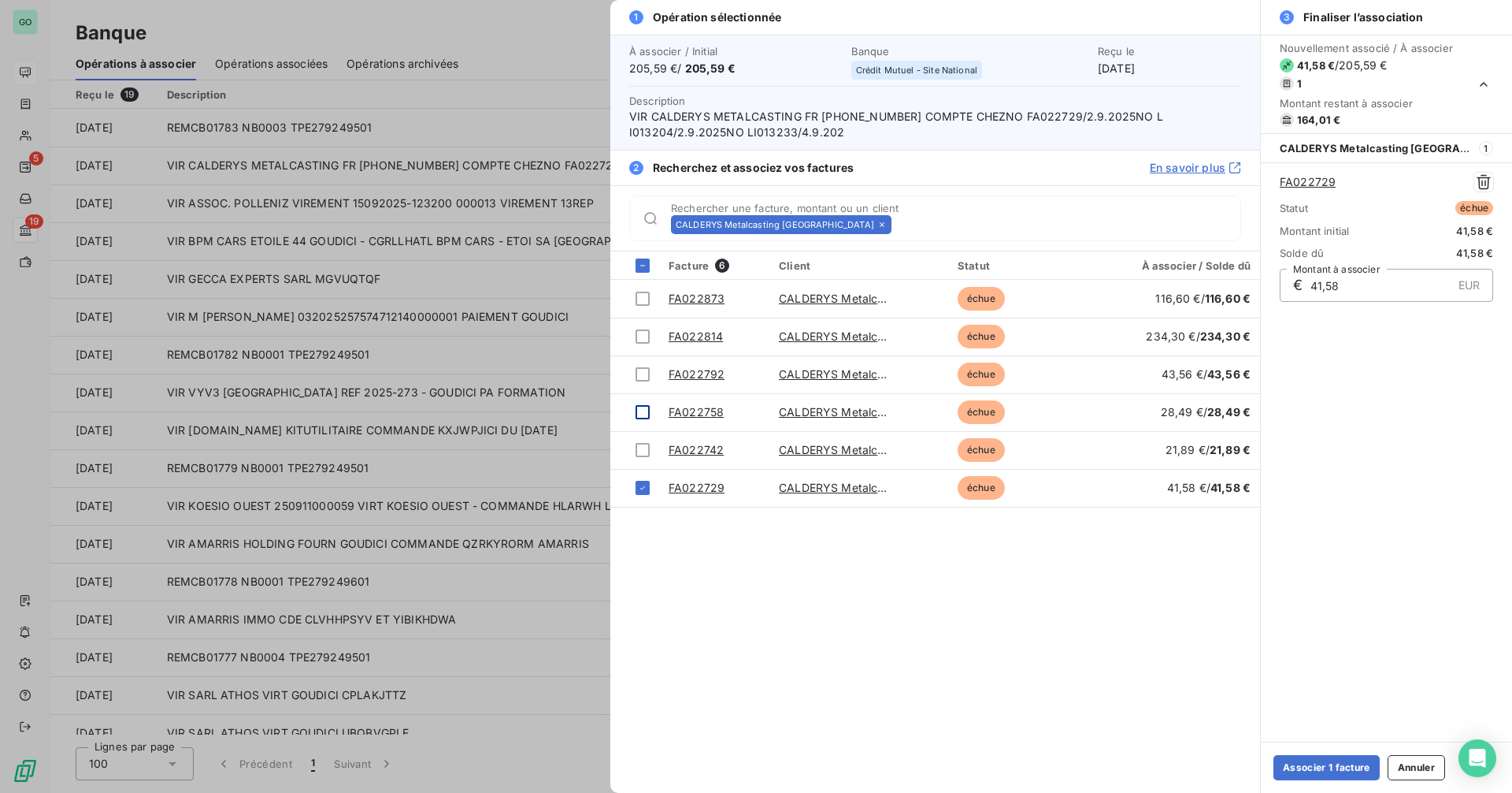
click at [640, 491] on icon at bounding box center [642, 487] width 9 height 9
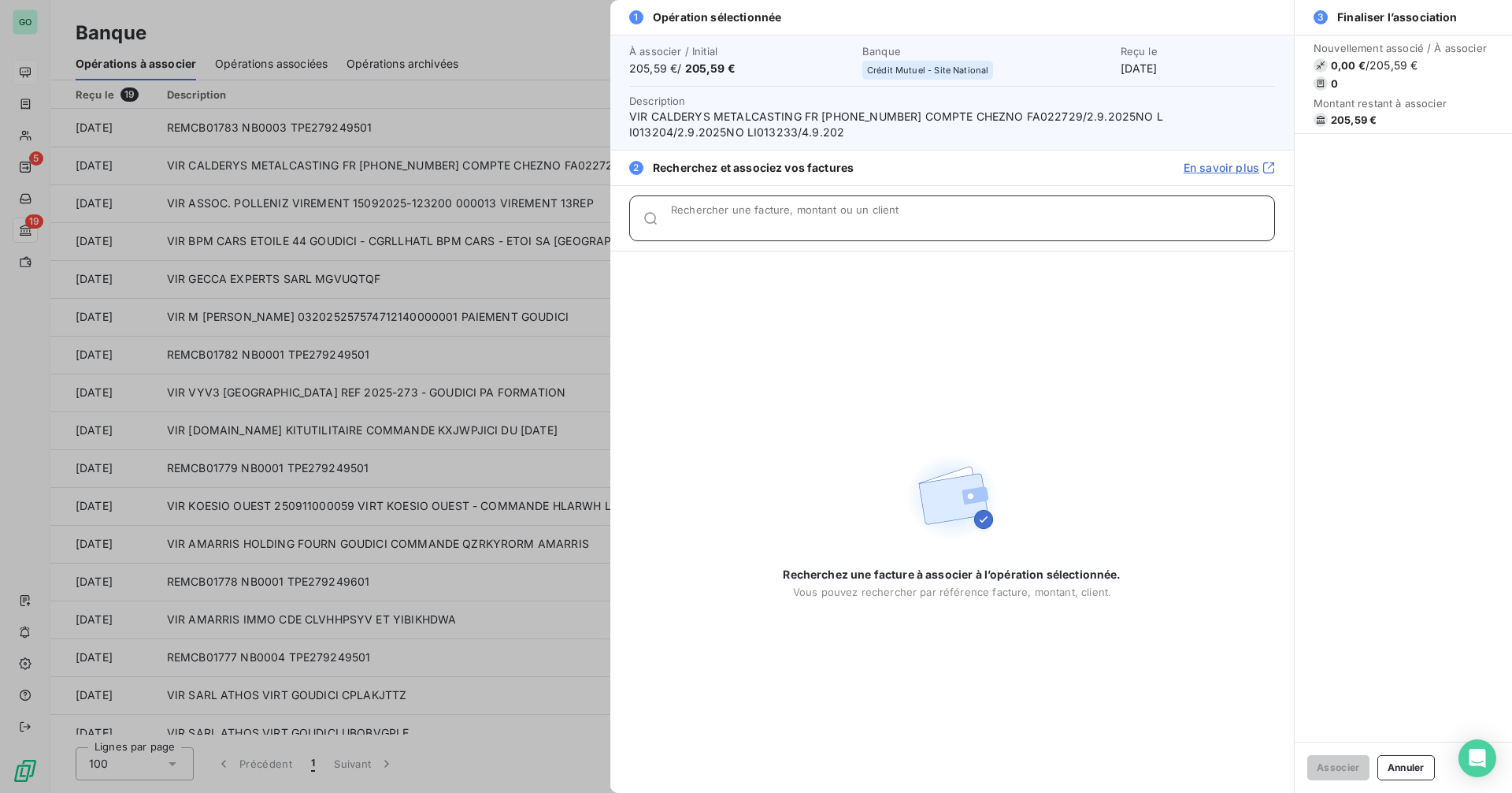
click at [760, 221] on input "Rechercher une facture, montant ou un client" at bounding box center [973, 224] width 603 height 16
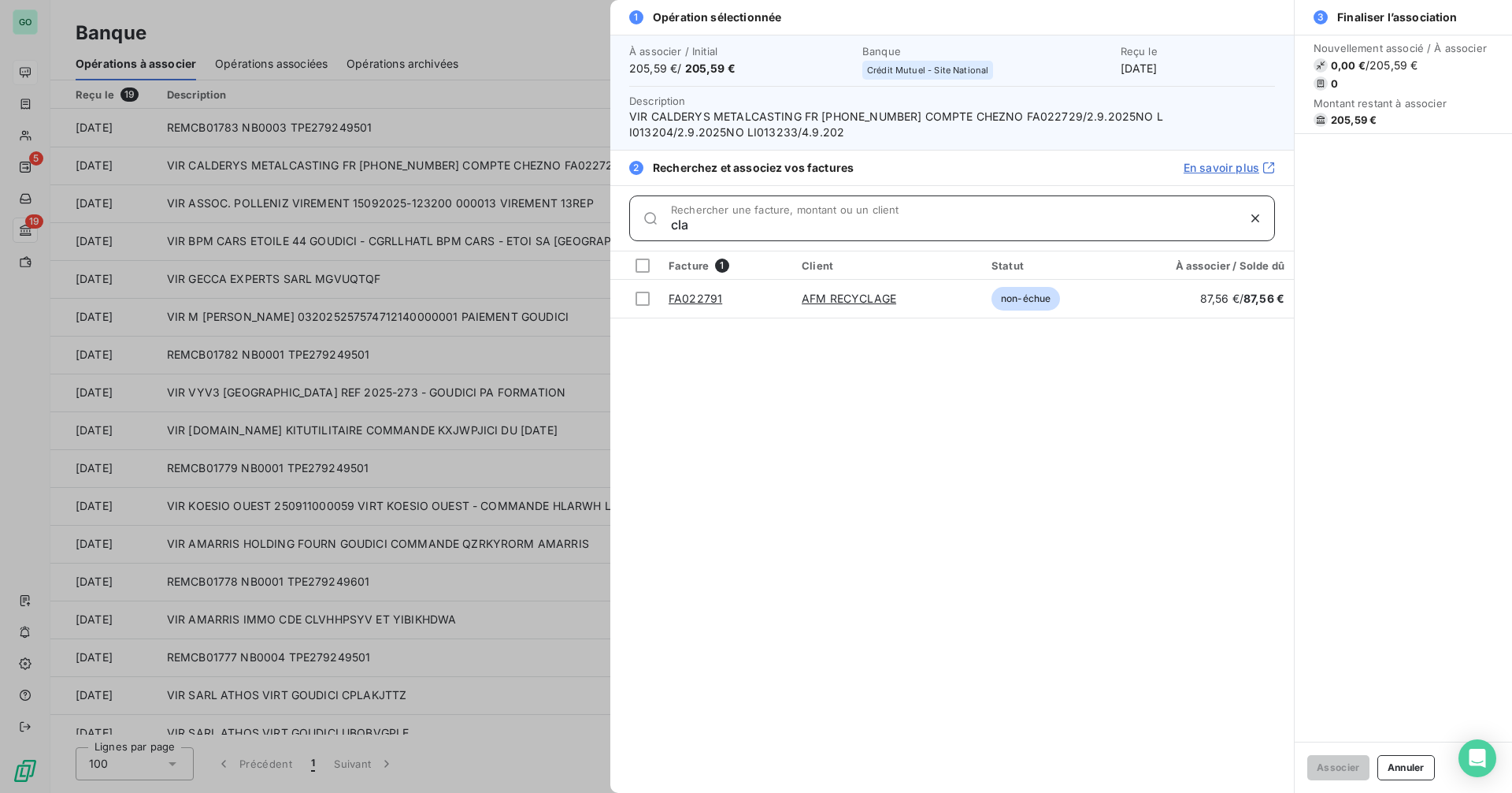
type input "cla"
click at [435, 232] on div at bounding box center [756, 396] width 1512 height 793
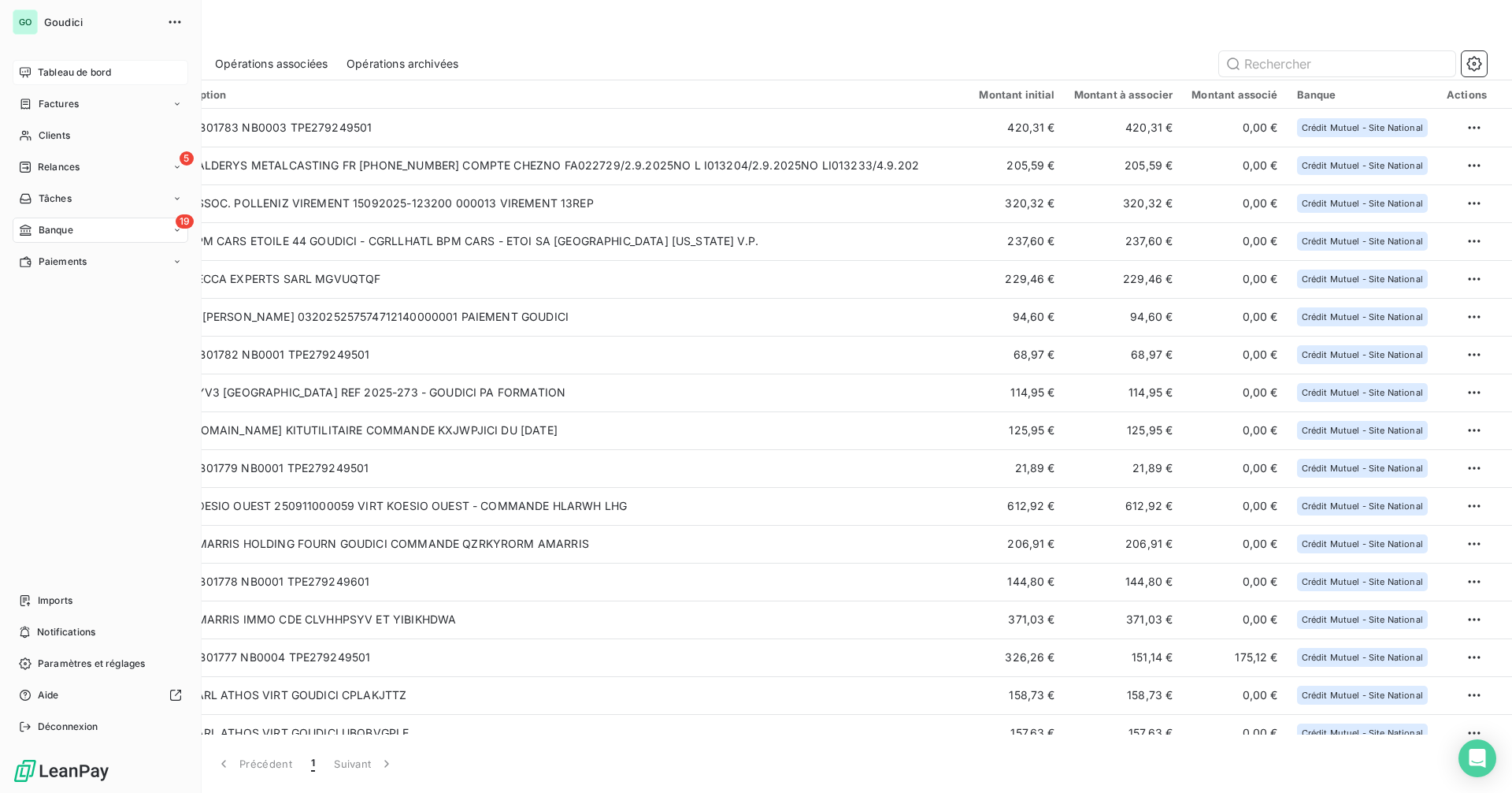
click at [80, 71] on span "Tableau de bord" at bounding box center [75, 72] width 73 height 14
